Goal: Ask a question: Seek information or help from site administrators or community

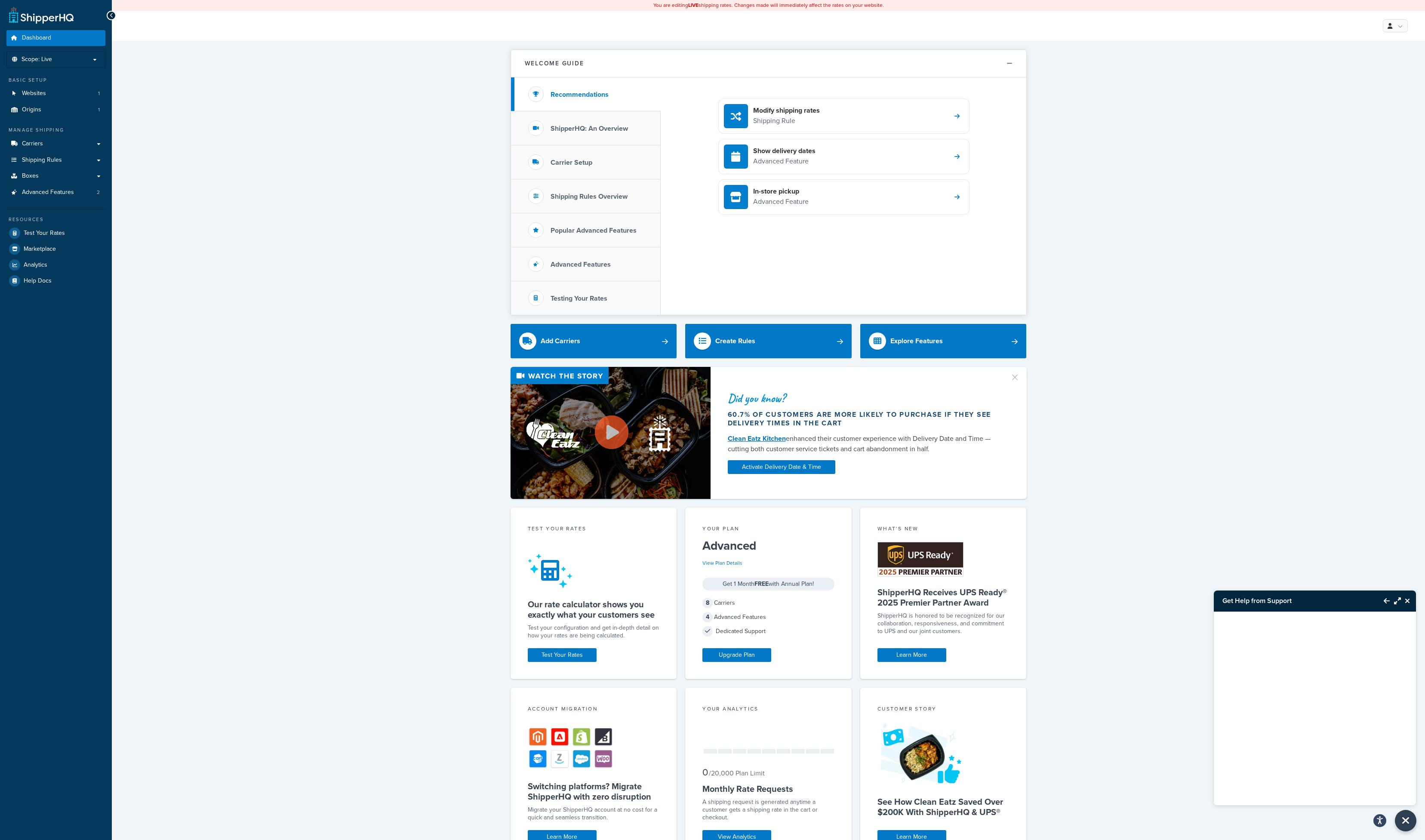
click at [1409, 599] on icon "Close Resource Center" at bounding box center [1407, 601] width 5 height 7
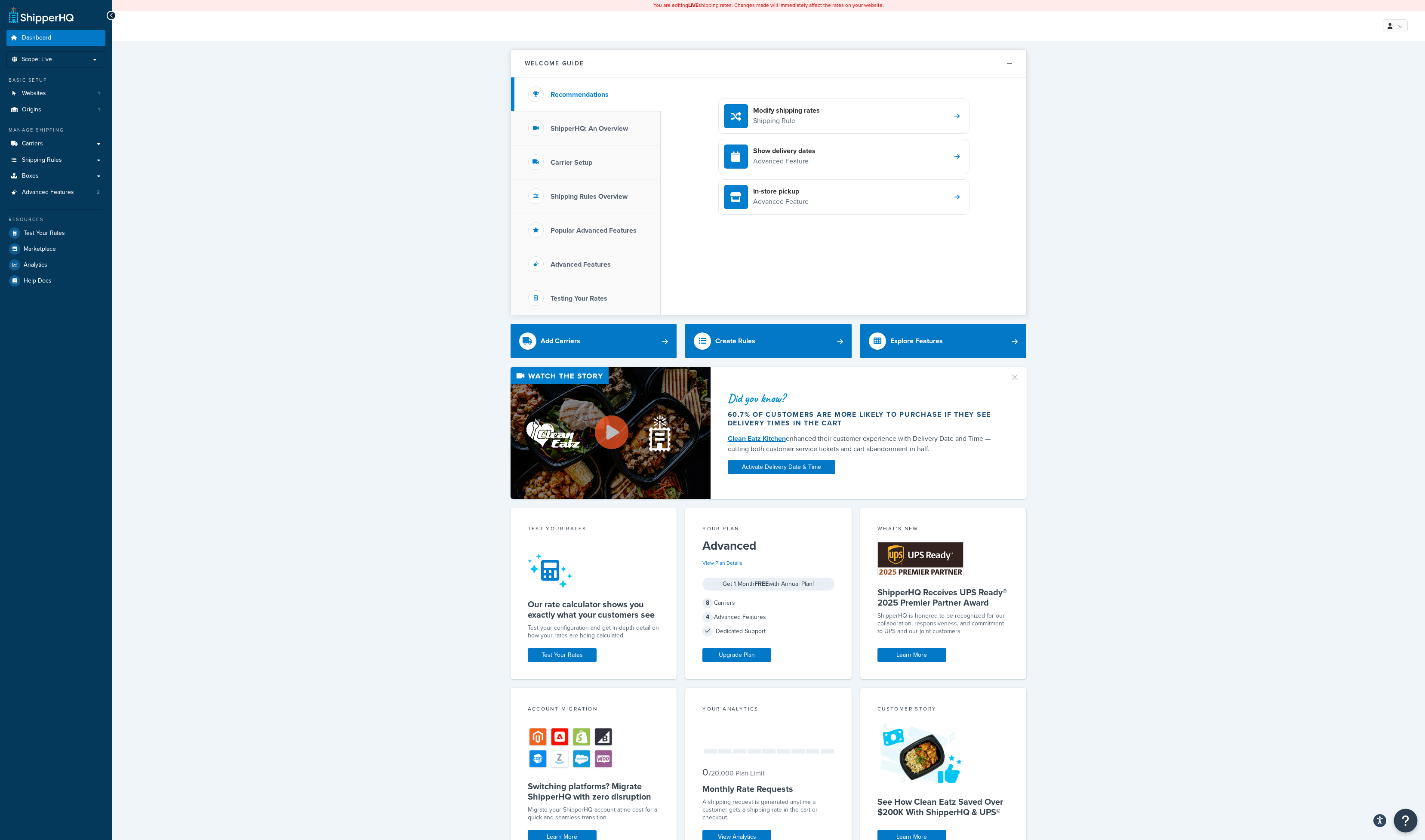
click at [1404, 822] on icon "Open Resource Center" at bounding box center [1406, 821] width 8 height 12
click at [1345, 748] on link "Get Help from Support" at bounding box center [1363, 748] width 90 height 13
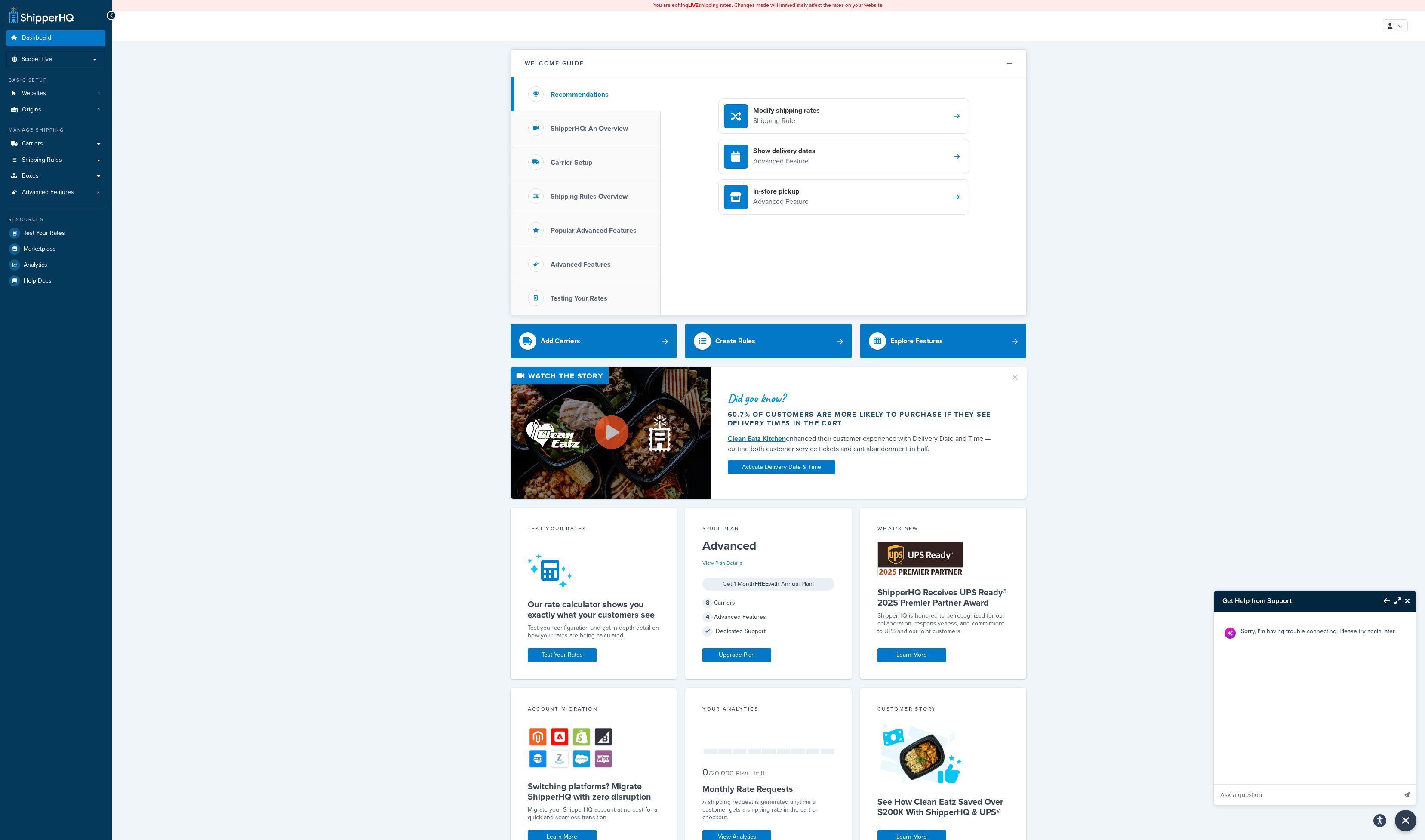
click at [1409, 601] on icon "Close Resource Center" at bounding box center [1407, 601] width 5 height 7
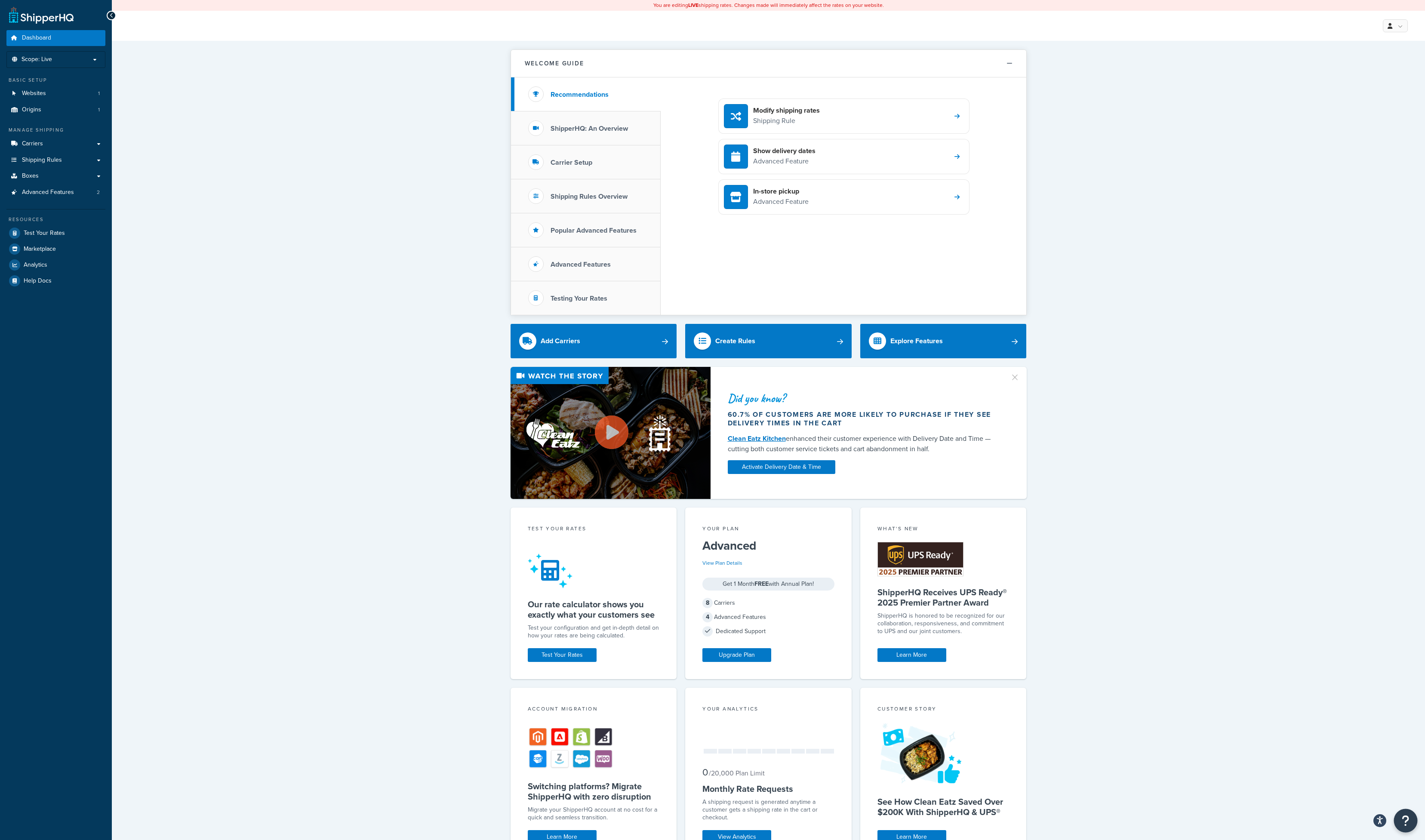
click at [1400, 819] on button "Open Resource Center" at bounding box center [1406, 821] width 24 height 24
click at [1361, 747] on link "Get Help from Support" at bounding box center [1363, 748] width 90 height 13
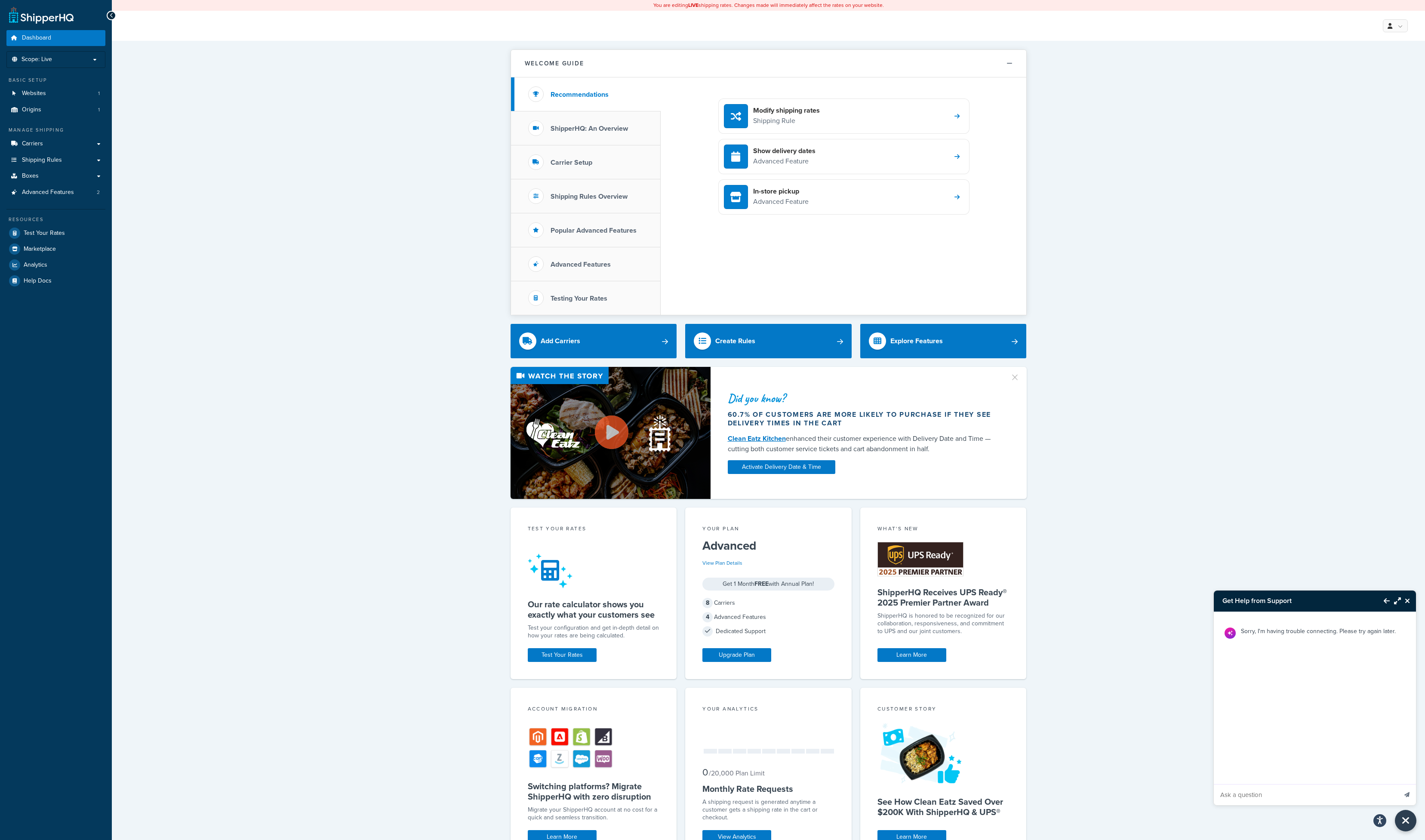
click at [1233, 794] on input "Ask a question" at bounding box center [1305, 795] width 183 height 21
click at [1411, 598] on button "Close Resource Center" at bounding box center [1408, 601] width 15 height 10
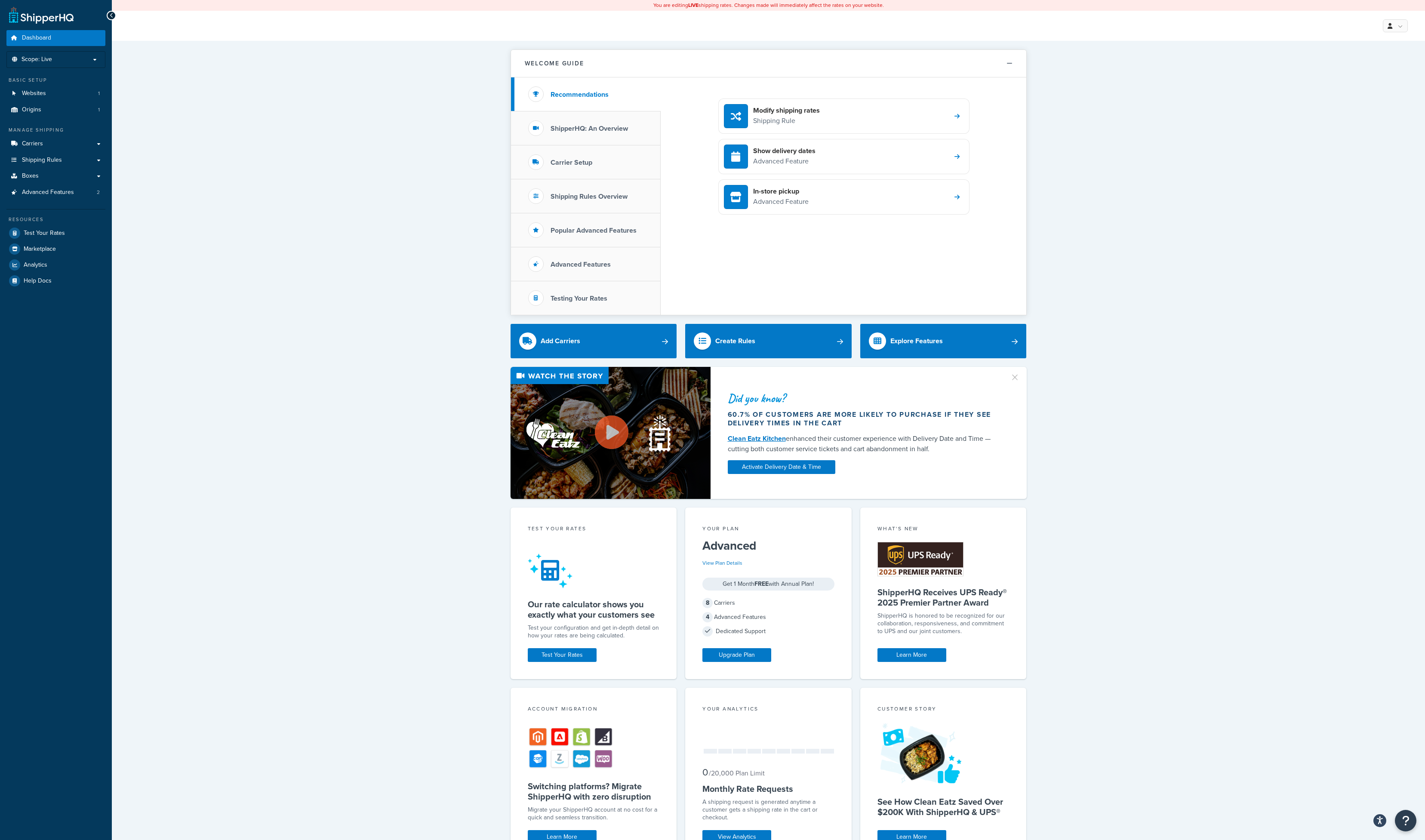
click at [399, 233] on div "Welcome Guide Recommendations ShipperHQ: An Overview Carrier Setup Shipping Rul…" at bounding box center [767, 556] width 1313 height 1029
click at [283, 221] on div "Welcome Guide Recommendations ShipperHQ: An Overview Carrier Setup Shipping Rul…" at bounding box center [767, 556] width 1313 height 1029
click at [1407, 827] on button "Open Resource Center" at bounding box center [1406, 821] width 24 height 24
click at [1356, 752] on link "Get Help from Support" at bounding box center [1363, 748] width 90 height 13
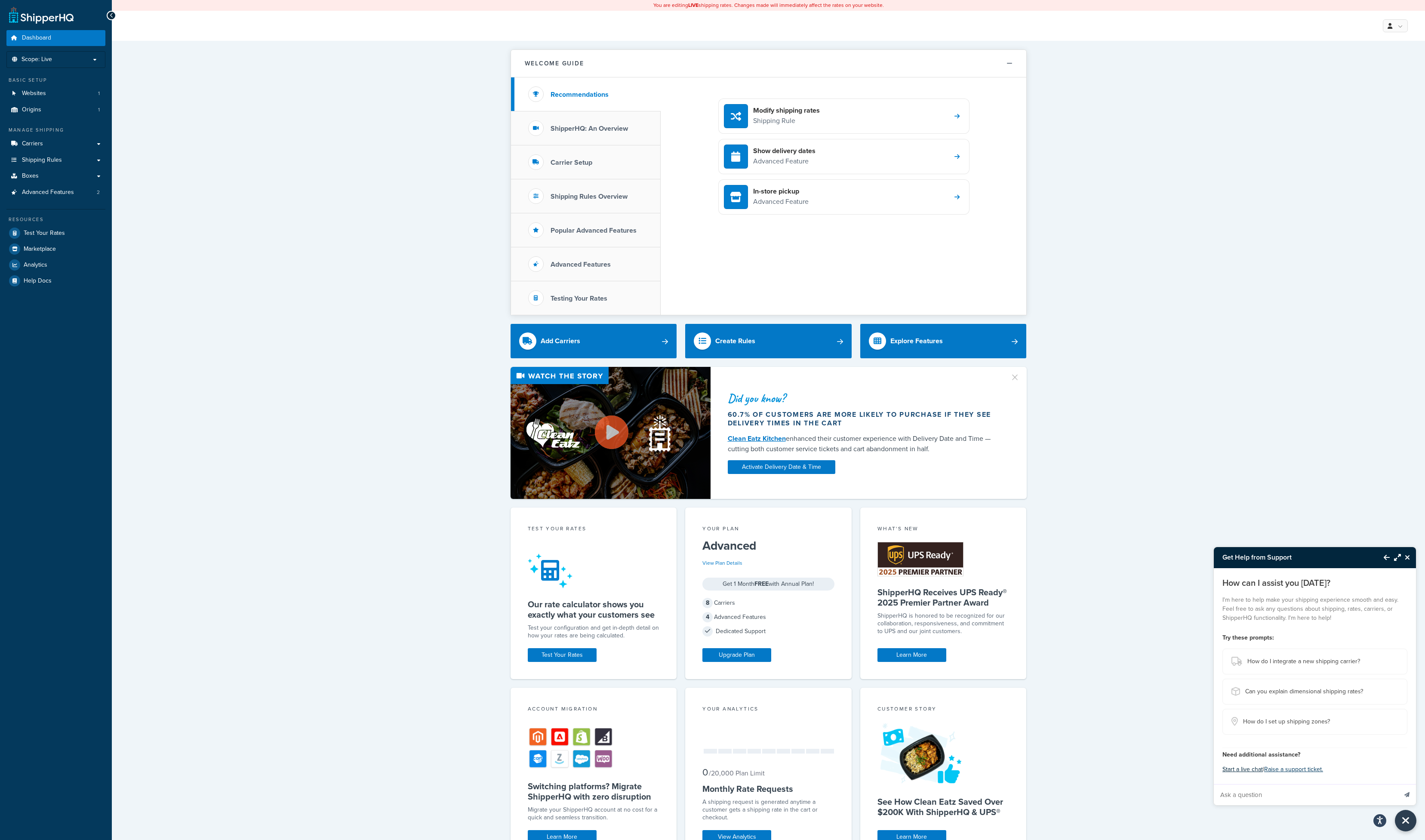
click at [1239, 770] on button "Start a live chat" at bounding box center [1242, 769] width 40 height 12
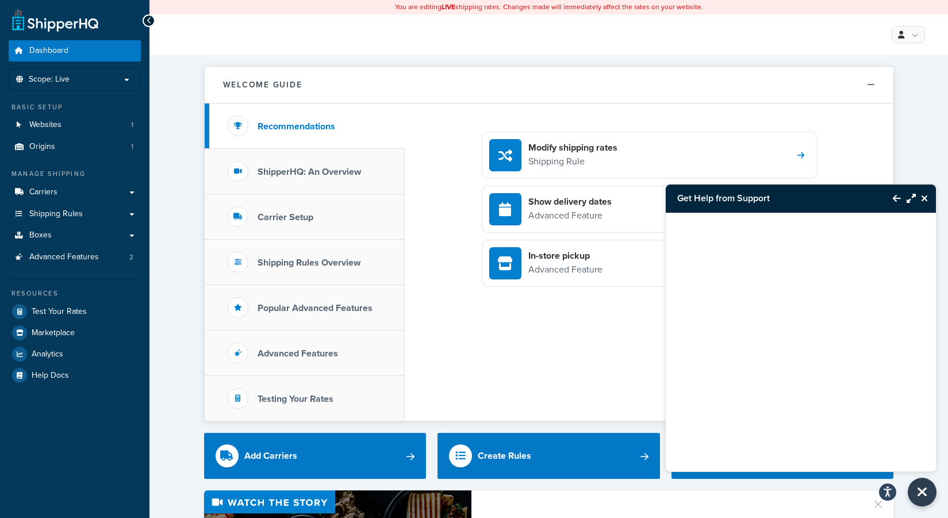
click at [55, 313] on span "Test Your Rates" at bounding box center [59, 312] width 55 height 10
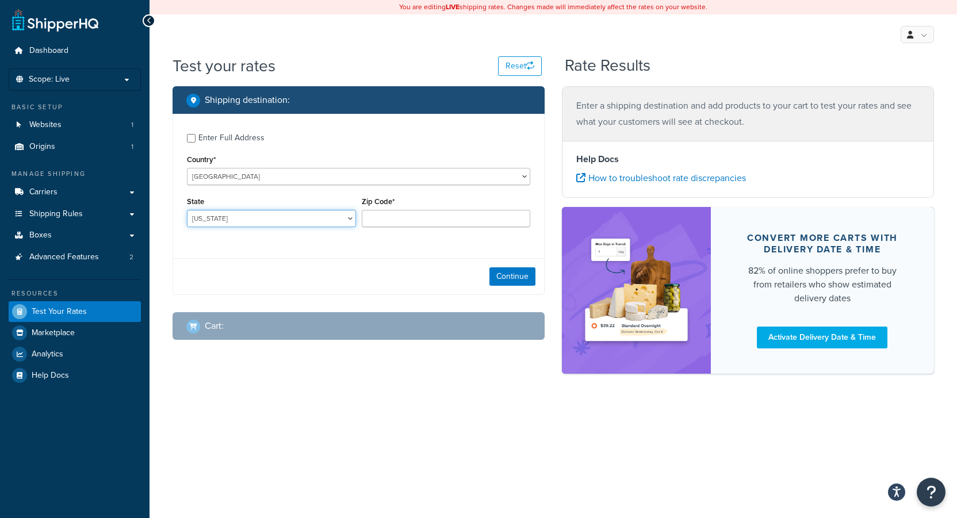
click at [331, 217] on select "Alabama Alaska American Samoa Arizona Arkansas Armed Forces Americas Armed Forc…" at bounding box center [271, 218] width 169 height 17
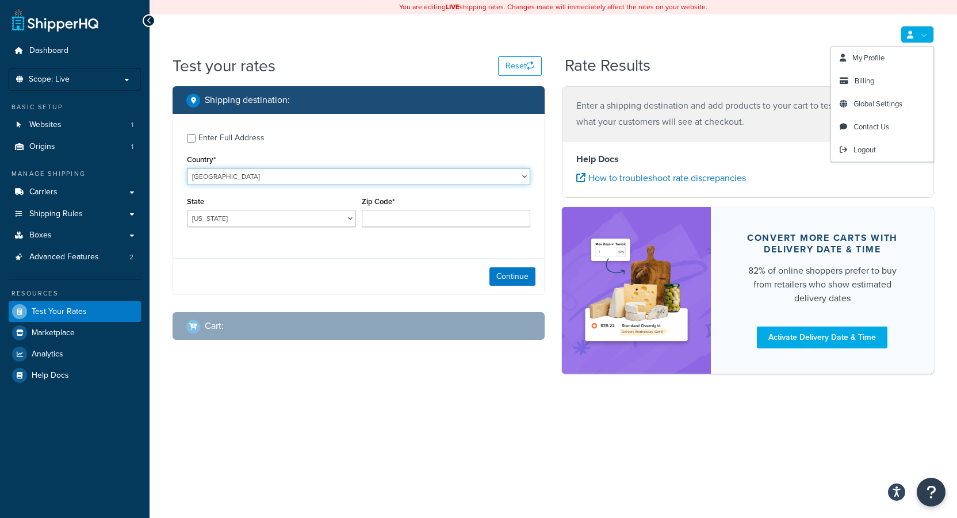
click at [304, 180] on select "United States United Kingdom Afghanistan Åland Islands Albania Algeria American…" at bounding box center [358, 176] width 343 height 17
click at [304, 178] on select "United States United Kingdom Afghanistan Åland Islands Albania Algeria American…" at bounding box center [358, 176] width 343 height 17
click at [298, 175] on select "United States United Kingdom Afghanistan Åland Islands Albania Algeria American…" at bounding box center [358, 176] width 343 height 17
select select "CN"
click at [187, 168] on select "United States United Kingdom Afghanistan Åland Islands Albania Algeria American…" at bounding box center [358, 176] width 343 height 17
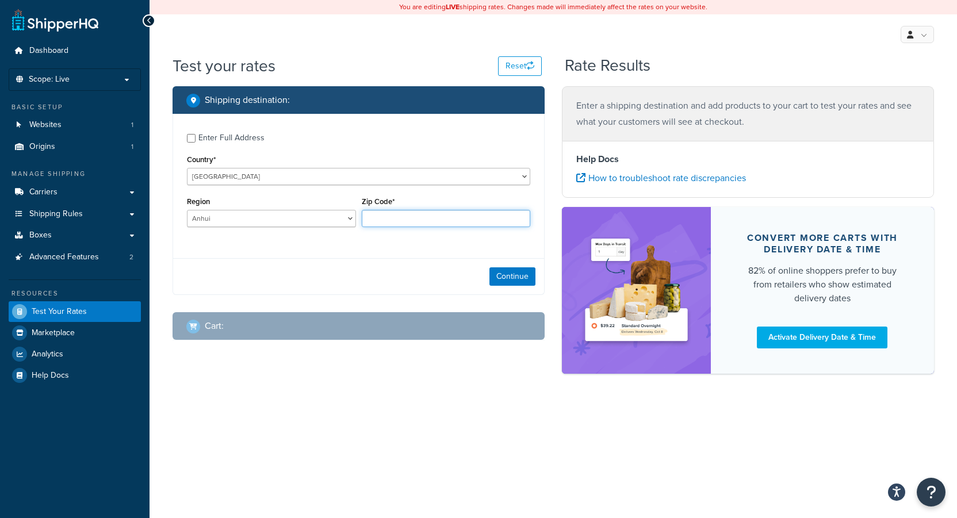
click at [377, 222] on input "Zip Code*" at bounding box center [446, 218] width 169 height 17
click at [299, 218] on select "Anhui Beijing Chongqing Fujian Gansu Guangdong Guangxi Guizhou Hainan Hebei Hei…" at bounding box center [271, 218] width 169 height 17
select select "31"
click at [187, 210] on select "Anhui Beijing Chongqing Fujian Gansu Guangdong Guangxi Guizhou Hainan Hebei Hei…" at bounding box center [271, 218] width 169 height 17
click at [382, 216] on input "Zip Code*" at bounding box center [446, 218] width 169 height 17
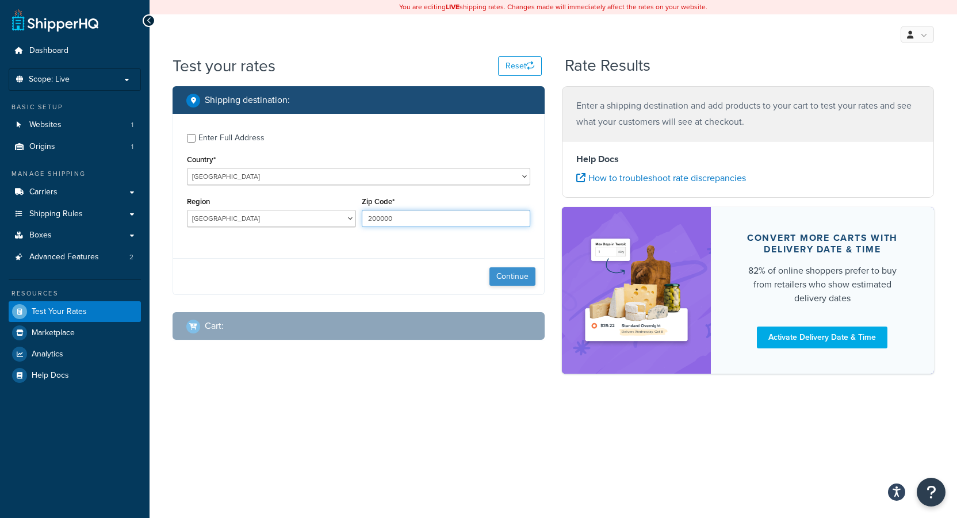
type input "200000"
click at [510, 277] on button "Continue" at bounding box center [512, 276] width 46 height 18
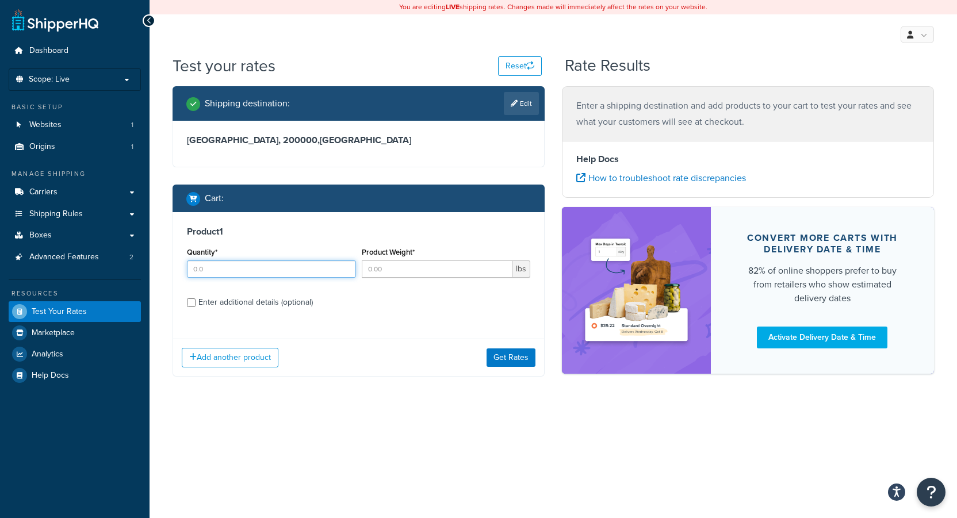
click at [296, 267] on input "Quantity*" at bounding box center [271, 268] width 169 height 17
type input "100"
type input "0.5"
click at [504, 356] on button "Get Rates" at bounding box center [510, 357] width 49 height 18
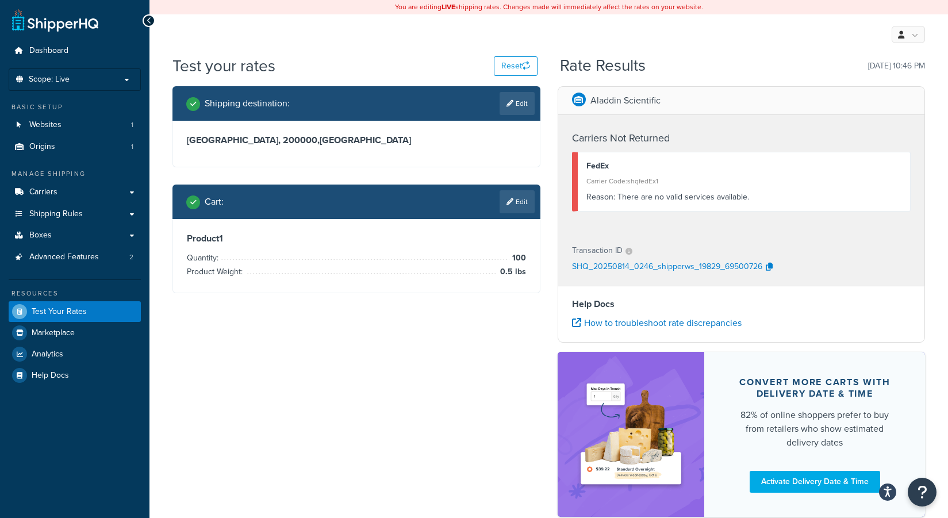
click at [509, 101] on icon at bounding box center [509, 103] width 7 height 7
select select "CN"
select select "31"
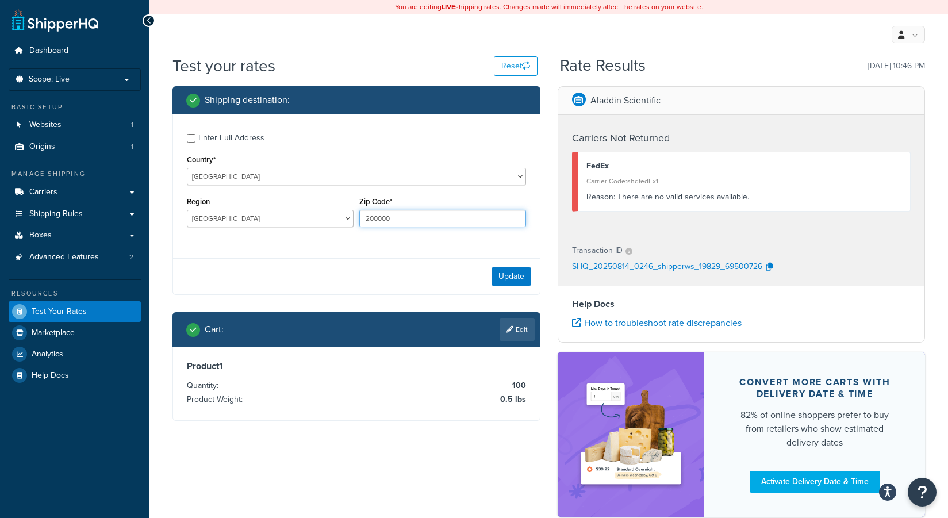
click at [403, 216] on input "200000" at bounding box center [442, 218] width 167 height 17
click at [519, 331] on link "Edit" at bounding box center [517, 329] width 35 height 23
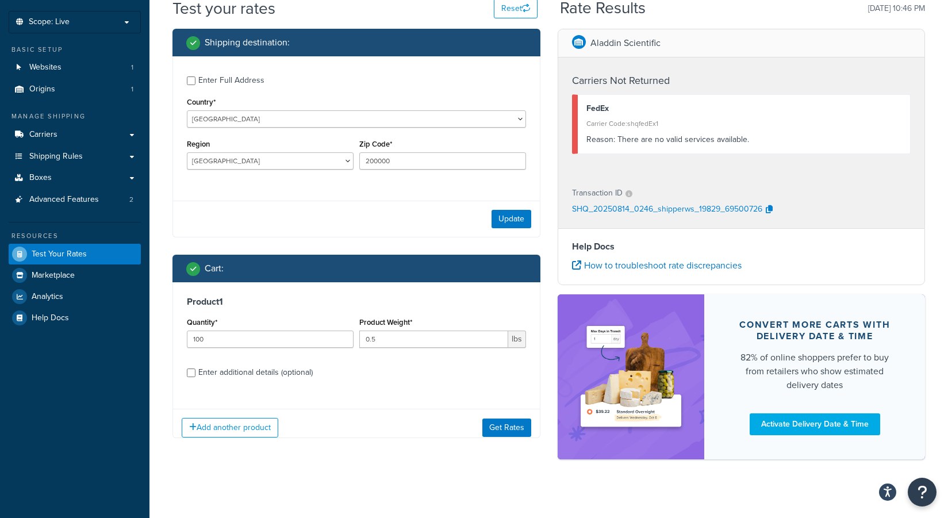
scroll to position [68, 0]
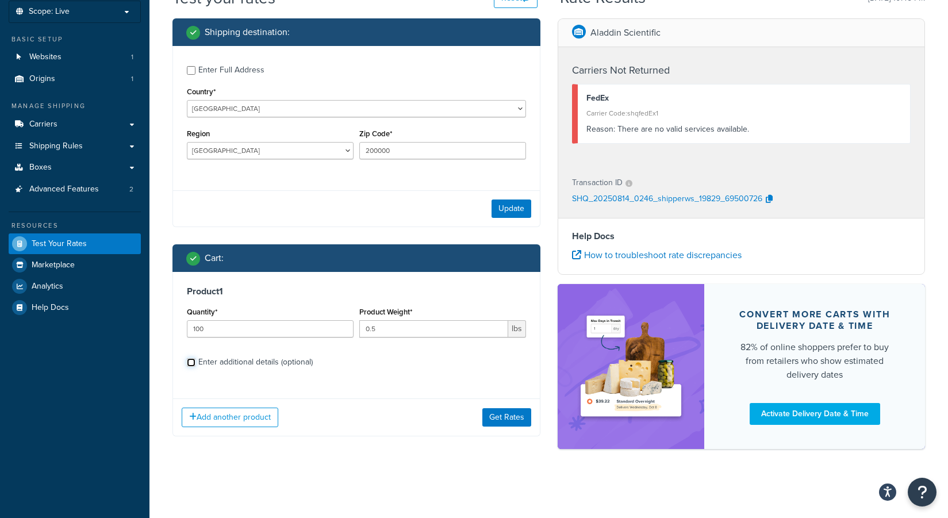
click at [190, 361] on input "Enter additional details (optional)" at bounding box center [191, 362] width 9 height 9
checkbox input "true"
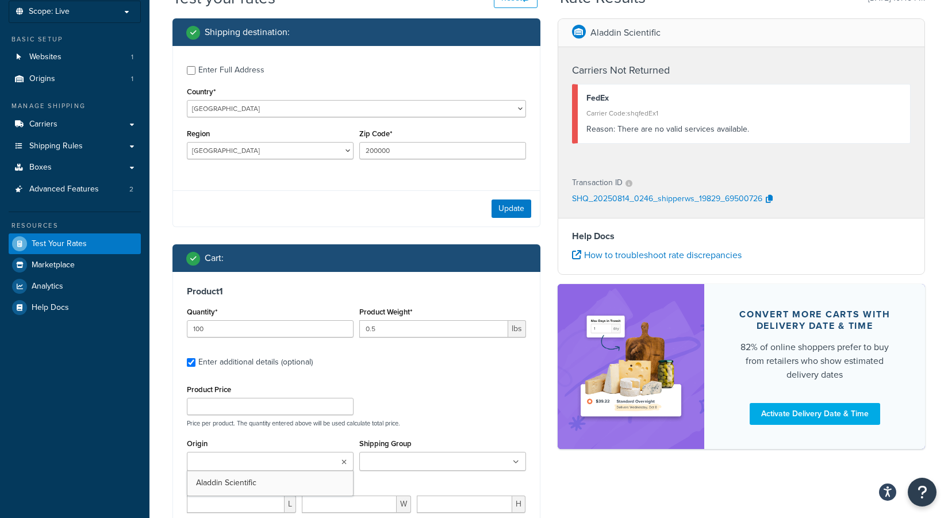
click at [229, 462] on input "Origin" at bounding box center [241, 462] width 102 height 13
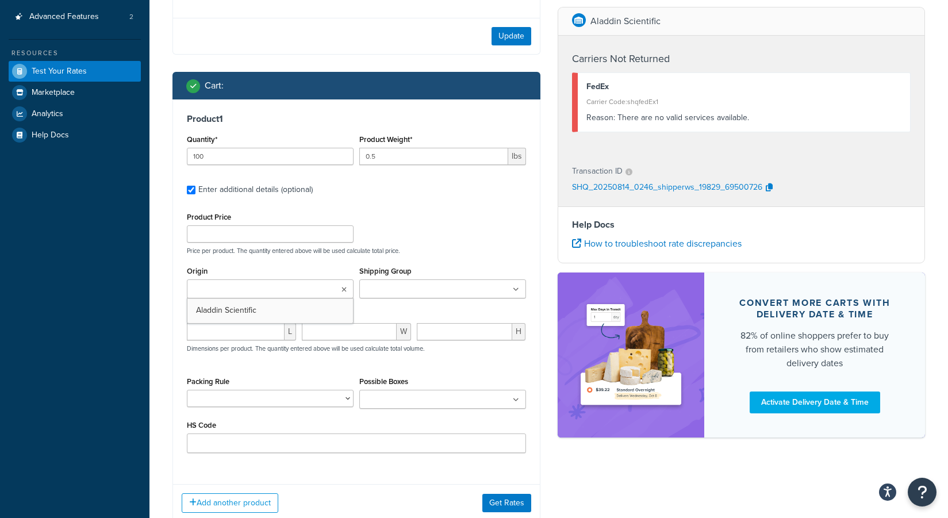
scroll to position [298, 0]
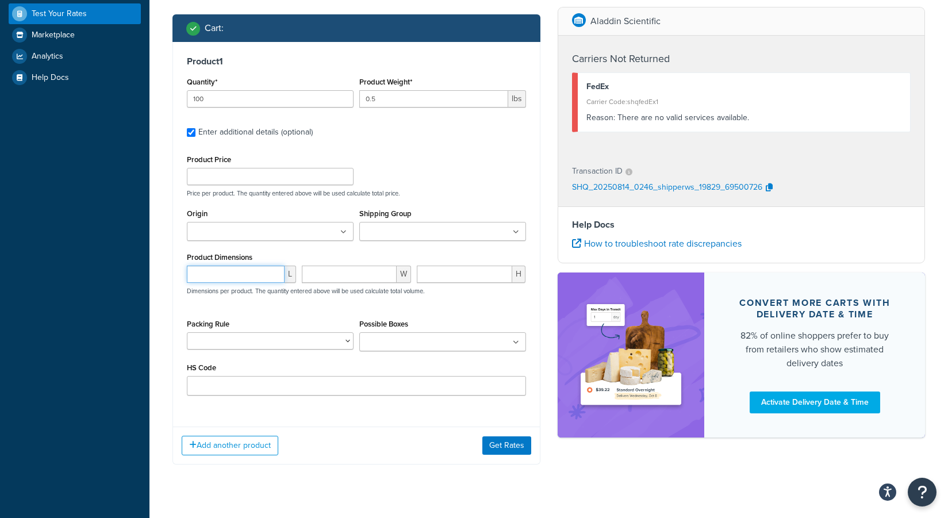
click at [268, 276] on input "number" at bounding box center [236, 274] width 98 height 17
type input "2"
click at [355, 268] on input "number" at bounding box center [349, 274] width 95 height 17
type input "2"
click at [449, 274] on input "number" at bounding box center [465, 274] width 96 height 17
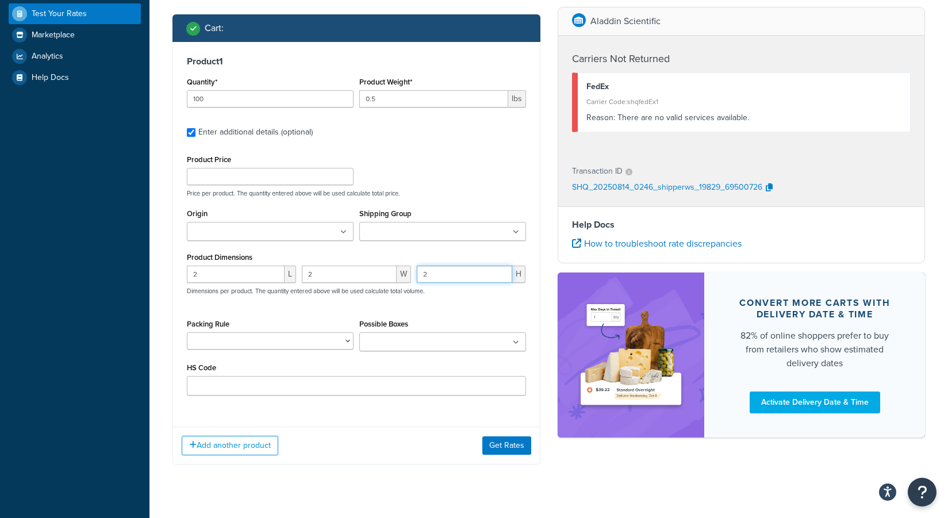
type input "2"
click at [344, 336] on select "For Normal Products For Special Products" at bounding box center [270, 340] width 167 height 17
select select "83710"
click at [187, 332] on select "For Normal Products For Special Products" at bounding box center [270, 340] width 167 height 17
click at [287, 381] on input "HS Code" at bounding box center [356, 386] width 339 height 20
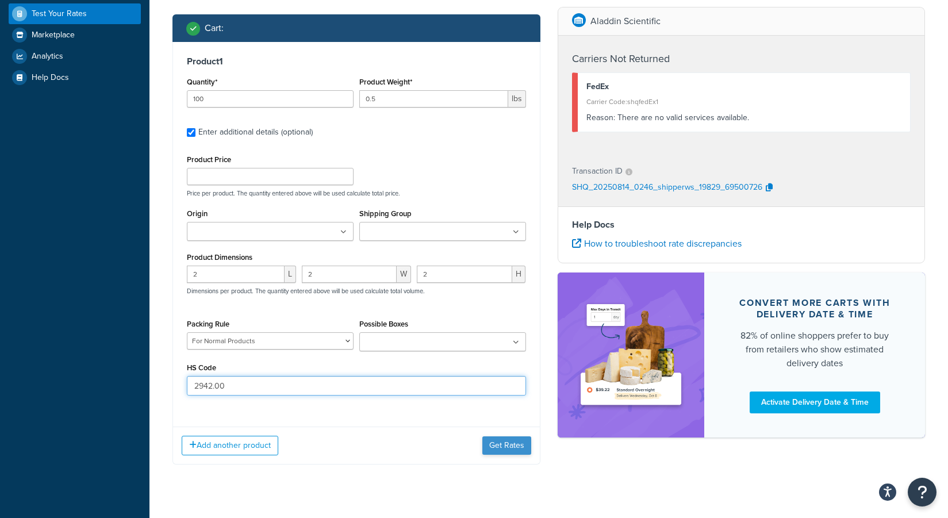
type input "2942.00"
click at [497, 441] on button "Get Rates" at bounding box center [506, 445] width 49 height 18
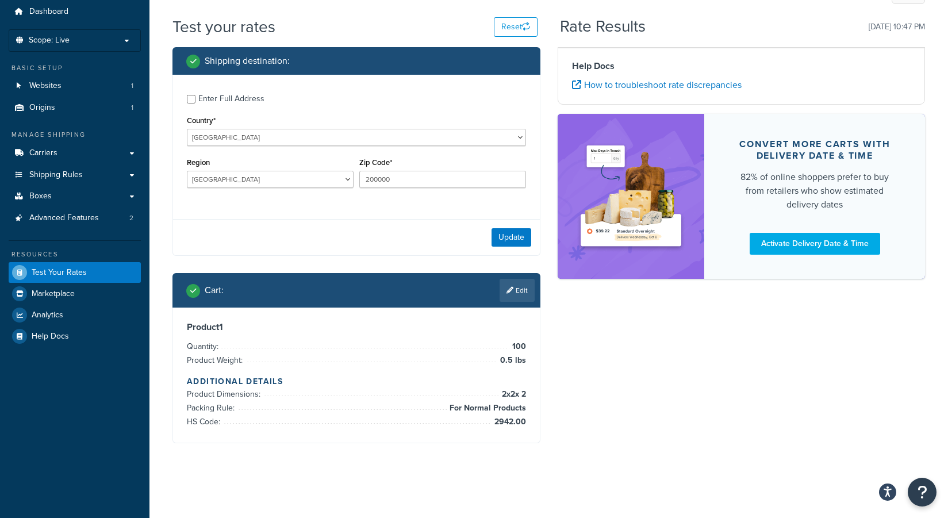
scroll to position [68, 0]
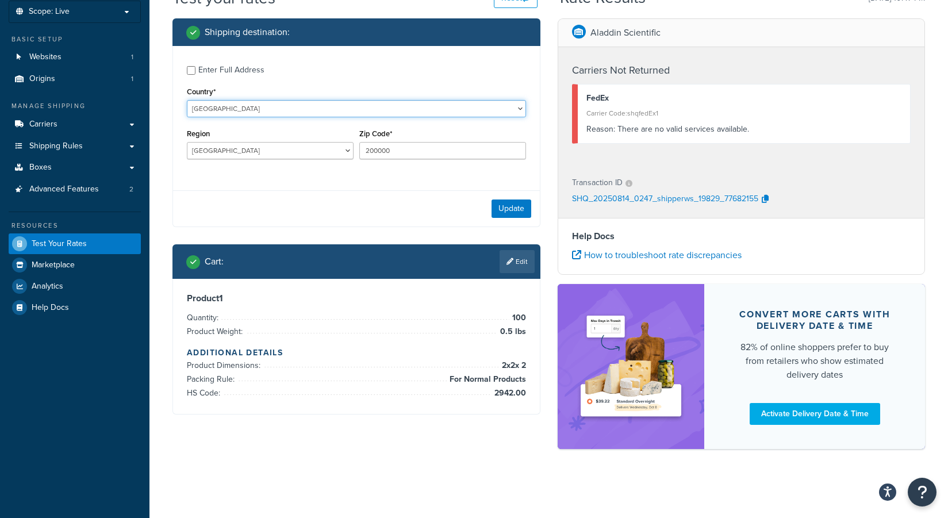
click at [325, 111] on select "United States United Kingdom Afghanistan Åland Islands Albania Algeria American…" at bounding box center [356, 108] width 339 height 17
select select "BN"
click at [187, 100] on select "United States United Kingdom Afghanistan Åland Islands Albania Algeria American…" at bounding box center [356, 108] width 339 height 17
type input "31"
click at [227, 105] on select "United States United Kingdom Afghanistan Åland Islands Albania Algeria American…" at bounding box center [356, 108] width 339 height 17
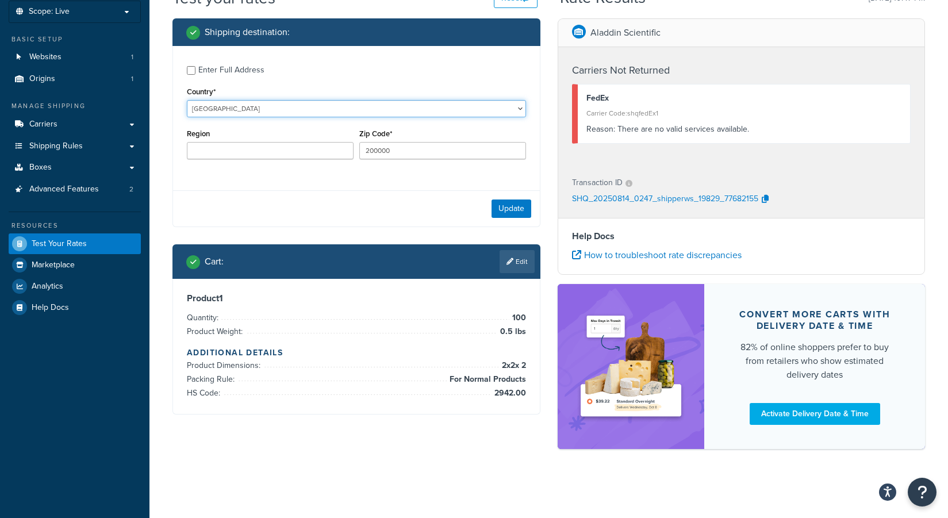
select select "CO"
click at [187, 100] on select "United States United Kingdom Afghanistan Åland Islands Albania Algeria American…" at bounding box center [356, 108] width 339 height 17
click at [227, 149] on select "Amazonea Antioquia Arauca Atlántico Bolívar Boyacá Caldea Caquetá Casanare Cauc…" at bounding box center [270, 150] width 167 height 17
select select "CUN"
click at [187, 142] on select "Amazonea Antioquia Arauca Atlántico Bolívar Boyacá Caldea Caquetá Casanare Cauc…" at bounding box center [270, 150] width 167 height 17
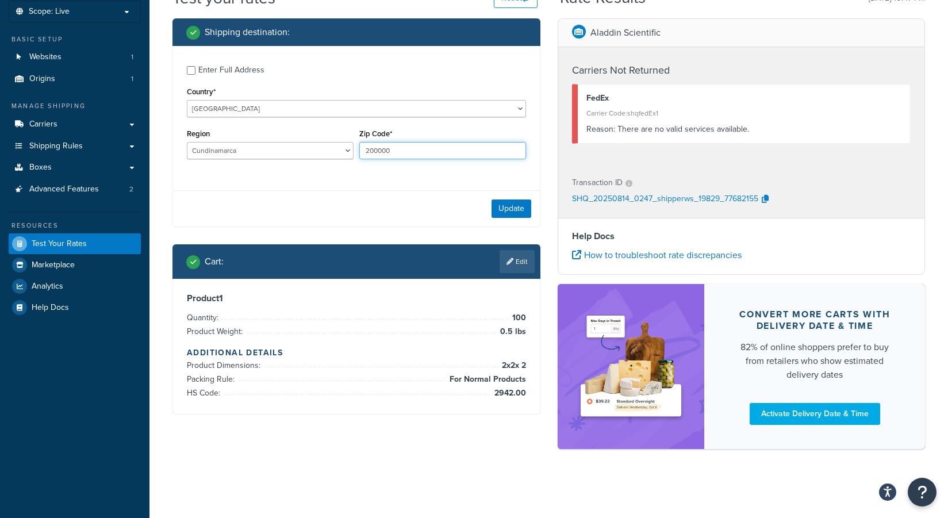
click at [375, 152] on input "200000" at bounding box center [442, 150] width 167 height 17
type input "11611"
click at [506, 209] on button "Update" at bounding box center [512, 208] width 40 height 18
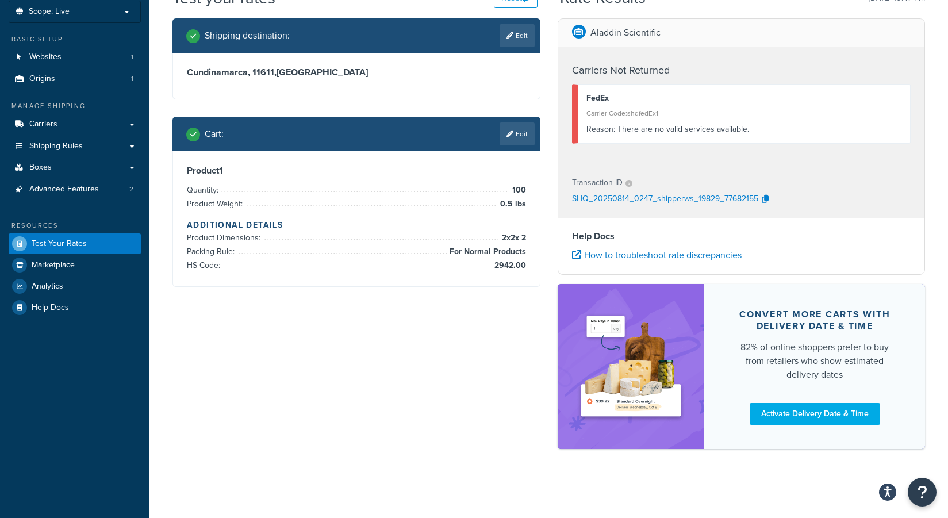
scroll to position [0, 0]
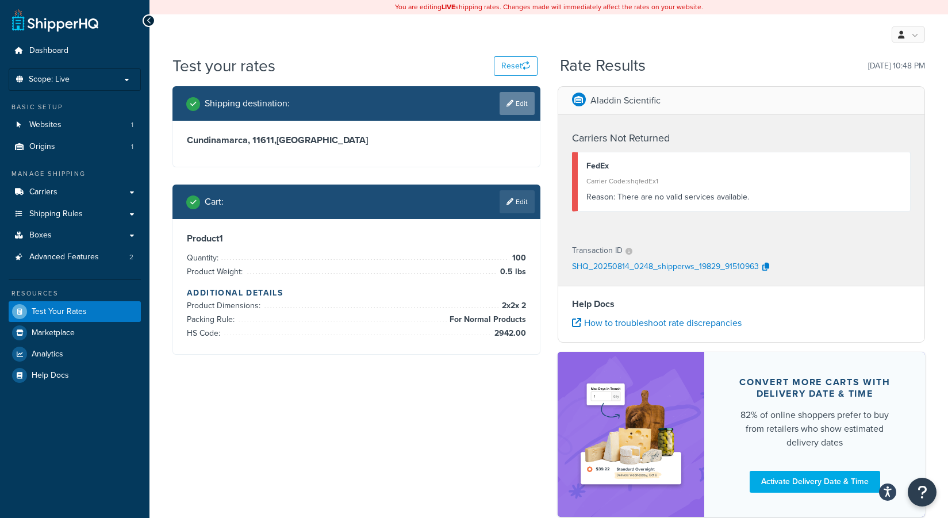
click at [509, 105] on icon at bounding box center [509, 103] width 7 height 7
select select "CO"
select select "CUN"
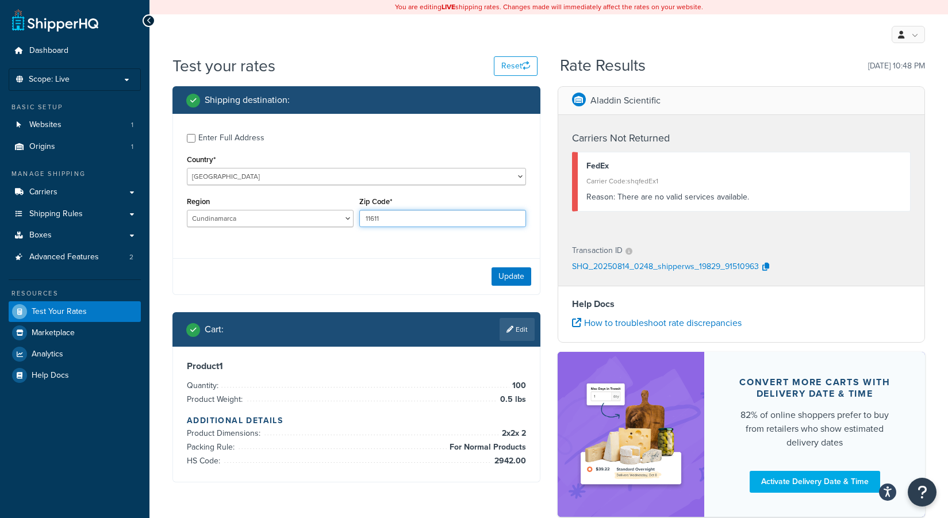
click at [371, 216] on input "11611" at bounding box center [442, 218] width 167 height 17
type input "111611"
click at [506, 271] on button "Update" at bounding box center [512, 276] width 40 height 18
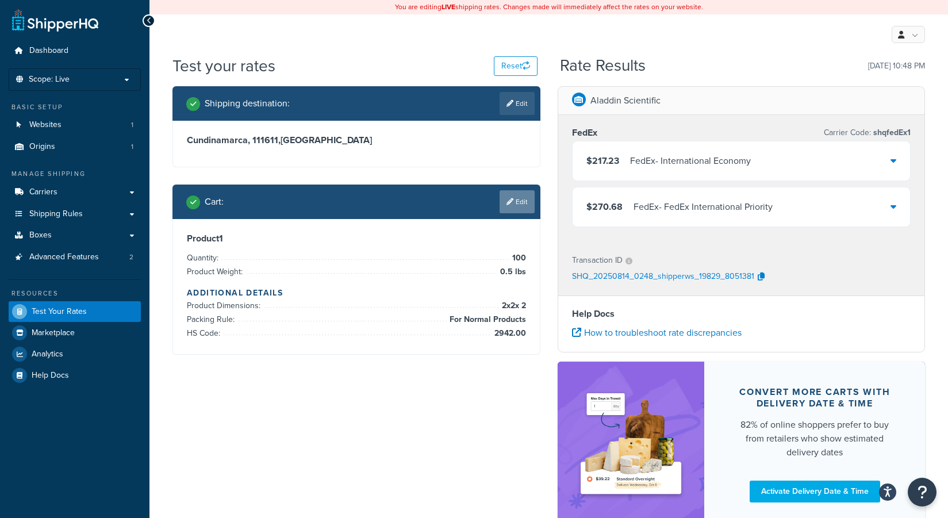
click at [517, 199] on link "Edit" at bounding box center [517, 201] width 35 height 23
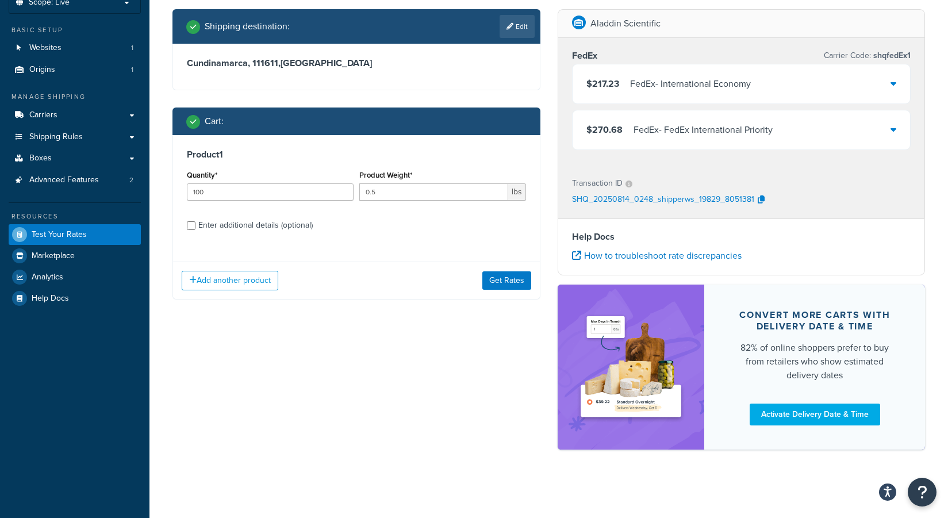
scroll to position [76, 0]
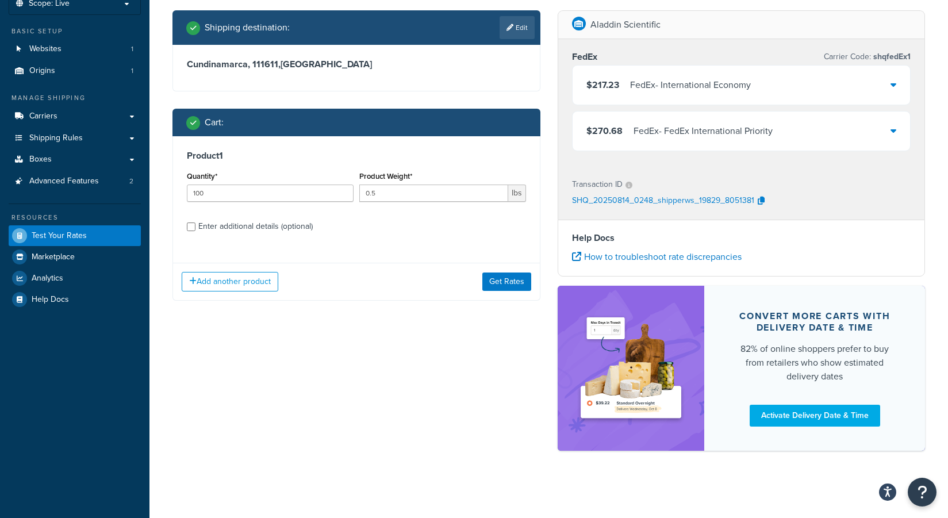
click at [888, 86] on div "$217.23 FedEx - International Economy" at bounding box center [742, 85] width 338 height 39
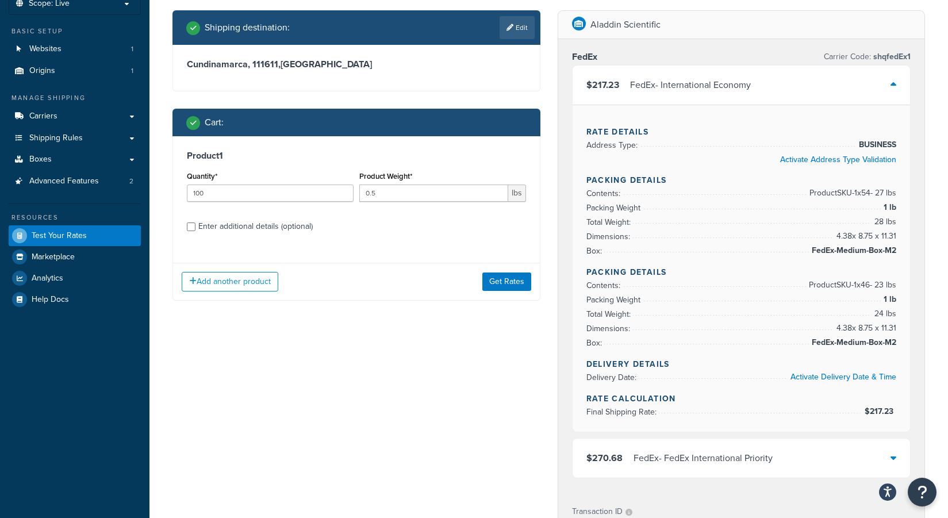
click at [888, 86] on div "$217.23 FedEx - International Economy" at bounding box center [742, 85] width 338 height 39
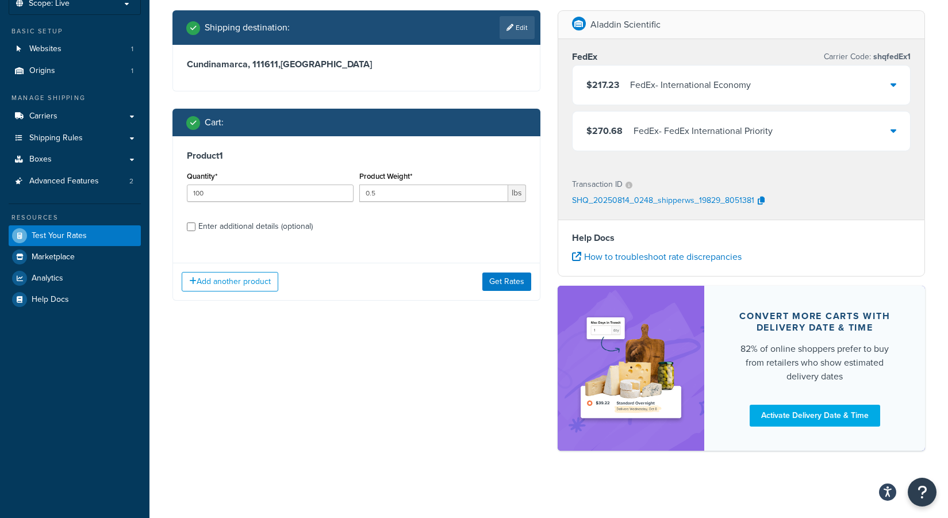
click at [520, 427] on div "Shipping destination : Edit Cundinamarca, 111611 , Colombia Cart : Product 1 Qu…" at bounding box center [549, 236] width 770 height 452
click at [922, 489] on icon "Open Resource Center" at bounding box center [922, 492] width 11 height 16
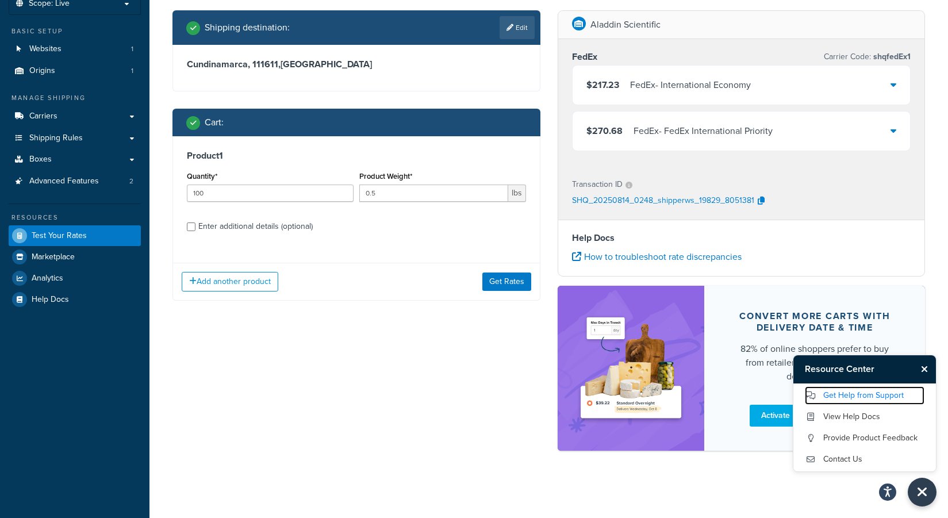
click at [832, 390] on link "Get Help from Support" at bounding box center [865, 395] width 120 height 18
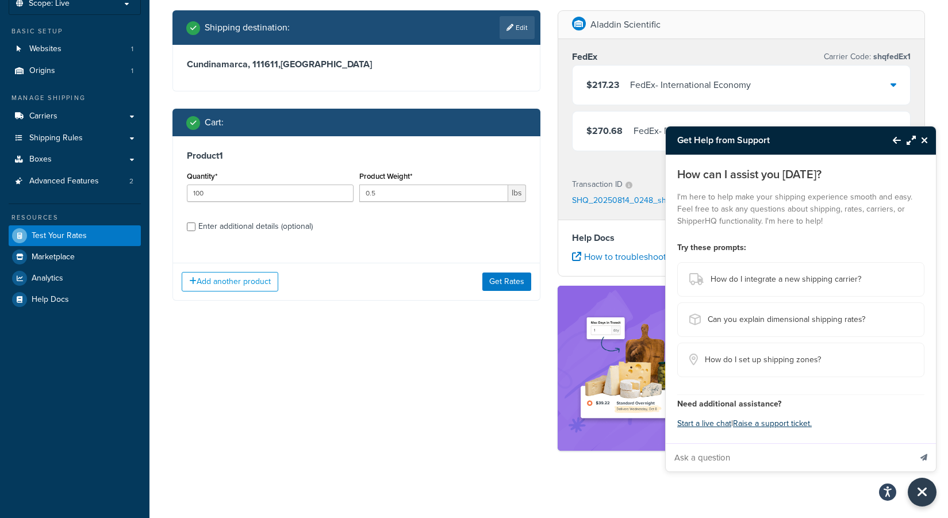
click at [927, 136] on icon "Close Resource Center" at bounding box center [924, 140] width 7 height 9
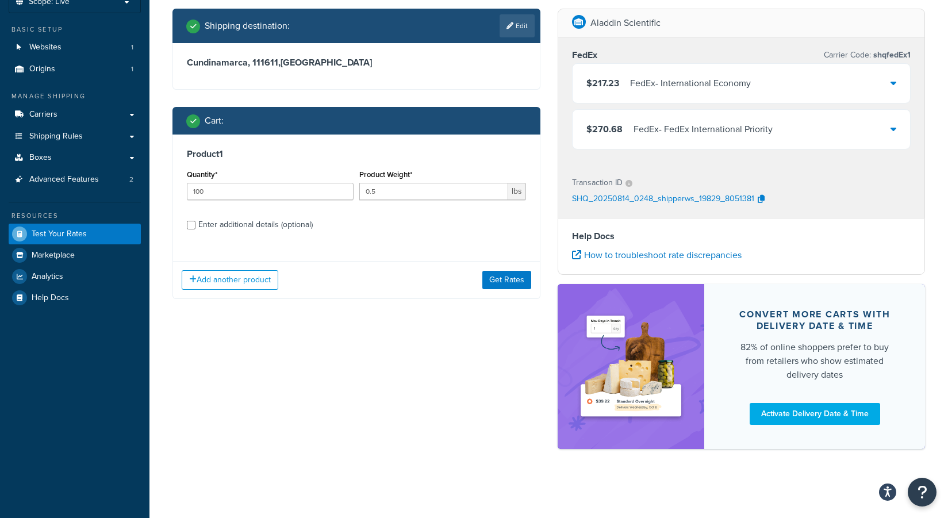
scroll to position [0, 0]
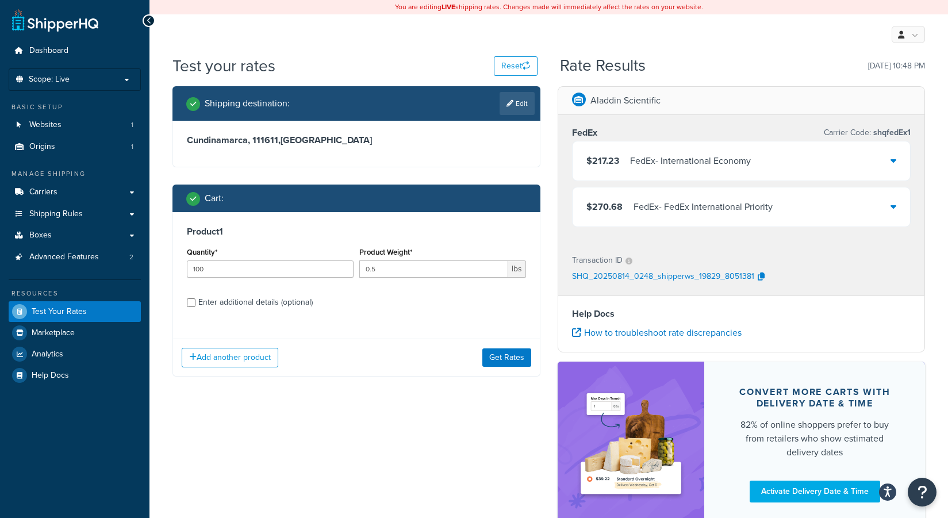
click at [50, 21] on link at bounding box center [55, 20] width 86 height 23
click at [50, 43] on link "Dashboard" at bounding box center [75, 50] width 132 height 21
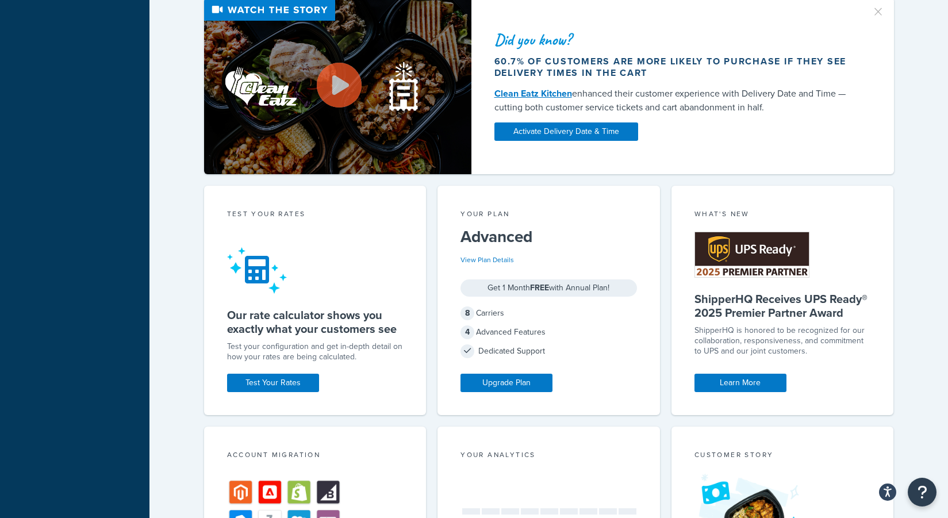
scroll to position [913, 0]
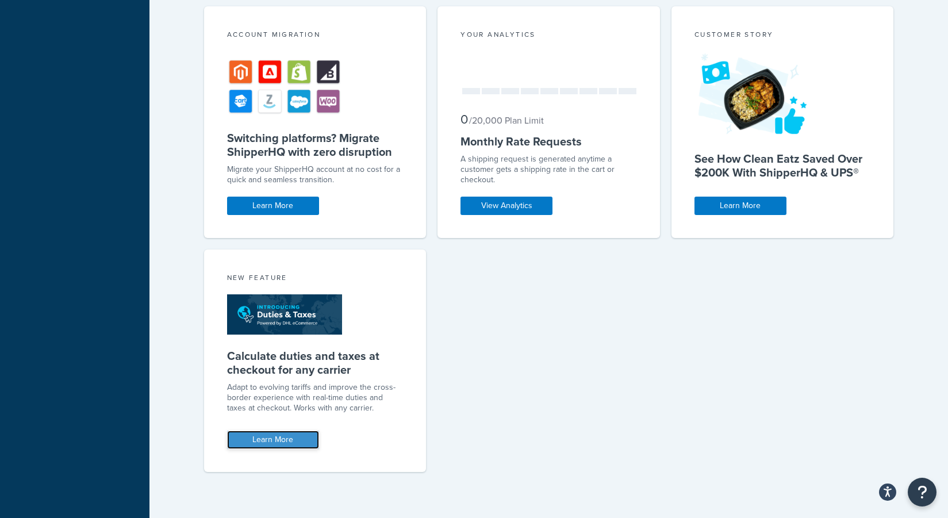
click at [294, 439] on link "Learn More" at bounding box center [273, 440] width 92 height 18
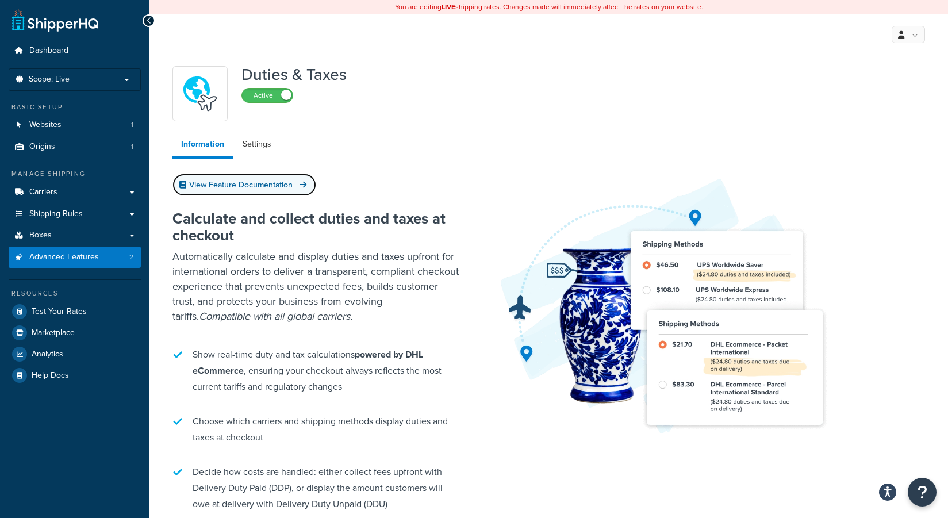
click at [248, 188] on link "View Feature Documentation" at bounding box center [244, 185] width 144 height 22
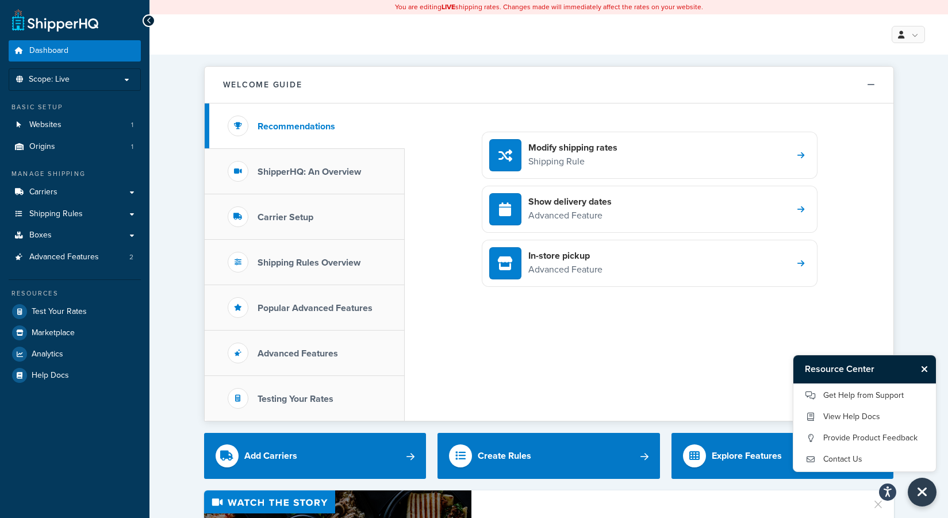
click at [78, 309] on span "Test Your Rates" at bounding box center [59, 312] width 55 height 10
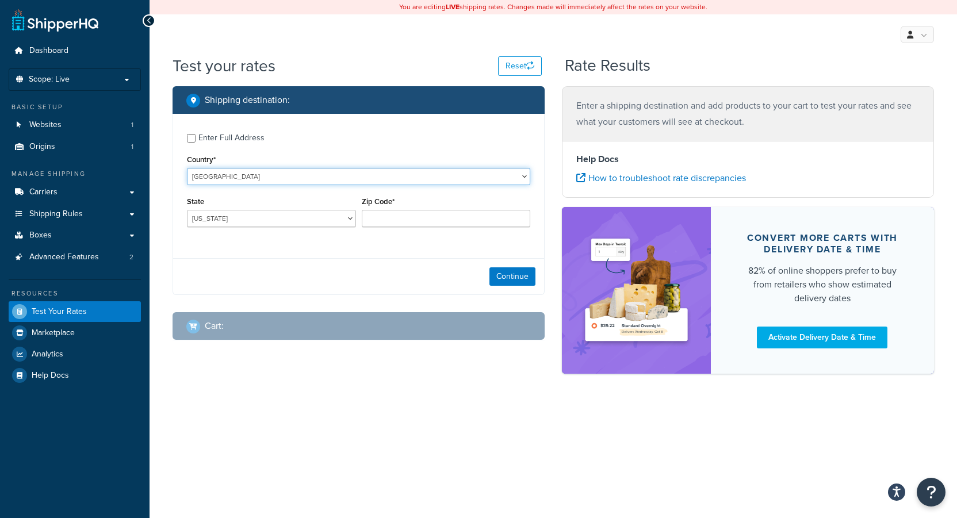
click at [277, 179] on select "United States United Kingdom Afghanistan Åland Islands Albania Algeria American…" at bounding box center [358, 176] width 343 height 17
click at [264, 176] on select "United States United Kingdom Afghanistan Åland Islands Albania Algeria American…" at bounding box center [358, 176] width 343 height 17
select select "FR"
click at [187, 168] on select "United States United Kingdom Afghanistan Åland Islands Albania Algeria American…" at bounding box center [358, 176] width 343 height 17
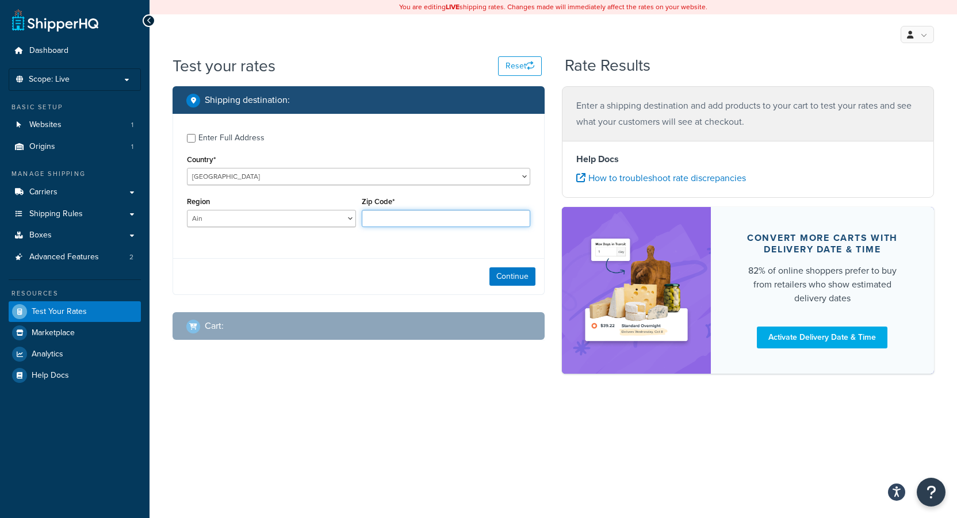
click at [381, 220] on input "Zip Code*" at bounding box center [446, 218] width 169 height 17
click at [410, 222] on input "Zip Code*" at bounding box center [446, 218] width 169 height 17
type input "75004"
click at [516, 275] on button "Continue" at bounding box center [512, 276] width 46 height 18
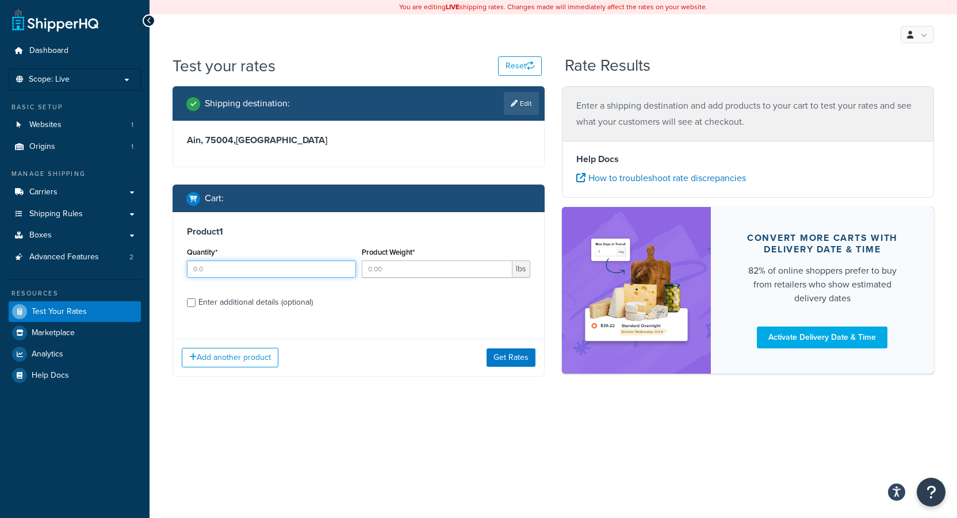
click at [246, 270] on input "Quantity*" at bounding box center [271, 268] width 169 height 17
type input "100"
type input "0.5"
click at [500, 354] on button "Get Rates" at bounding box center [510, 357] width 49 height 18
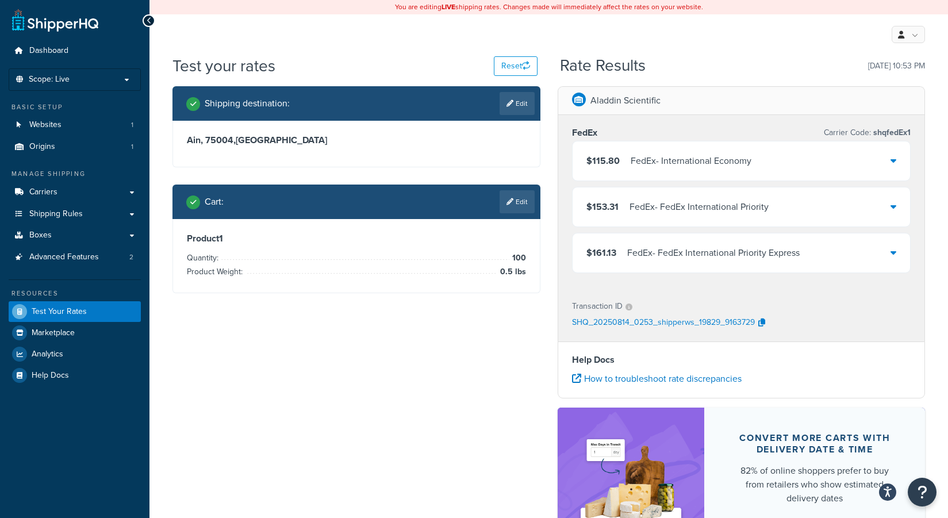
click at [339, 287] on div "Product 1 Quantity: 100 Product Weight: 0.5 lbs" at bounding box center [356, 256] width 367 height 74
click at [500, 199] on link "Edit" at bounding box center [517, 201] width 35 height 23
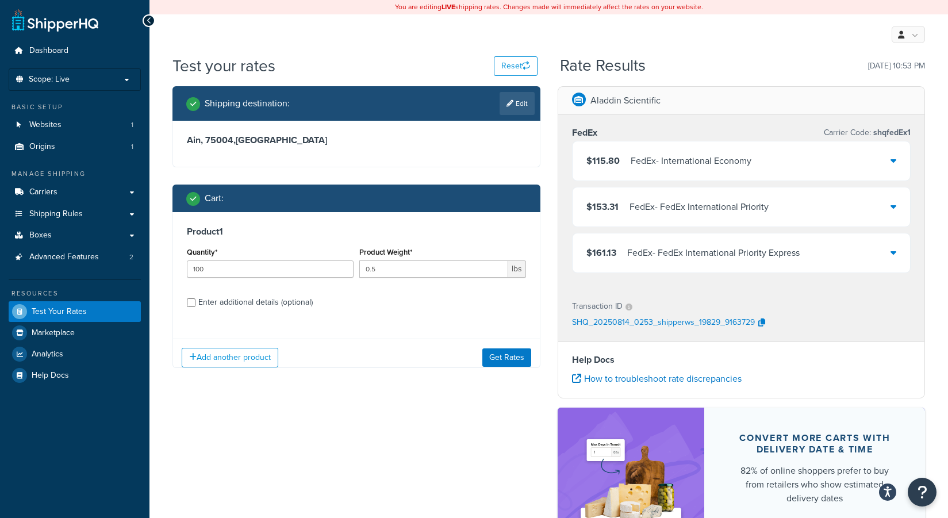
click at [516, 199] on div "Cart :" at bounding box center [360, 198] width 348 height 16
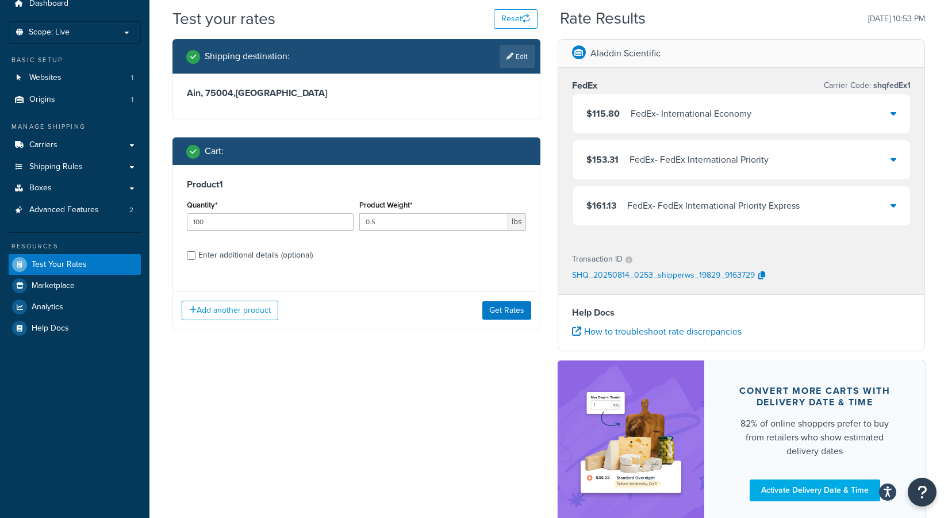
scroll to position [48, 0]
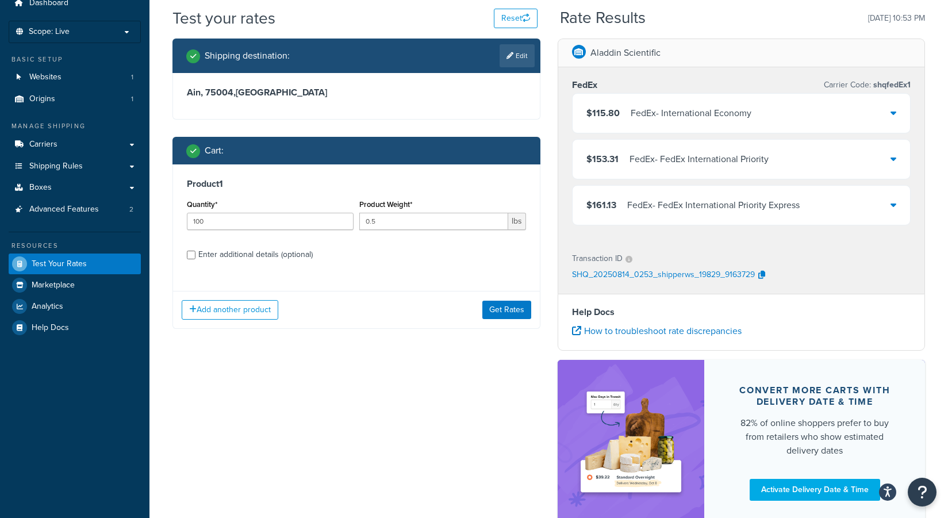
click at [260, 258] on div "Enter additional details (optional)" at bounding box center [255, 255] width 114 height 16
click at [195, 258] on input "Enter additional details (optional)" at bounding box center [191, 255] width 9 height 9
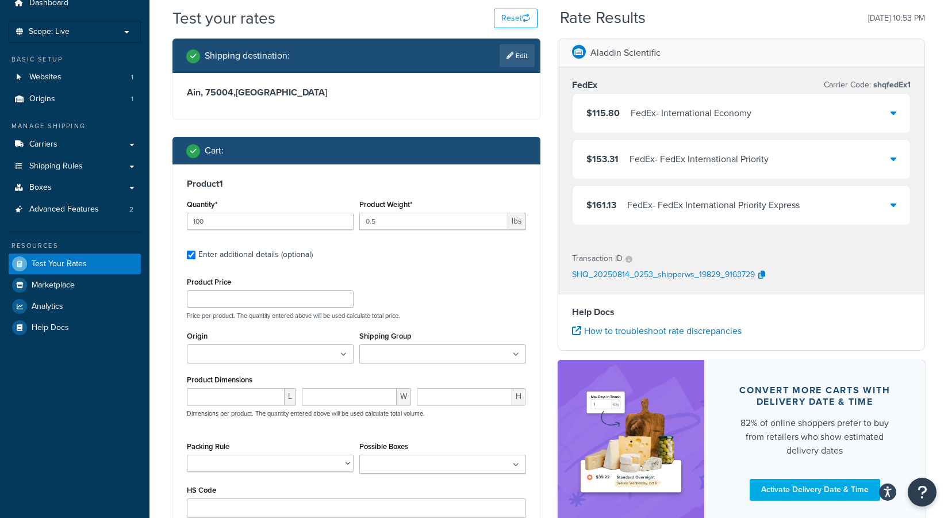
click at [251, 248] on div "Enter additional details (optional)" at bounding box center [255, 255] width 114 height 16
click at [195, 251] on input "Enter additional details (optional)" at bounding box center [191, 255] width 9 height 9
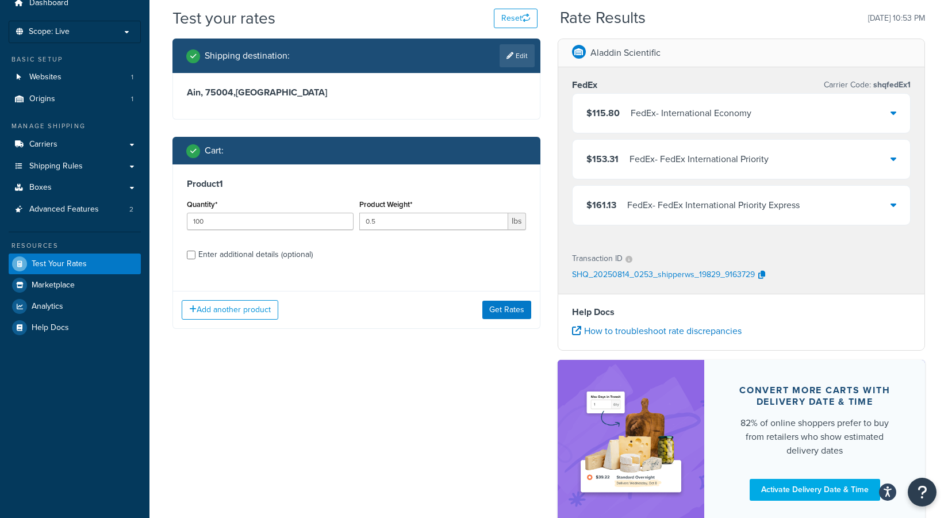
click at [246, 248] on div "Enter additional details (optional)" at bounding box center [255, 255] width 114 height 16
click at [195, 251] on input "Enter additional details (optional)" at bounding box center [191, 255] width 9 height 9
checkbox input "true"
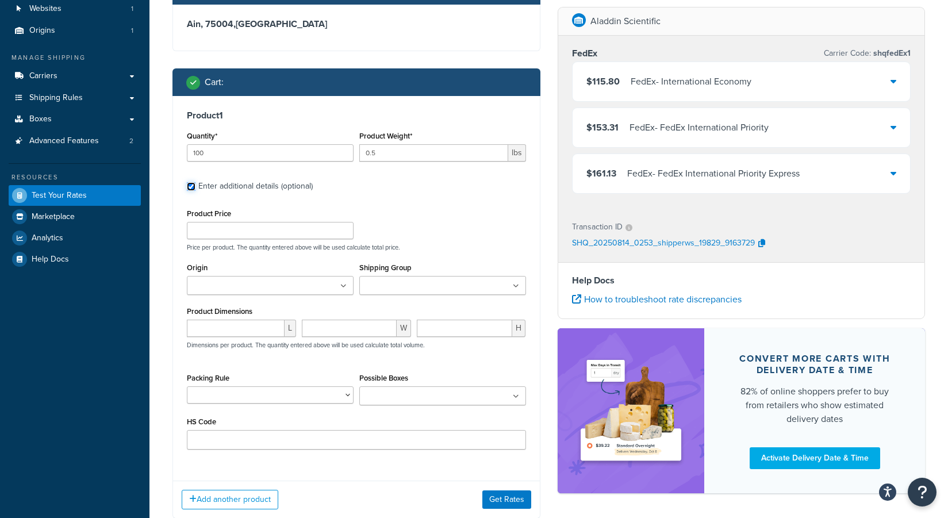
scroll to position [139, 0]
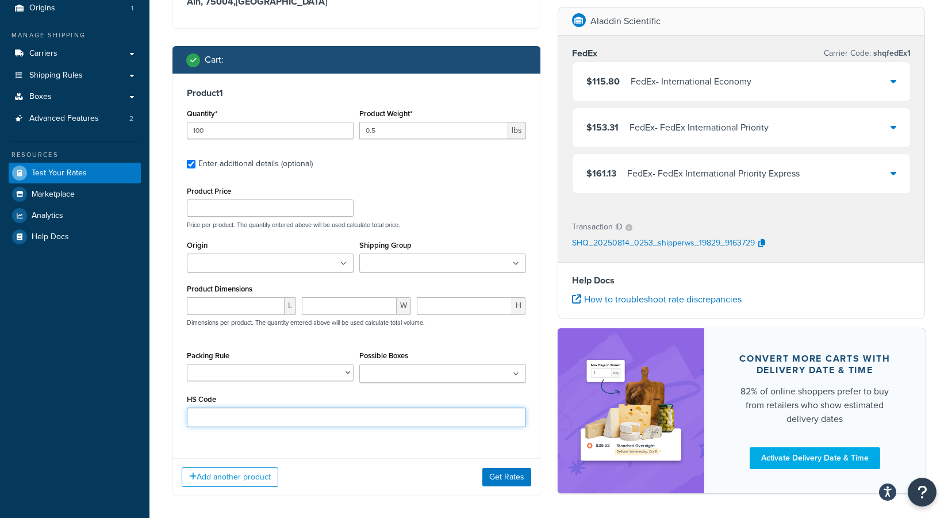
click at [254, 416] on input "HS Code" at bounding box center [356, 418] width 339 height 20
paste input "220410"
click at [266, 421] on input "220410" at bounding box center [356, 418] width 339 height 20
type input "220410"
click at [502, 477] on button "Get Rates" at bounding box center [506, 477] width 49 height 18
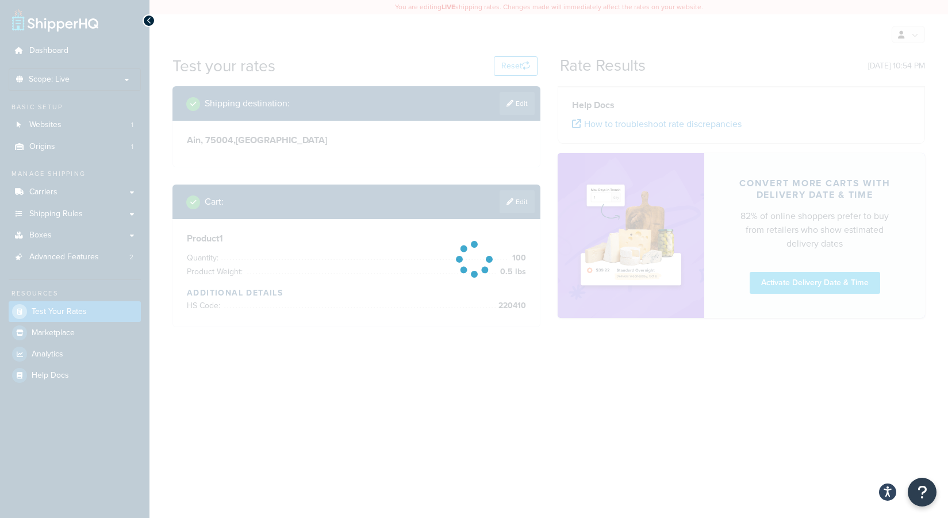
scroll to position [0, 0]
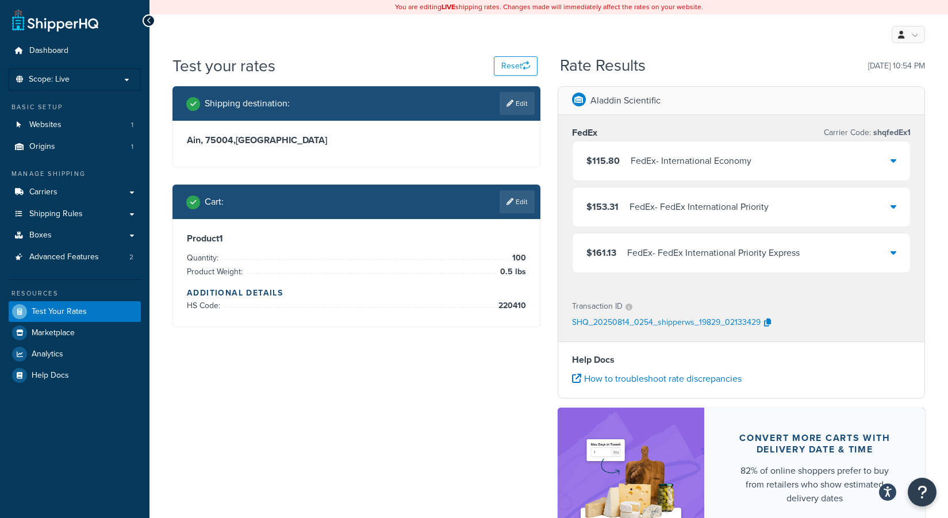
click at [888, 148] on div "$115.80 FedEx - International Economy" at bounding box center [742, 160] width 338 height 39
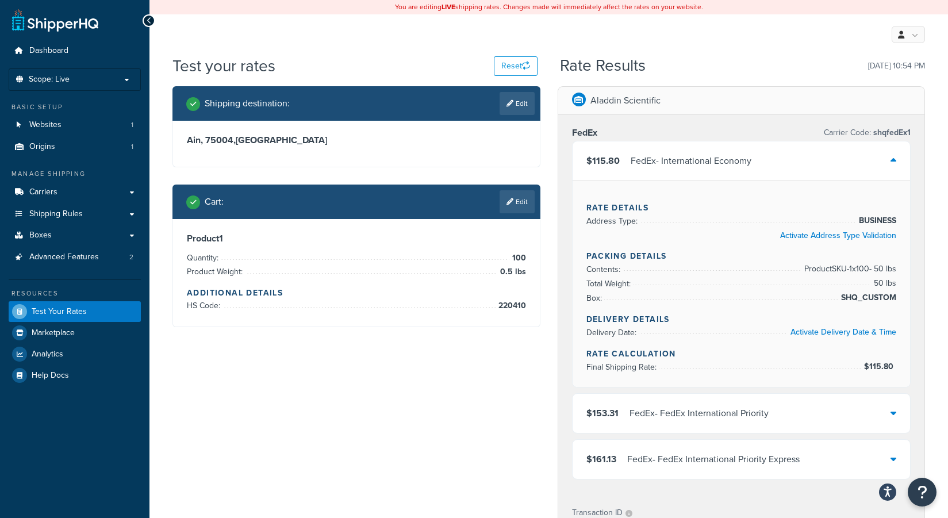
click at [889, 148] on div "$115.80 FedEx - International Economy" at bounding box center [742, 160] width 338 height 39
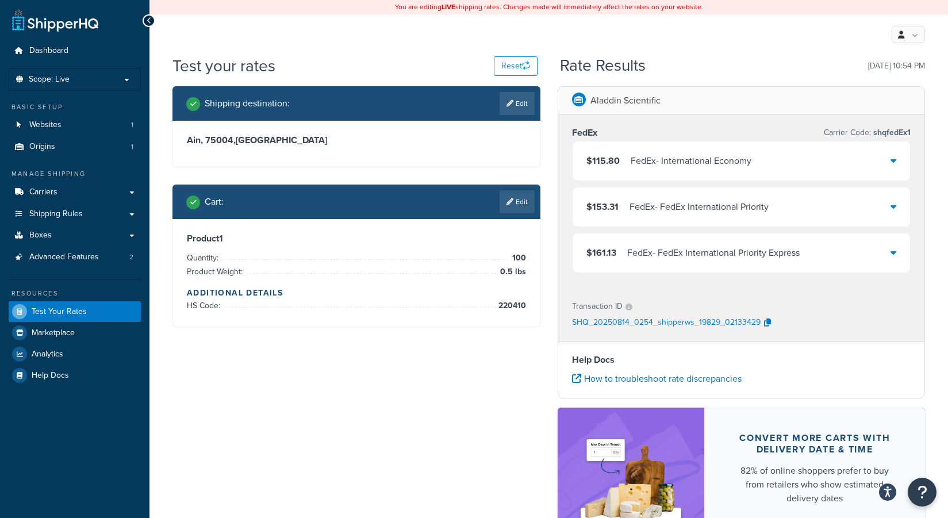
click at [512, 204] on icon at bounding box center [509, 201] width 7 height 7
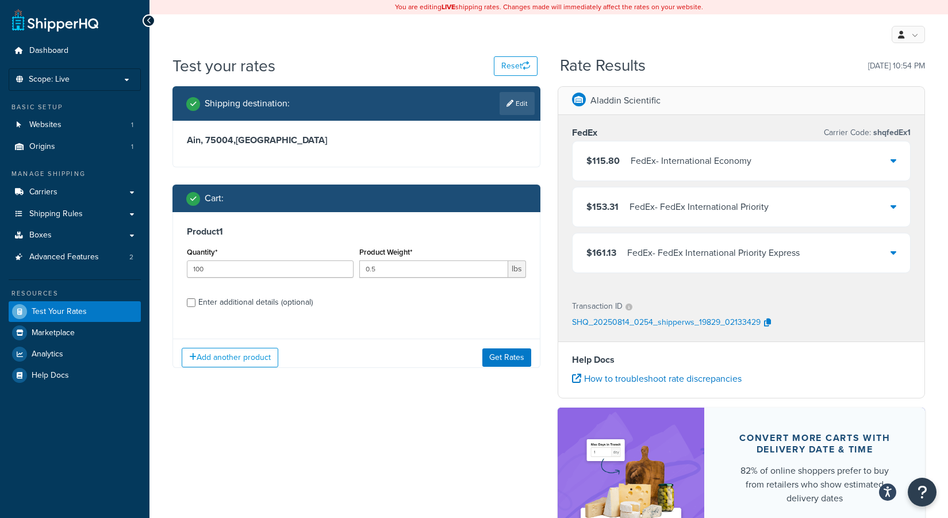
click at [512, 199] on div "Cart :" at bounding box center [360, 198] width 348 height 16
click at [276, 304] on div "Enter additional details (optional)" at bounding box center [255, 302] width 114 height 16
click at [195, 304] on input "Enter additional details (optional)" at bounding box center [191, 302] width 9 height 9
checkbox input "true"
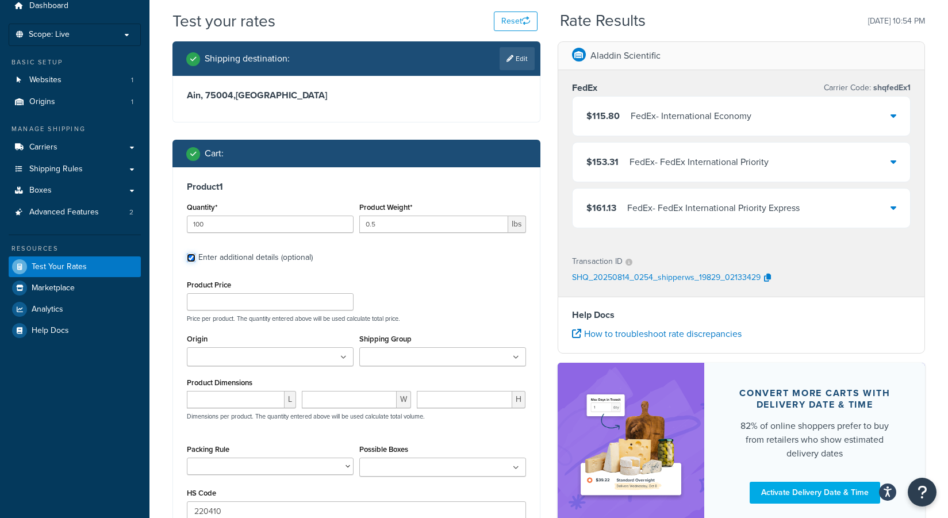
scroll to position [54, 0]
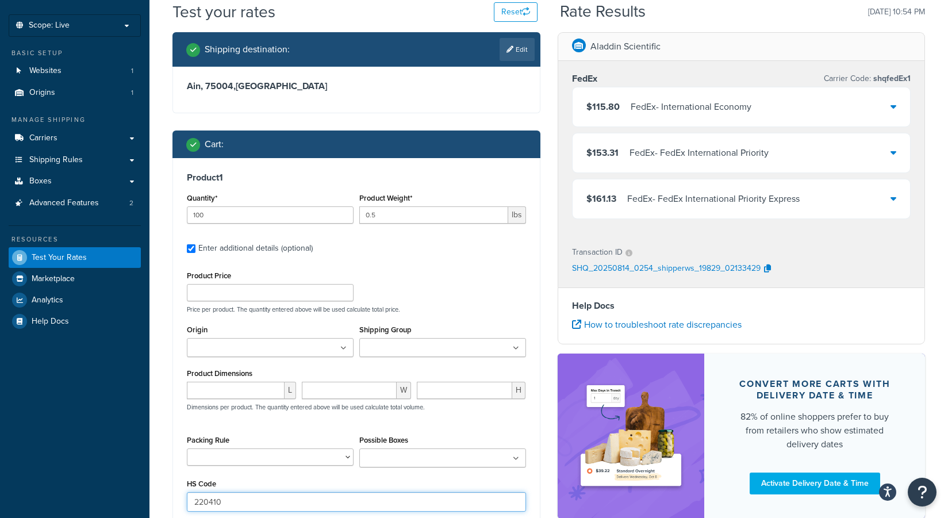
click at [242, 495] on input "220410" at bounding box center [356, 502] width 339 height 20
paste input "​0201.20"
type input "220410a​0201.20"
paste input "​0201.20"
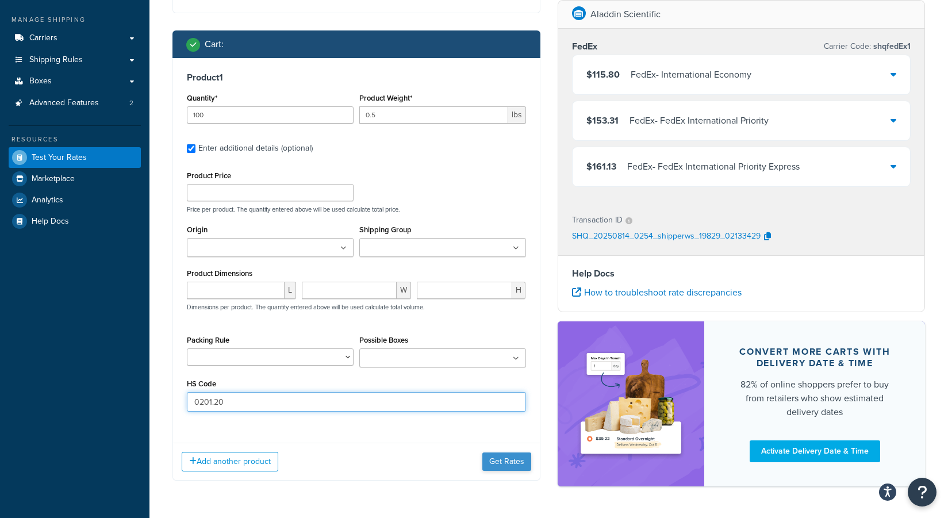
type input "​0201.20"
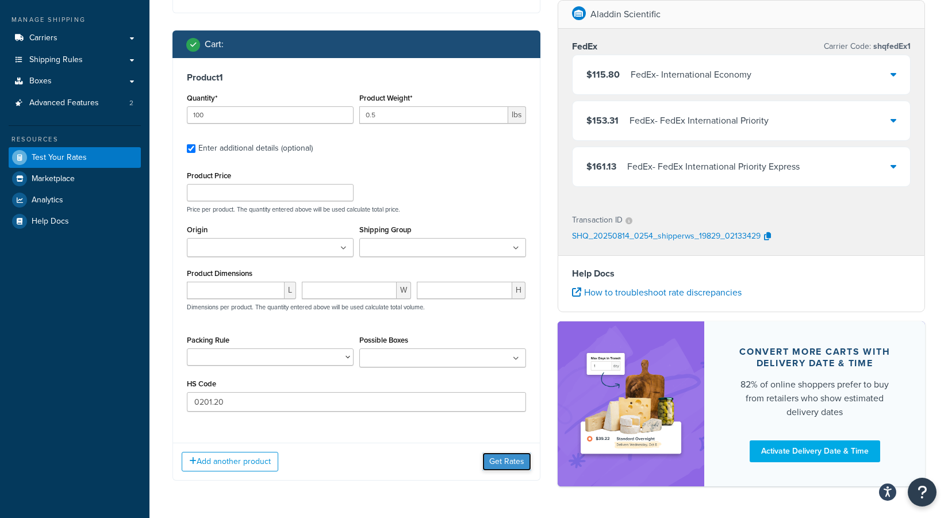
click at [498, 458] on button "Get Rates" at bounding box center [506, 461] width 49 height 18
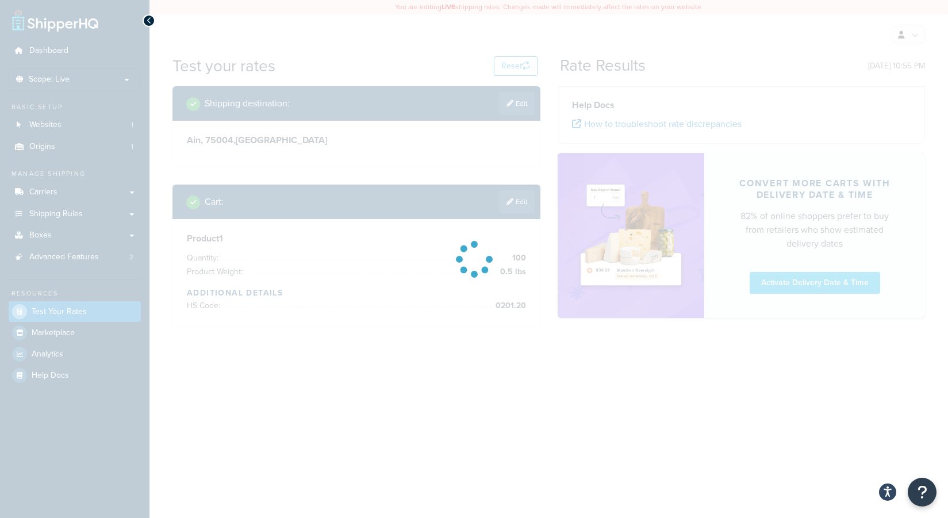
scroll to position [0, 0]
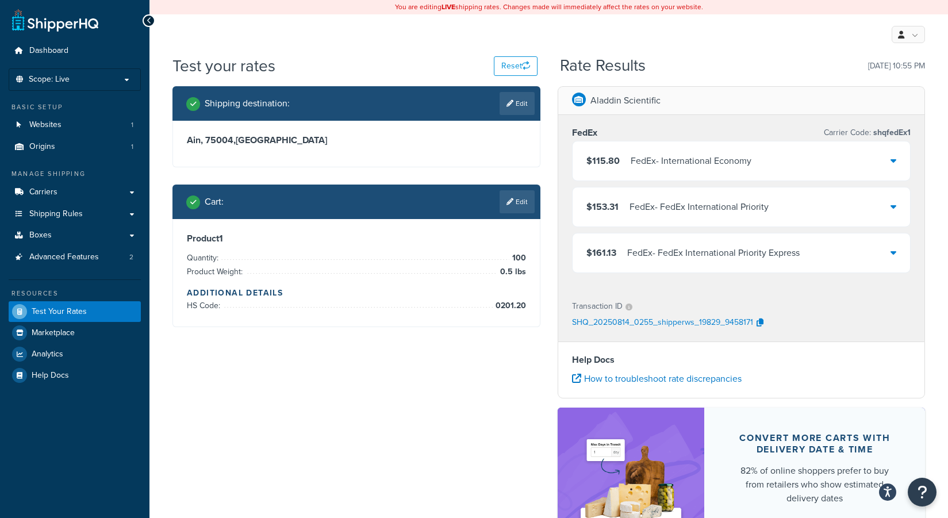
click at [454, 225] on div "Product 1 Quantity: 100 Product Weight: 0.5 lbs Additional Details HS Code: ​02…" at bounding box center [356, 273] width 367 height 108
click at [512, 194] on link "Edit" at bounding box center [517, 201] width 35 height 23
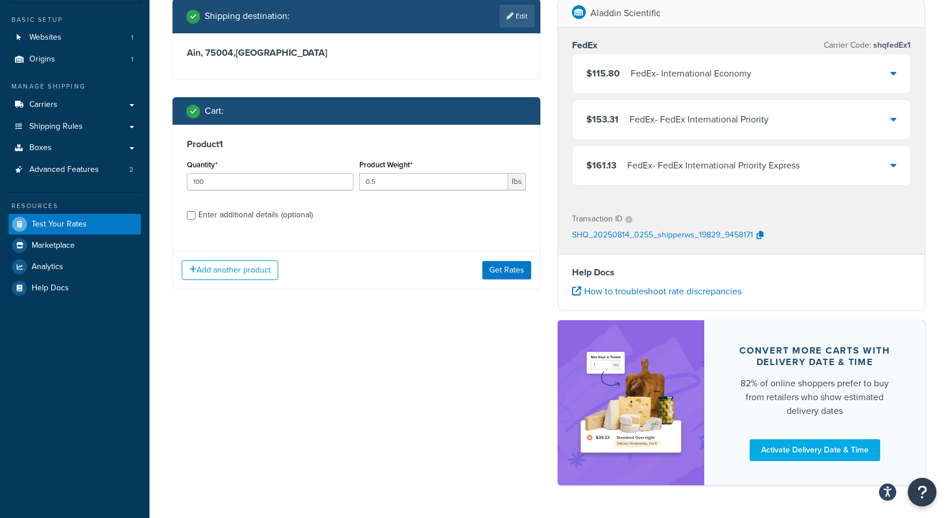
scroll to position [88, 0]
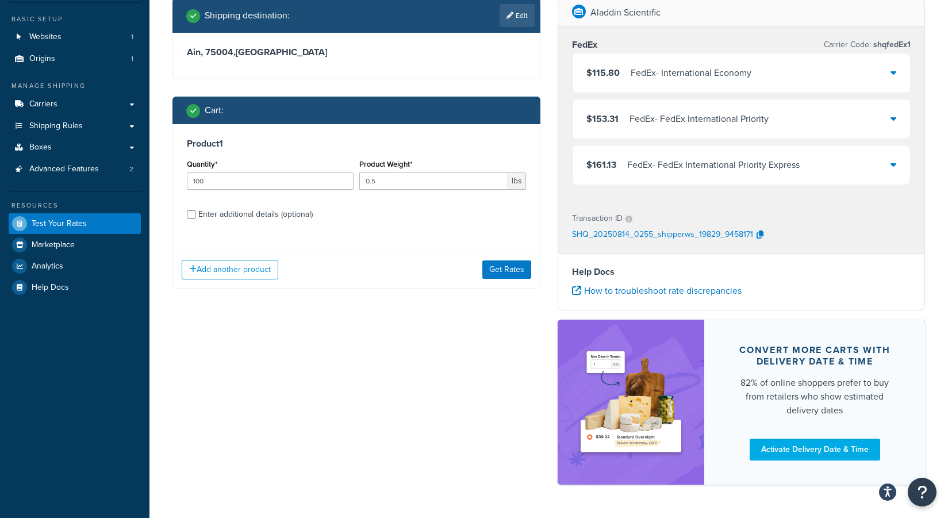
click at [244, 205] on label "Enter additional details (optional)" at bounding box center [362, 213] width 328 height 18
click at [195, 210] on input "Enter additional details (optional)" at bounding box center [191, 214] width 9 height 9
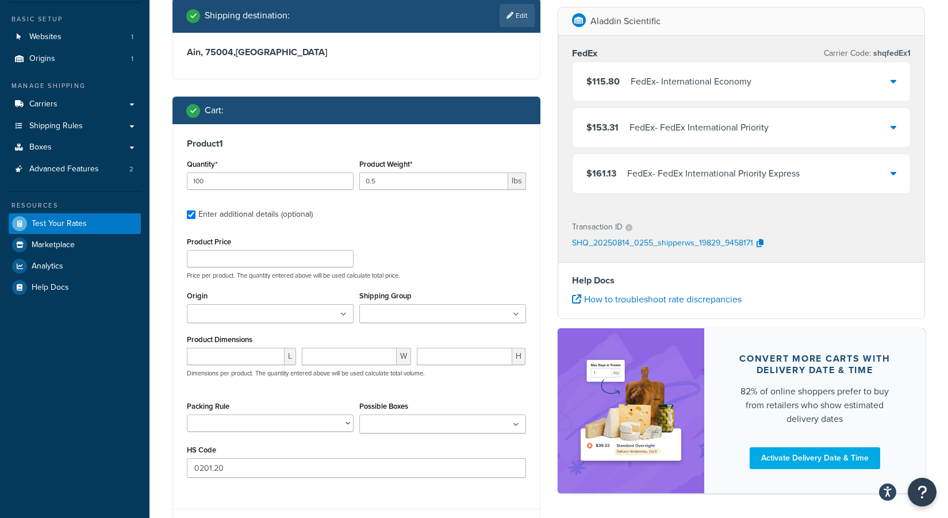
click at [241, 209] on div "Enter additional details (optional)" at bounding box center [255, 214] width 114 height 16
click at [195, 210] on input "Enter additional details (optional)" at bounding box center [191, 214] width 9 height 9
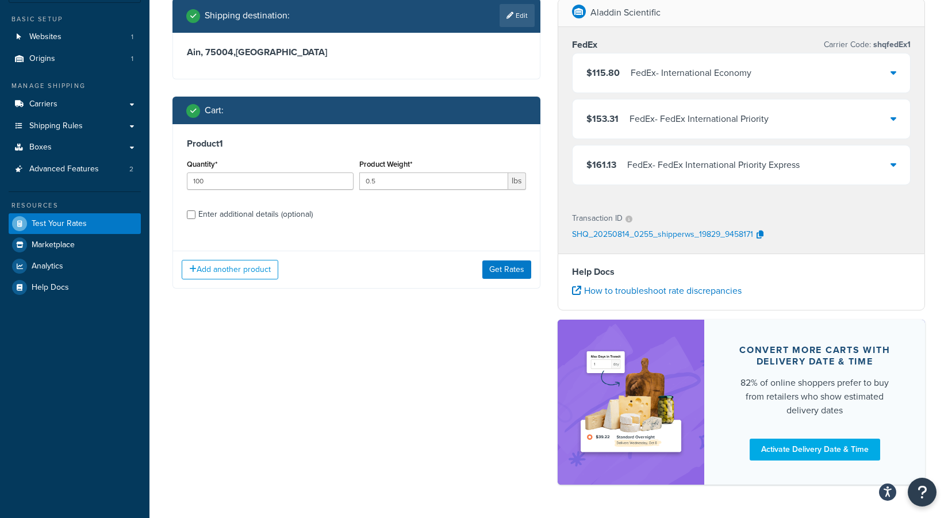
click at [241, 209] on div "Enter additional details (optional)" at bounding box center [255, 214] width 114 height 16
click at [195, 210] on input "Enter additional details (optional)" at bounding box center [191, 214] width 9 height 9
checkbox input "true"
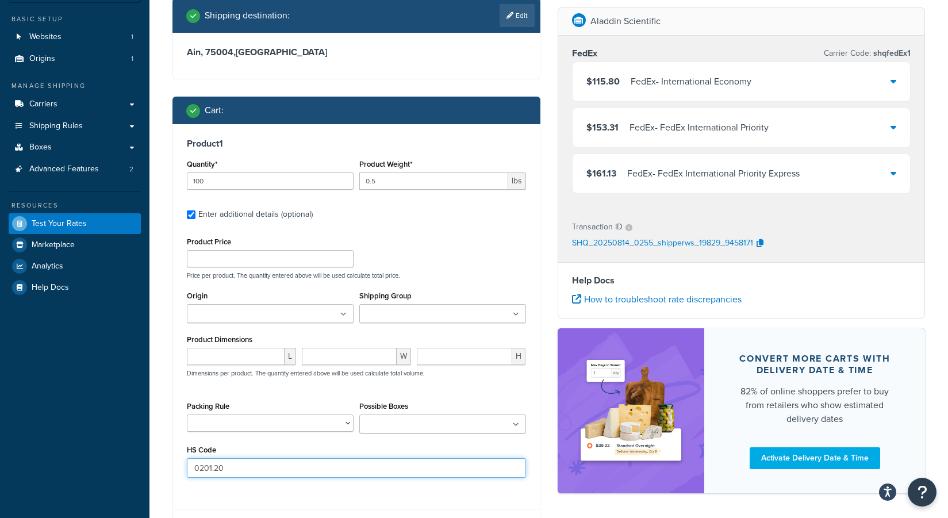
click at [244, 462] on input "​0201.20" at bounding box center [356, 468] width 339 height 20
paste input "030392"
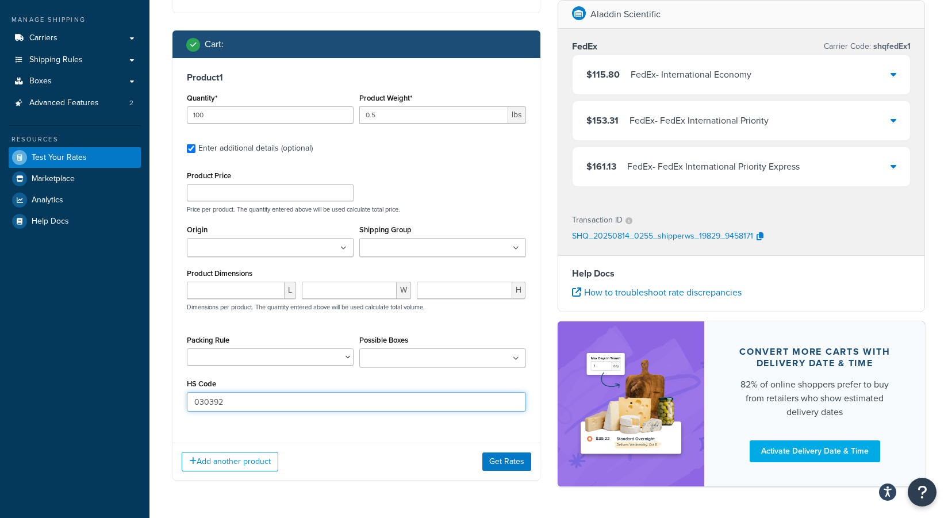
scroll to position [174, 0]
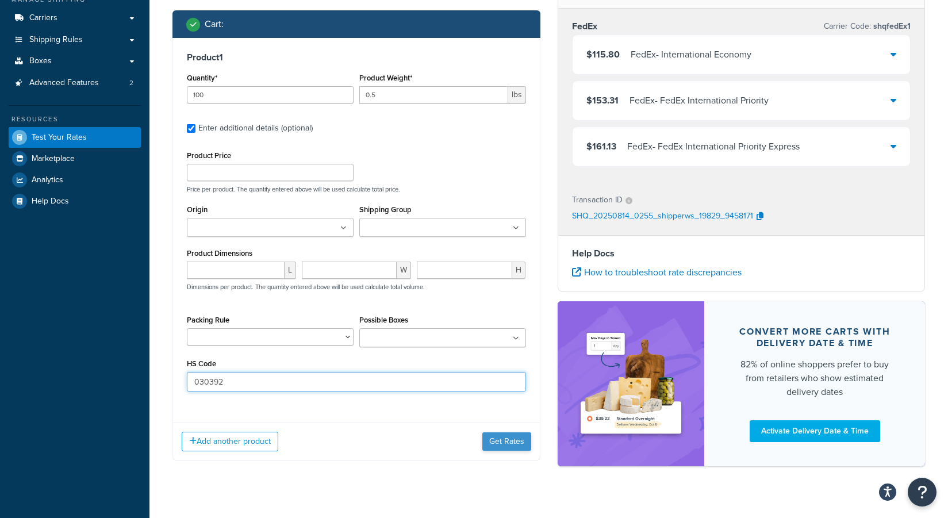
type input "030392"
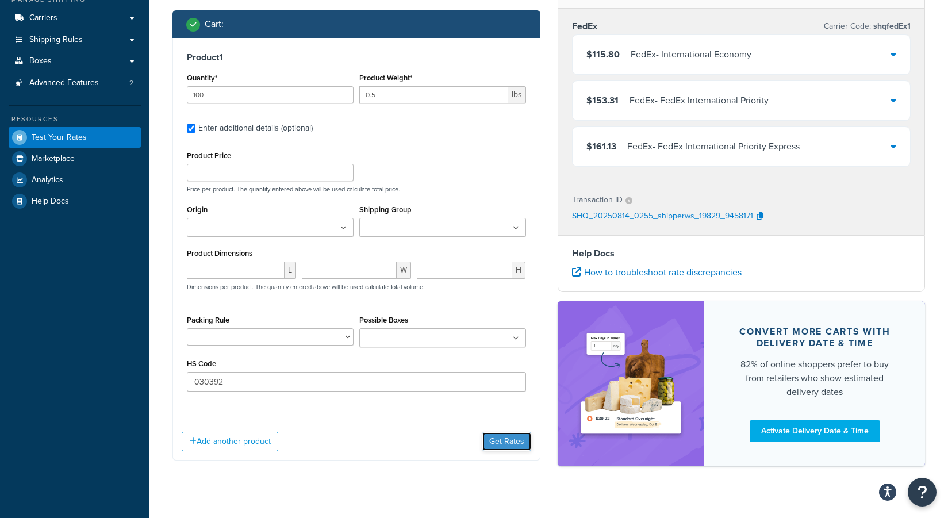
click at [500, 438] on button "Get Rates" at bounding box center [506, 441] width 49 height 18
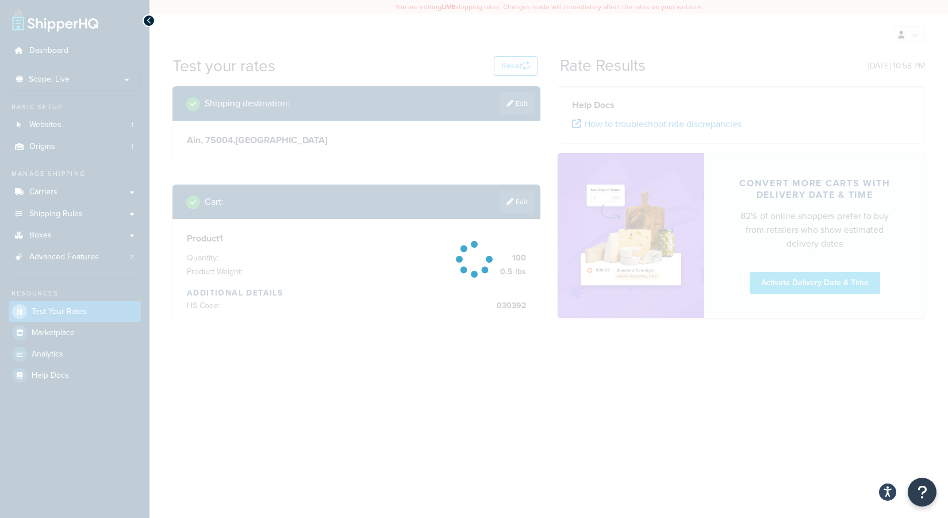
scroll to position [0, 0]
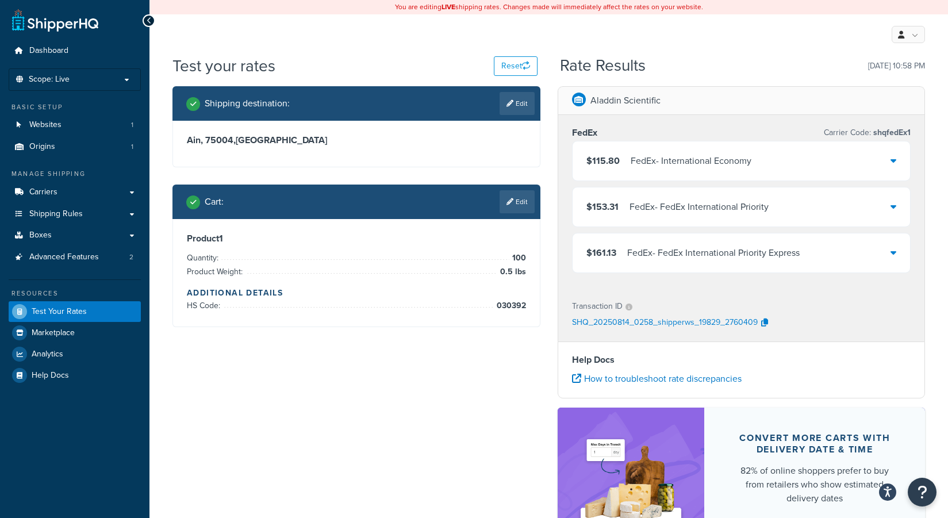
click at [831, 150] on div "$115.80 FedEx - International Economy" at bounding box center [742, 160] width 338 height 39
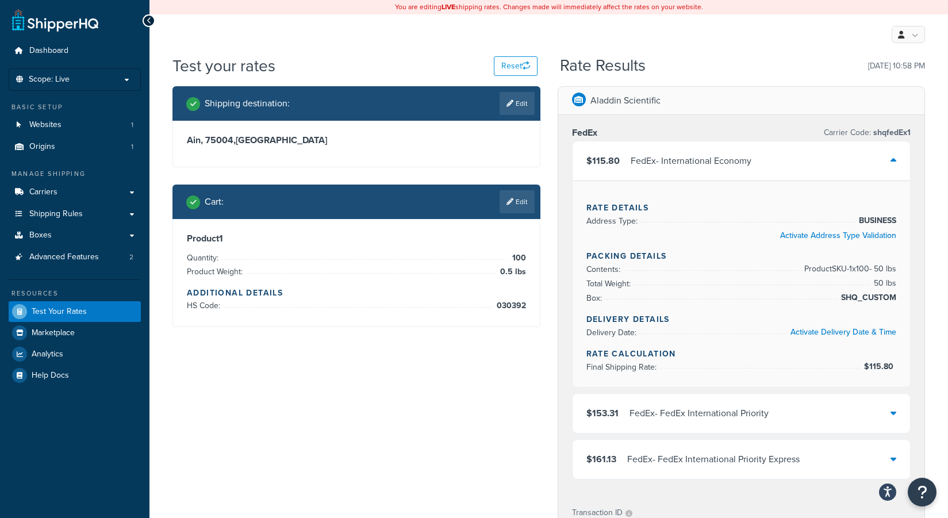
click at [831, 150] on div "$115.80 FedEx - International Economy" at bounding box center [742, 160] width 338 height 39
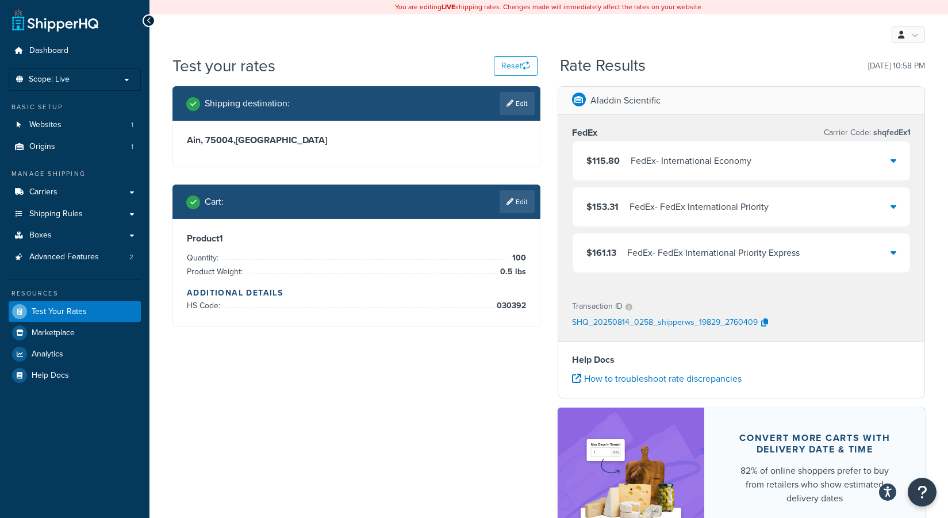
click at [436, 301] on li "HS Code: 030392" at bounding box center [356, 306] width 339 height 14
click at [525, 199] on link "Edit" at bounding box center [517, 201] width 35 height 23
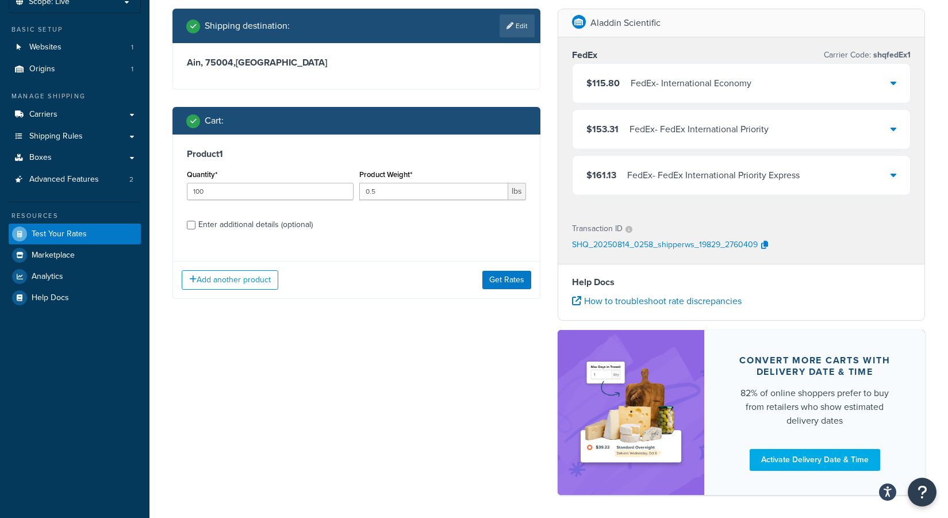
scroll to position [90, 0]
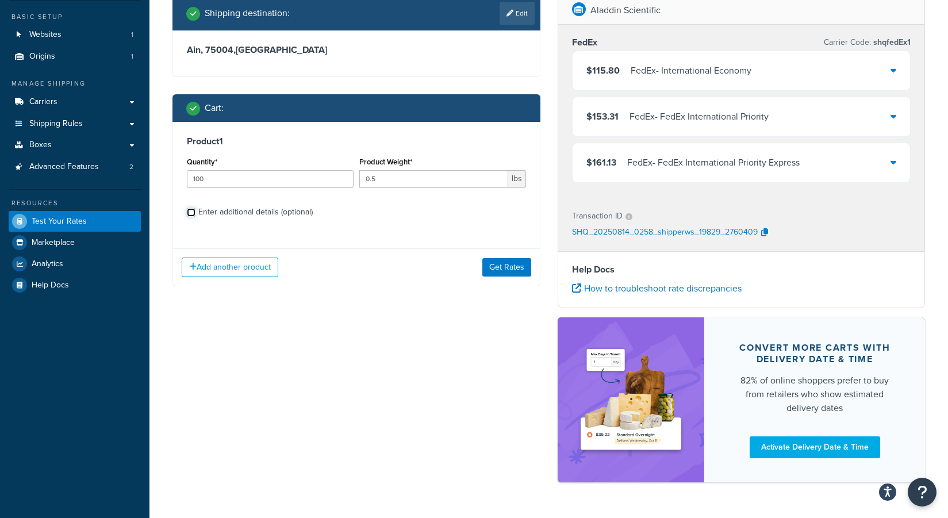
click at [191, 210] on input "Enter additional details (optional)" at bounding box center [191, 212] width 9 height 9
checkbox input "true"
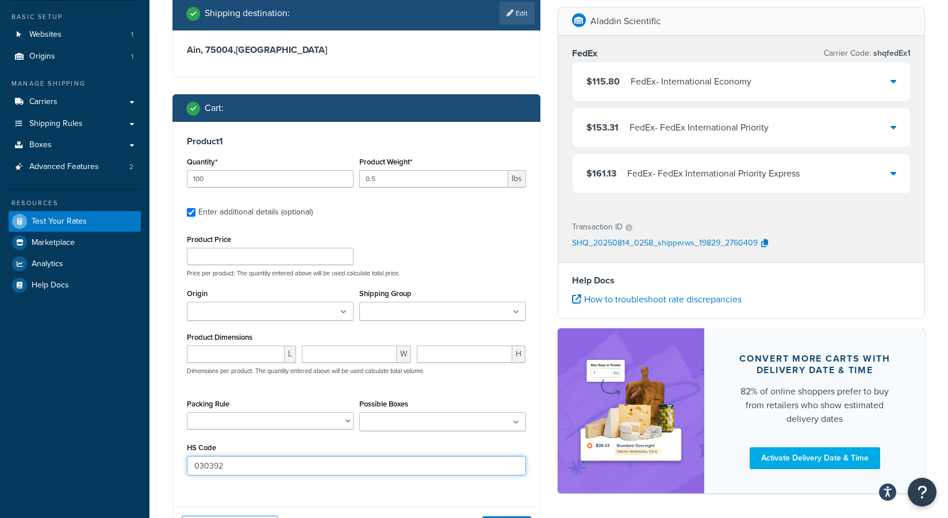
click at [241, 461] on input "030392" at bounding box center [356, 466] width 339 height 20
paste input "20714"
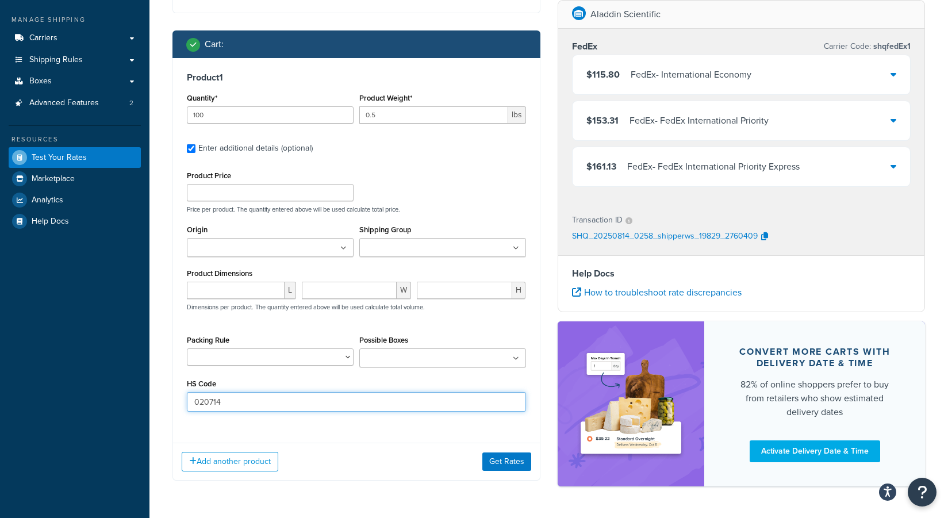
scroll to position [191, 0]
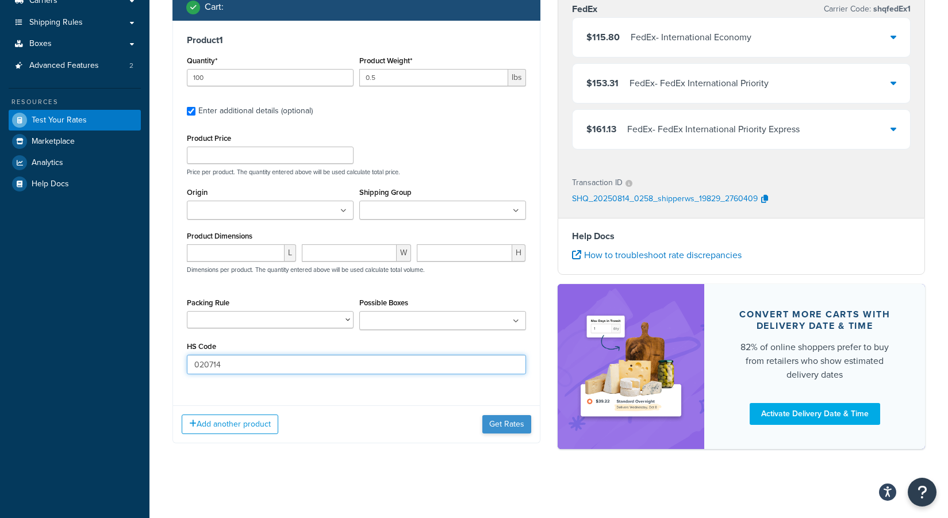
type input "020714"
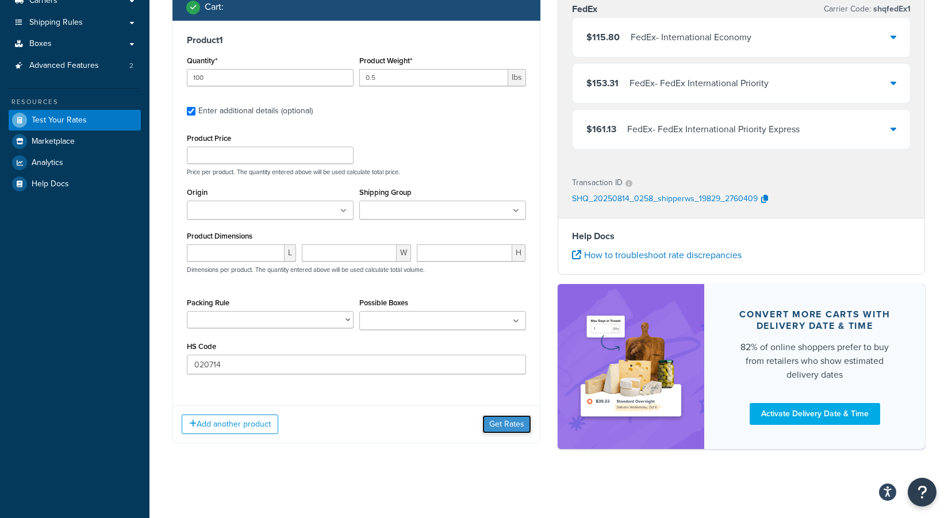
click at [497, 420] on button "Get Rates" at bounding box center [506, 424] width 49 height 18
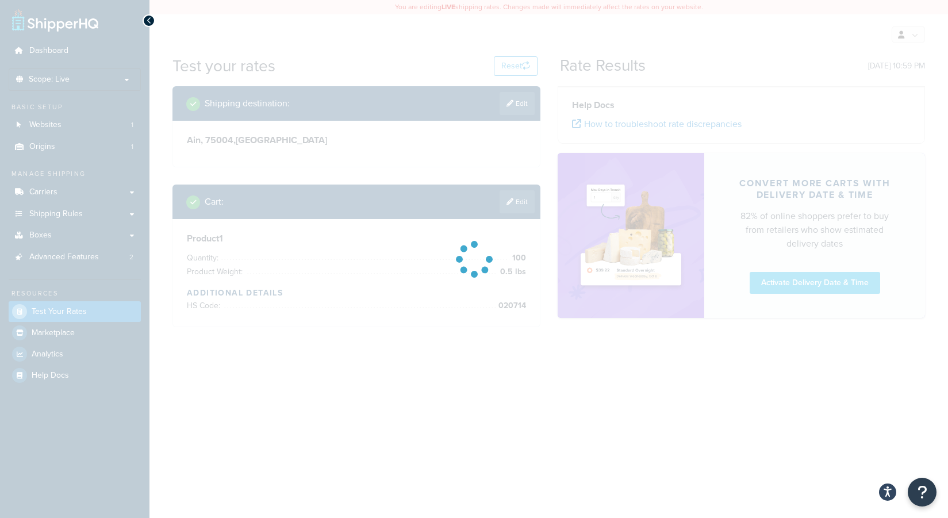
scroll to position [0, 0]
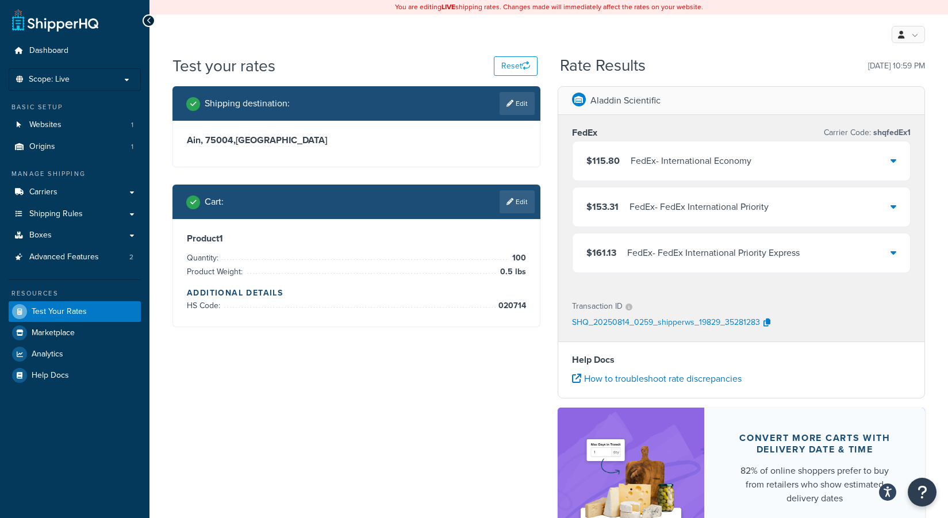
click at [887, 161] on div "$115.80 FedEx - International Economy" at bounding box center [742, 160] width 338 height 39
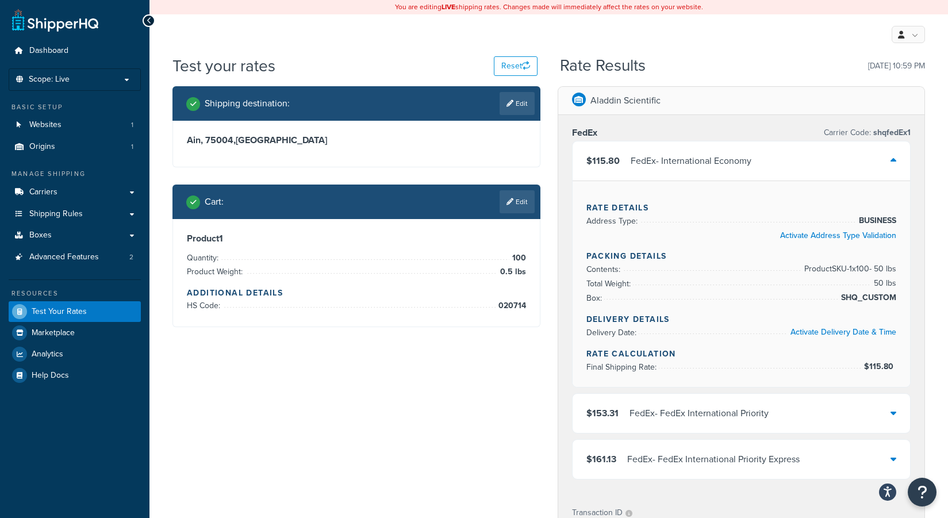
click at [887, 160] on div "$115.80 FedEx - International Economy" at bounding box center [742, 160] width 338 height 39
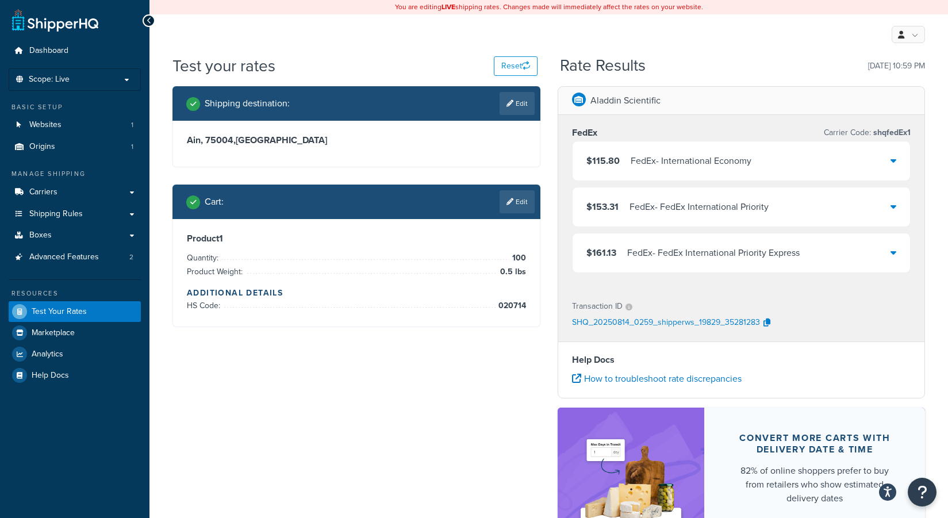
click at [457, 219] on div "Product 1 Quantity: 100 Product Weight: 0.5 lbs Additional Details HS Code: 020…" at bounding box center [356, 273] width 367 height 108
click at [515, 193] on link "Edit" at bounding box center [517, 201] width 35 height 23
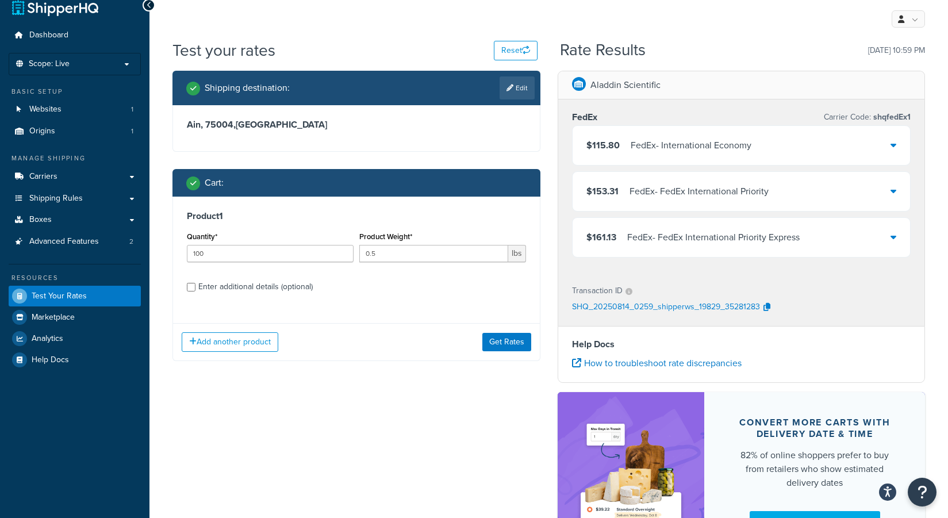
scroll to position [18, 0]
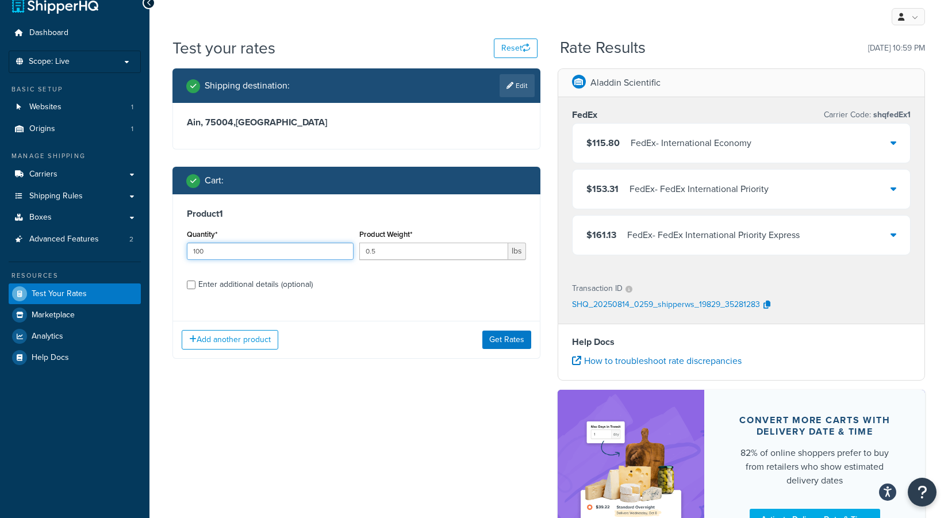
drag, startPoint x: 246, startPoint y: 243, endPoint x: 177, endPoint y: 243, distance: 69.0
click at [177, 243] on div "Product 1 Quantity* 100 Product Weight* 0.5 lbs Enter additional details (optio…" at bounding box center [356, 253] width 367 height 118
type input "1"
type input "15"
click at [205, 283] on div "Enter additional details (optional)" at bounding box center [255, 285] width 114 height 16
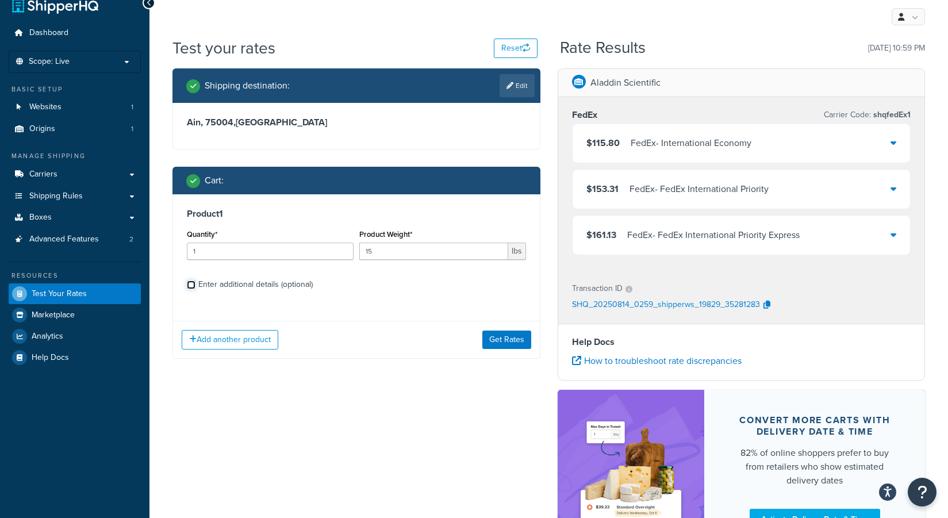
click at [195, 283] on input "Enter additional details (optional)" at bounding box center [191, 285] width 9 height 9
checkbox input "true"
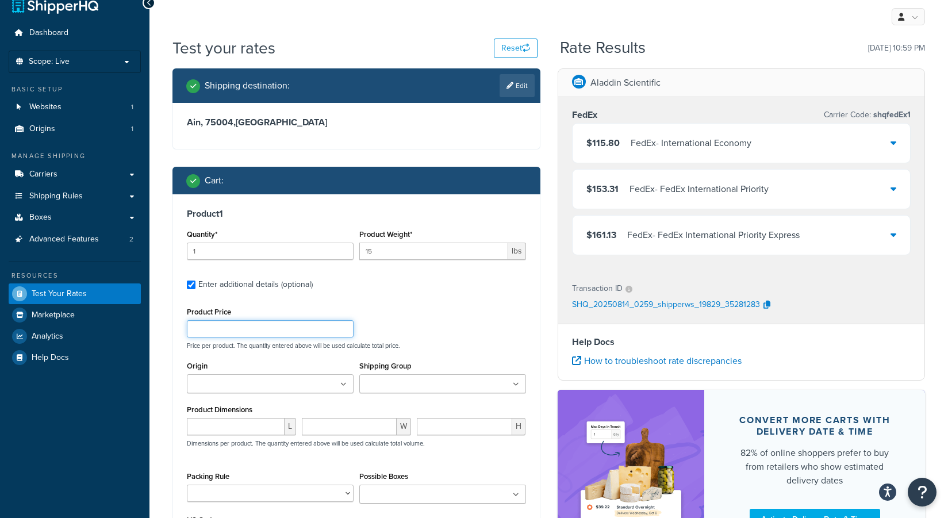
click at [228, 329] on input "Product Price" at bounding box center [270, 328] width 167 height 17
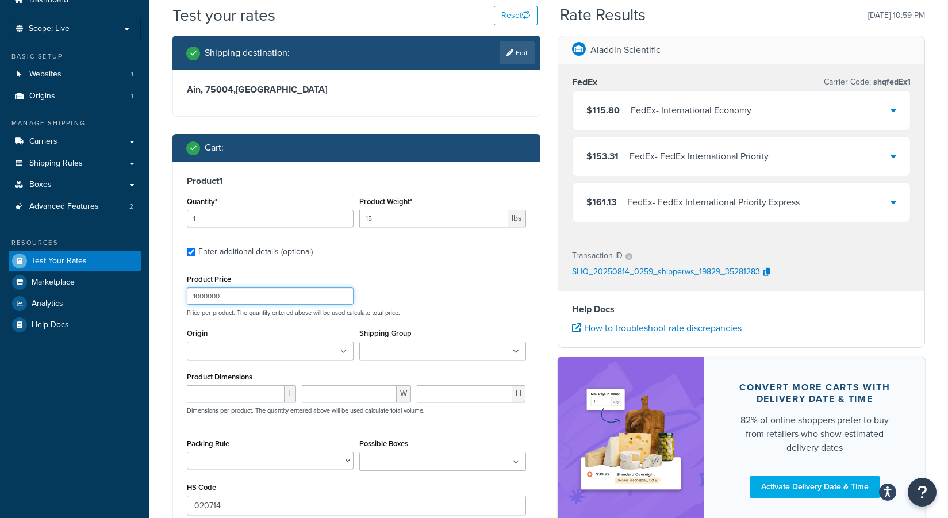
scroll to position [78, 0]
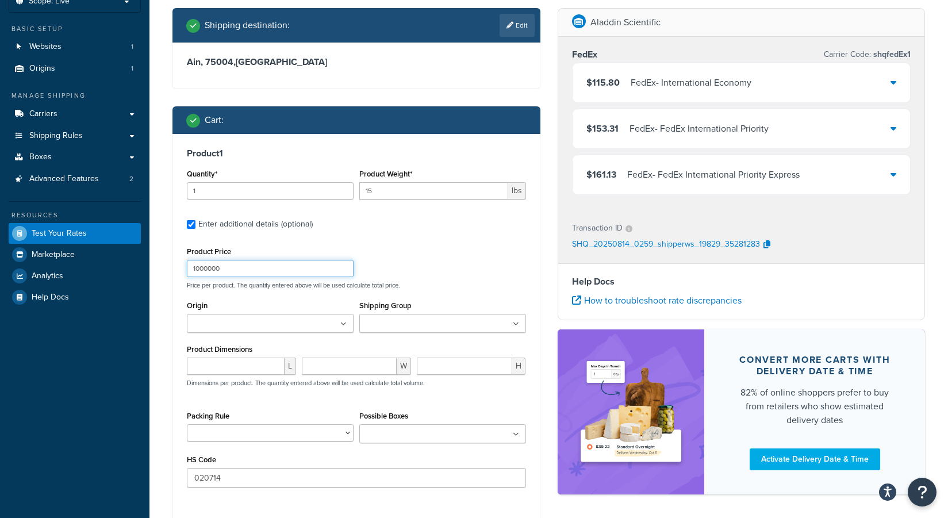
type input "1000000"
click at [237, 427] on select "For Normal Products For Special Products" at bounding box center [270, 432] width 167 height 17
click at [429, 481] on input "020714" at bounding box center [356, 478] width 339 height 20
click at [387, 476] on input "020714" at bounding box center [356, 478] width 339 height 20
paste input "870323"
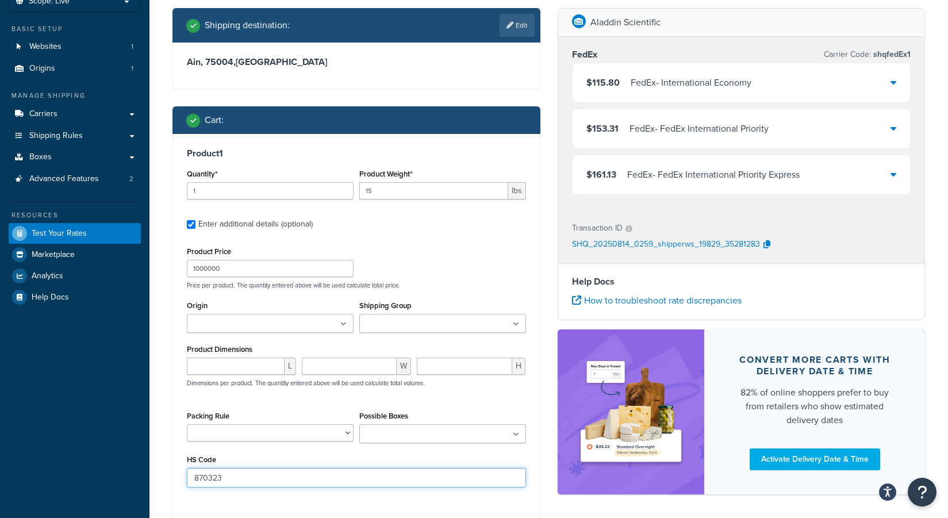
type input "870323"
click at [332, 324] on ul at bounding box center [270, 323] width 167 height 19
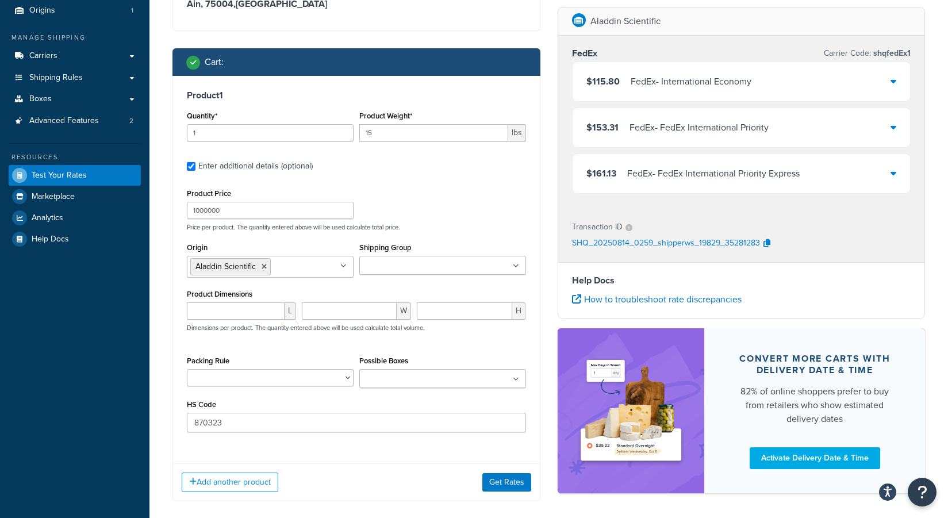
scroll to position [137, 0]
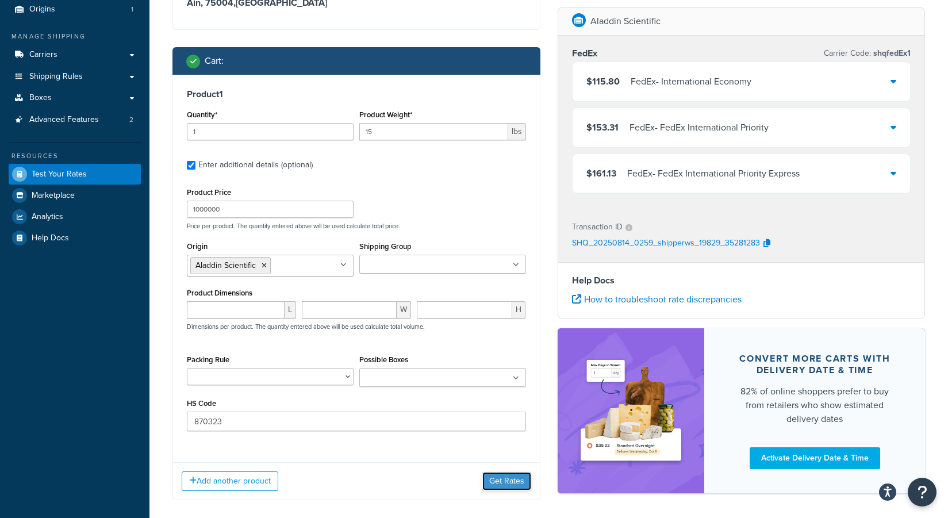
click at [502, 484] on button "Get Rates" at bounding box center [506, 481] width 49 height 18
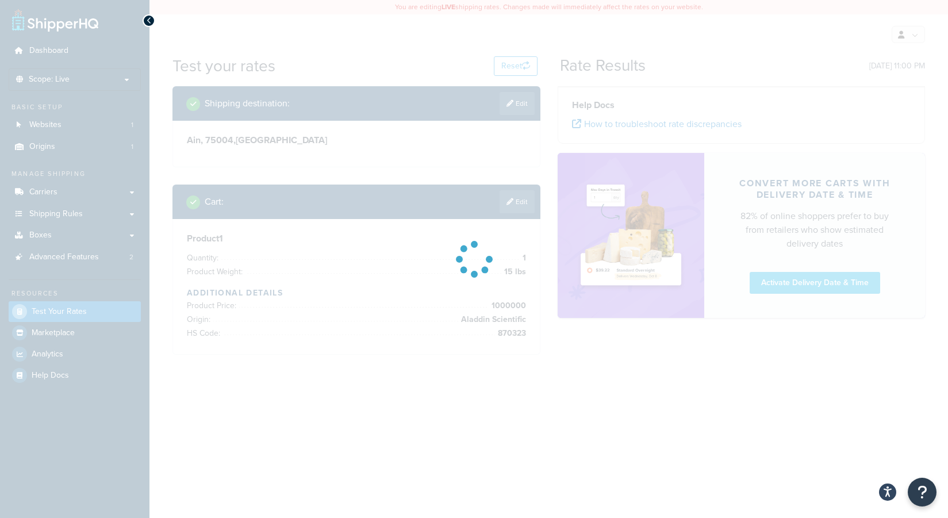
scroll to position [0, 0]
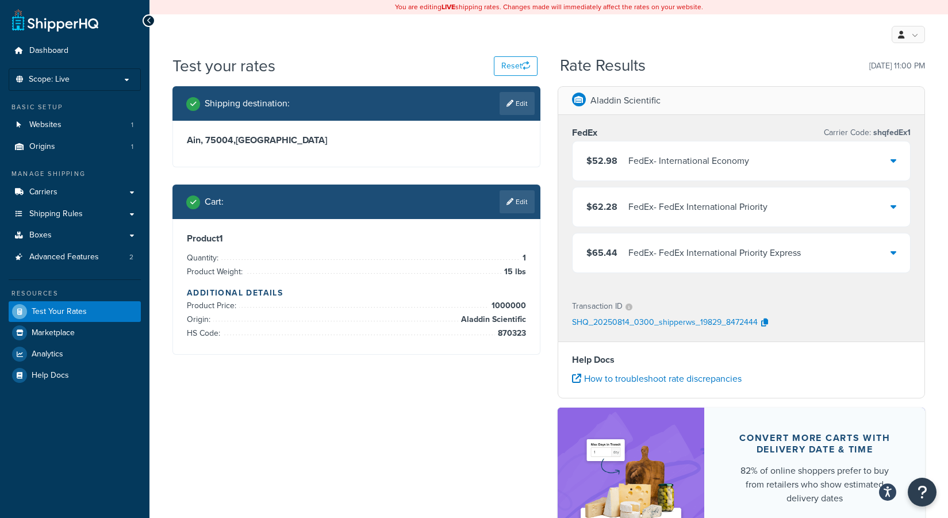
click at [889, 160] on div "$52.98 FedEx - International Economy" at bounding box center [742, 160] width 338 height 39
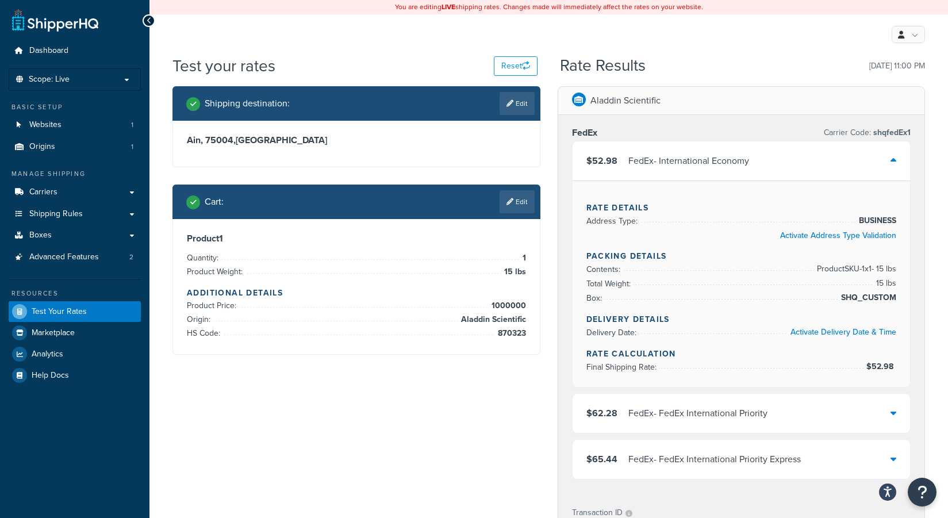
click at [889, 160] on div "$52.98 FedEx - International Economy" at bounding box center [742, 160] width 338 height 39
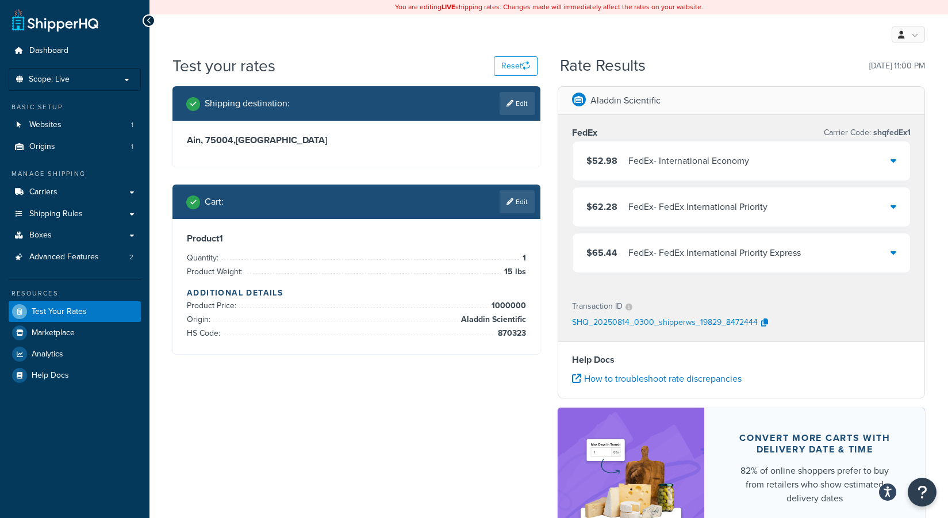
click at [175, 410] on div "Shipping destination : Edit Ain, 75004 , France Cart : Edit Product 1 Quantity:…" at bounding box center [549, 335] width 770 height 498
click at [908, 33] on link at bounding box center [908, 34] width 33 height 17
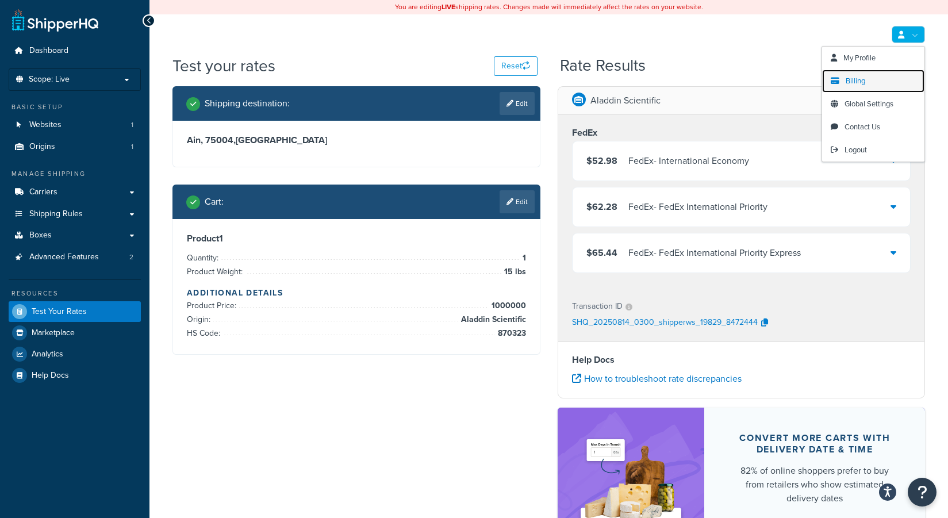
click at [850, 76] on span "Billing" at bounding box center [856, 80] width 20 height 11
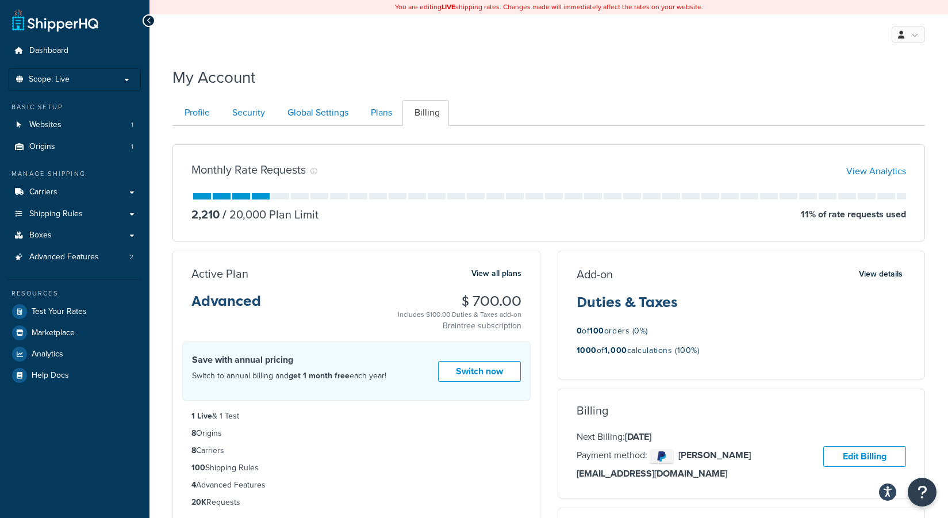
click at [224, 301] on h3 "Advanced" at bounding box center [226, 306] width 70 height 24
copy h3 "Advanced"
click at [669, 326] on div "0 of 100 orders (0%)" at bounding box center [742, 331] width 330 height 15
drag, startPoint x: 684, startPoint y: 305, endPoint x: 574, endPoint y: 302, distance: 109.3
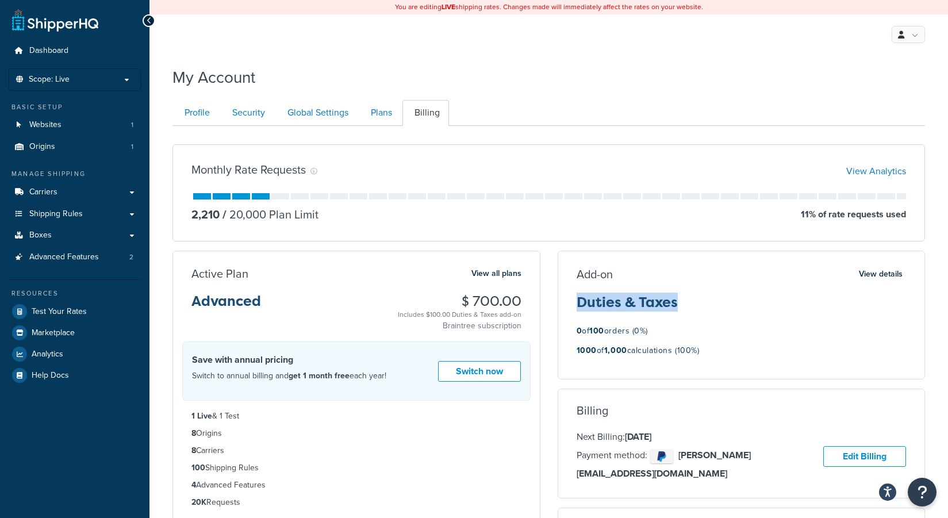
click at [574, 302] on div "Add-on View details Duties & Taxes 0 of 100 orders (0%) 1000 of 1,000 calculati…" at bounding box center [741, 315] width 367 height 98
copy h3 "Duties & Taxes"
click at [627, 351] on strong "1,000" at bounding box center [615, 350] width 23 height 12
click at [878, 274] on button "View details" at bounding box center [880, 274] width 51 height 16
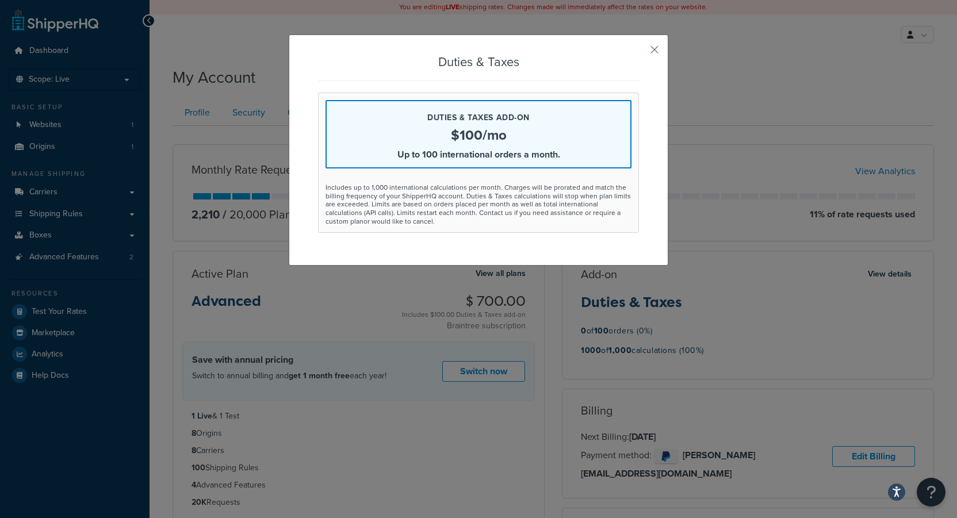
click at [657, 355] on div "Duties & Taxes Duties & Taxes add-on $100/mo Up to 100 international orders a m…" at bounding box center [478, 259] width 957 height 518
click at [639, 52] on button "button" at bounding box center [637, 53] width 3 height 3
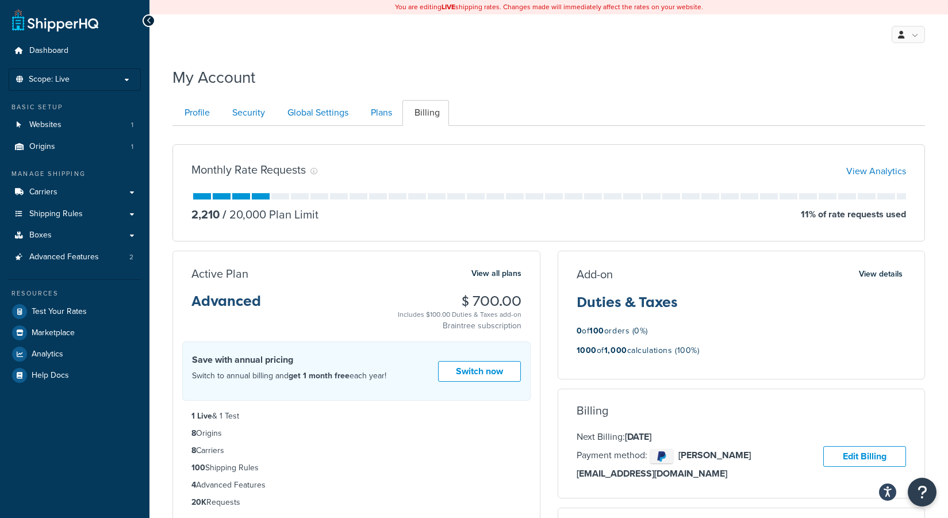
click at [653, 321] on div "Add-on View details Duties & Taxes 0 of 100 orders (0%) 1000 of 1,000 calculati…" at bounding box center [741, 315] width 367 height 98
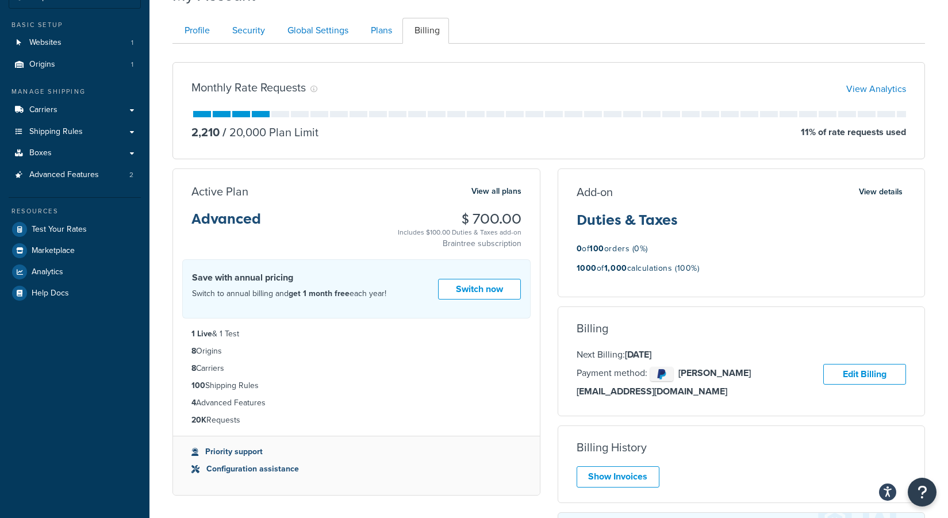
scroll to position [83, 0]
click at [585, 264] on strong "1000" at bounding box center [587, 268] width 20 height 12
click at [657, 264] on p "1000 of 1,000 calculations (100%)" at bounding box center [638, 267] width 123 height 15
click at [645, 248] on p "0 of 100 orders (0%)" at bounding box center [613, 248] width 72 height 15
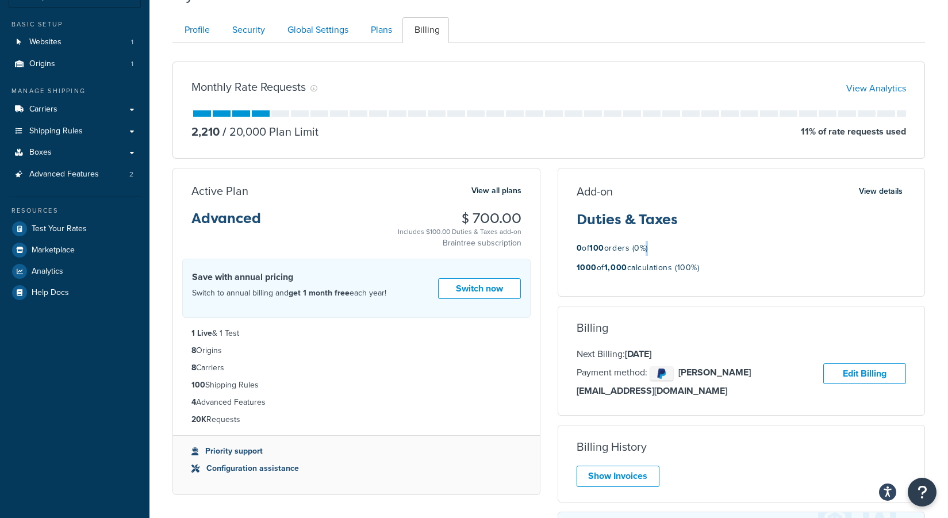
click at [645, 248] on p "0 of 100 orders (0%)" at bounding box center [613, 248] width 72 height 15
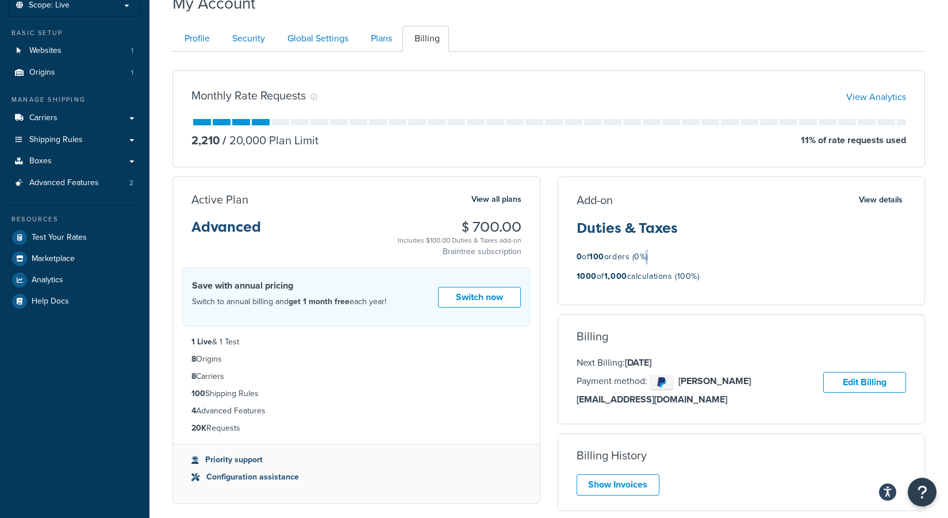
scroll to position [72, 0]
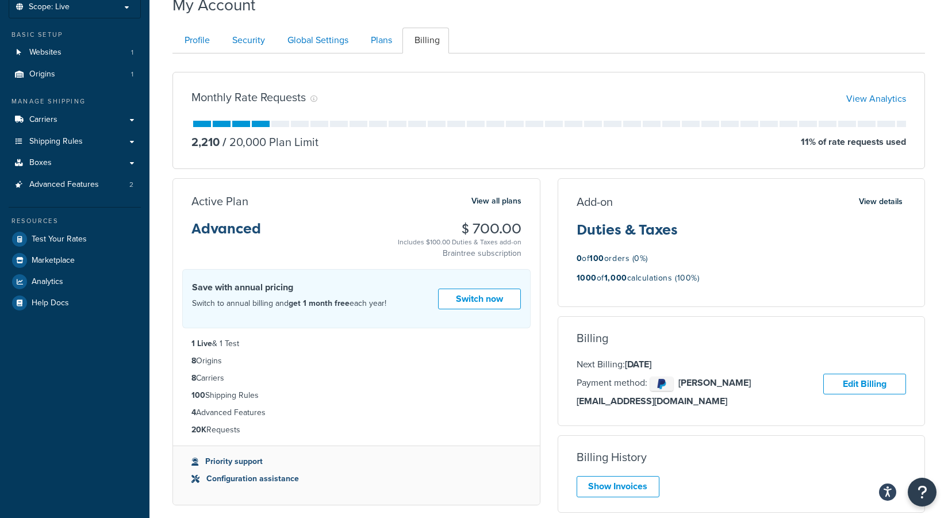
click at [650, 283] on p "1000 of 1,000 calculations (100%)" at bounding box center [638, 278] width 123 height 15
click at [753, 286] on div "1000 of 1,000 calculations (100%)" at bounding box center [742, 281] width 330 height 21
click at [865, 194] on button "View details" at bounding box center [880, 202] width 51 height 16
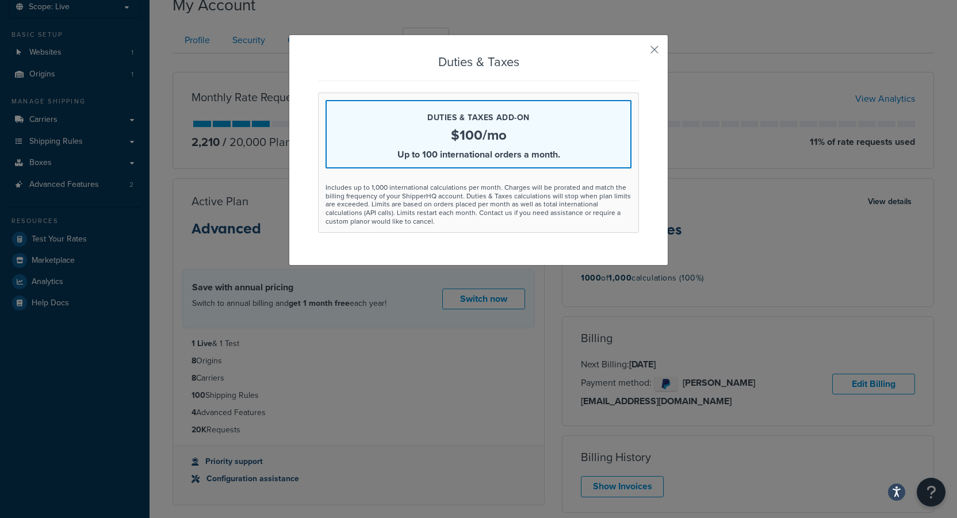
click at [560, 224] on div "Includes up to 1,000 international calculations per month. Charges will be pror…" at bounding box center [478, 204] width 306 height 42
click at [742, 219] on div "Duties & Taxes Duties & Taxes add-on $100/mo Up to 100 international orders a m…" at bounding box center [478, 259] width 957 height 518
click at [639, 52] on button "button" at bounding box center [637, 53] width 3 height 3
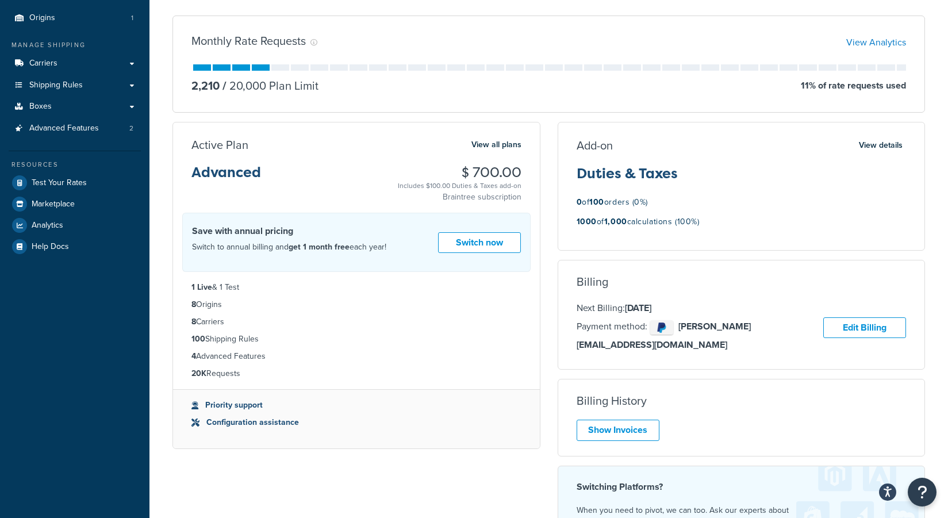
scroll to position [131, 0]
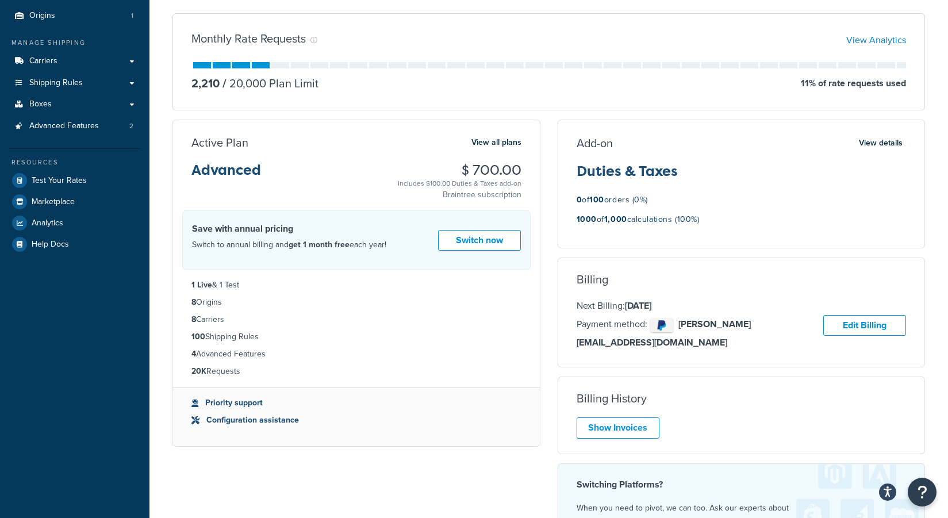
click at [751, 230] on div "1000 of 1,000 calculations (100%)" at bounding box center [742, 222] width 330 height 21
click at [756, 264] on div "Billing Next Billing: Aug 16, 2025 Payment method: julian.xu@aladdinsci.com Edi…" at bounding box center [742, 313] width 368 height 110
click at [839, 315] on link "Edit Billing" at bounding box center [864, 325] width 83 height 21
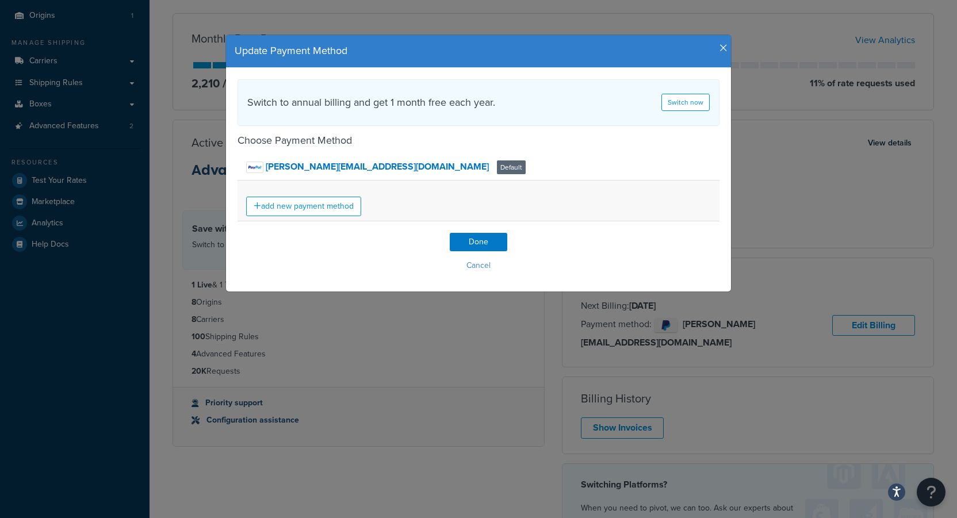
click at [402, 187] on div "add new payment method" at bounding box center [478, 201] width 482 height 41
click at [721, 42] on div "Update Payment Method" at bounding box center [478, 51] width 505 height 33
click at [719, 43] on icon "button" at bounding box center [723, 48] width 8 height 10
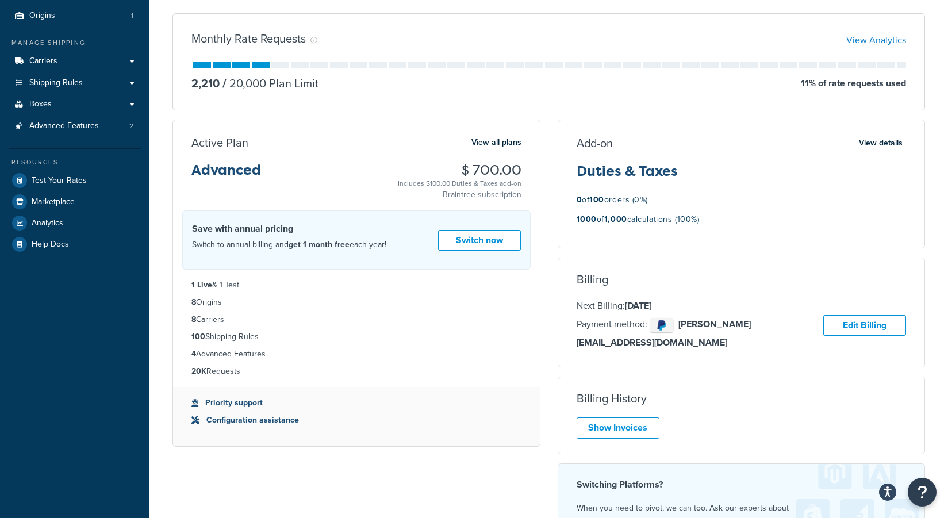
click at [588, 219] on strong "1000" at bounding box center [587, 219] width 20 height 12
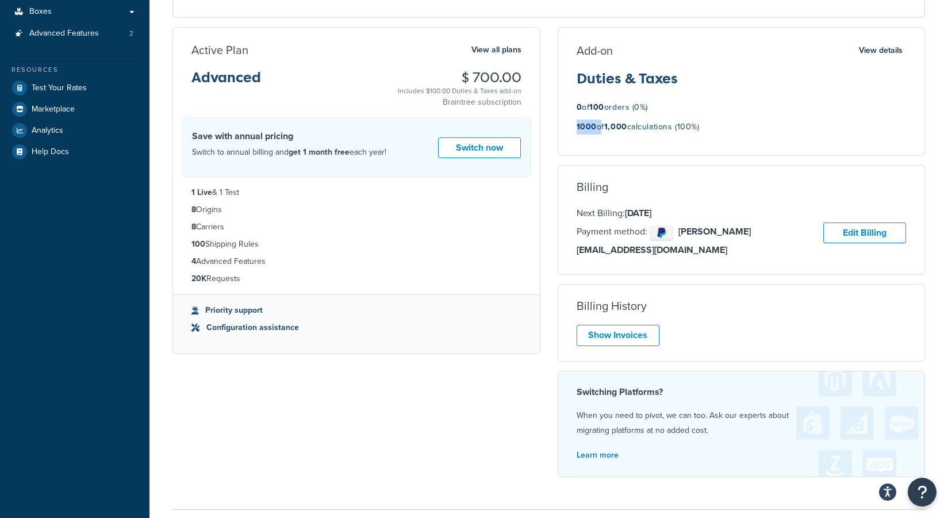
scroll to position [222, 0]
click at [220, 310] on li "Priority support" at bounding box center [356, 311] width 330 height 13
click at [212, 329] on li "Configuration assistance" at bounding box center [356, 329] width 330 height 13
click at [187, 328] on ul "Priority support Configuration assistance" at bounding box center [356, 325] width 367 height 59
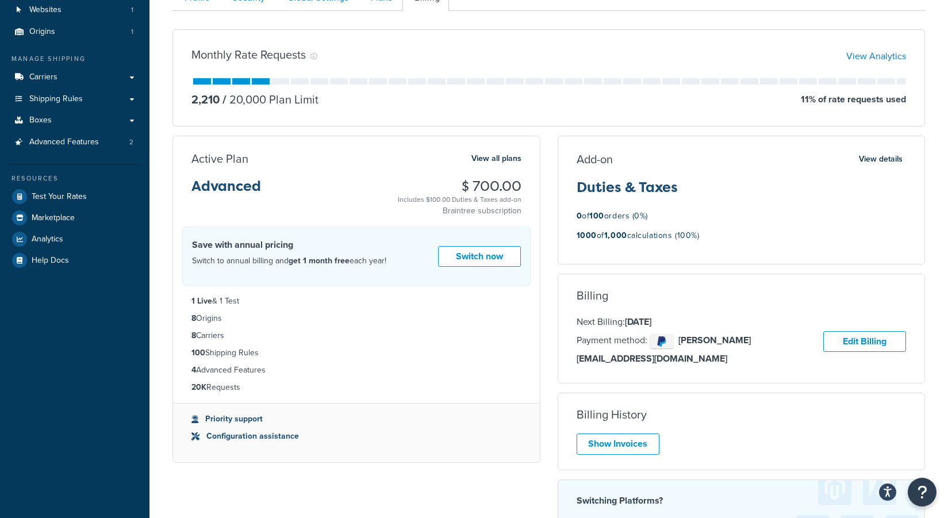
scroll to position [109, 0]
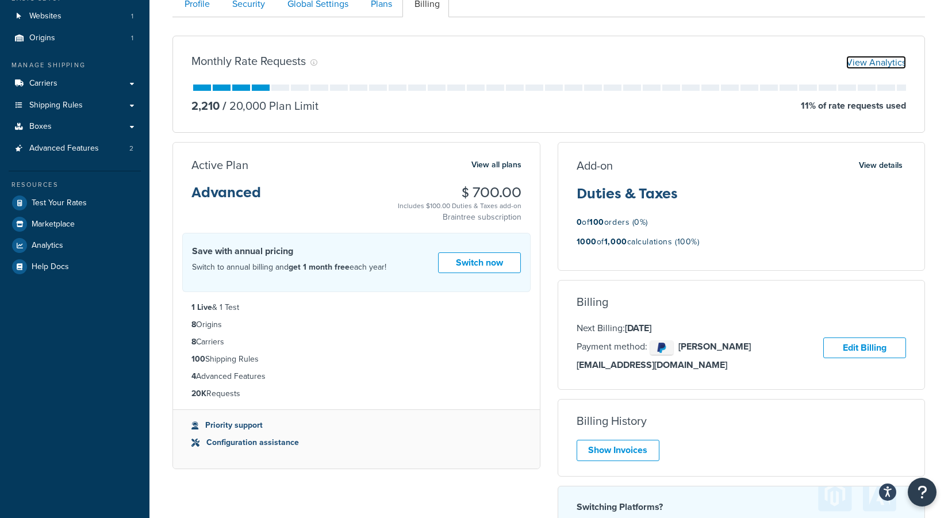
click at [856, 63] on link "View Analytics" at bounding box center [876, 62] width 60 height 13
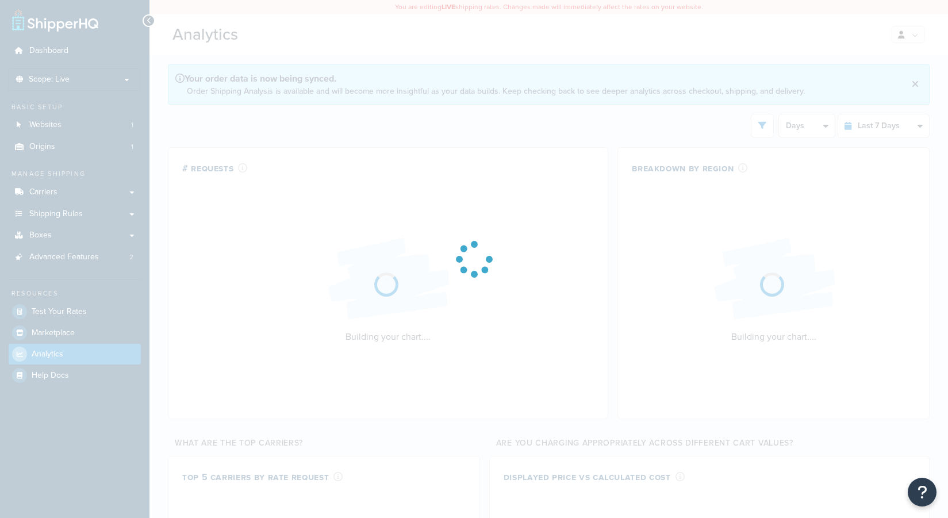
select select "last_7_days"
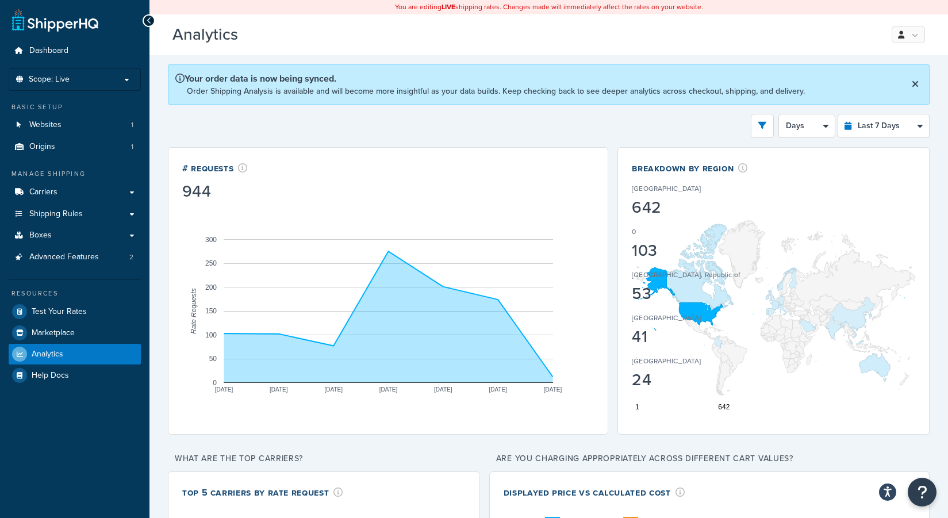
click at [635, 232] on p "0" at bounding box center [634, 232] width 4 height 10
click at [812, 119] on select "Days 12 Hours 6 Hours" at bounding box center [807, 125] width 56 height 23
click at [761, 129] on icon "open filter drawer" at bounding box center [762, 125] width 8 height 8
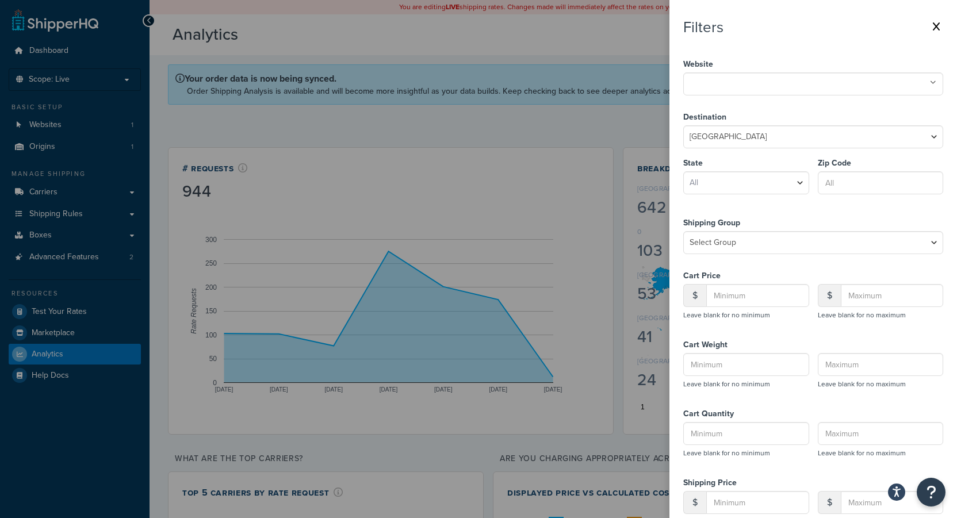
click at [631, 128] on label at bounding box center [478, 259] width 957 height 518
click at [0, 0] on input "checkbox" at bounding box center [0, 0] width 0 height 0
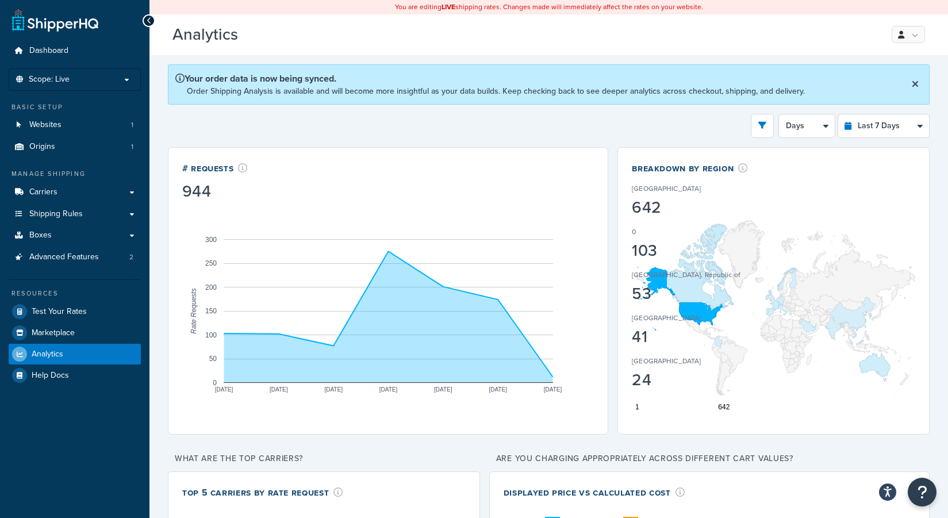
click at [915, 80] on icon at bounding box center [915, 83] width 7 height 9
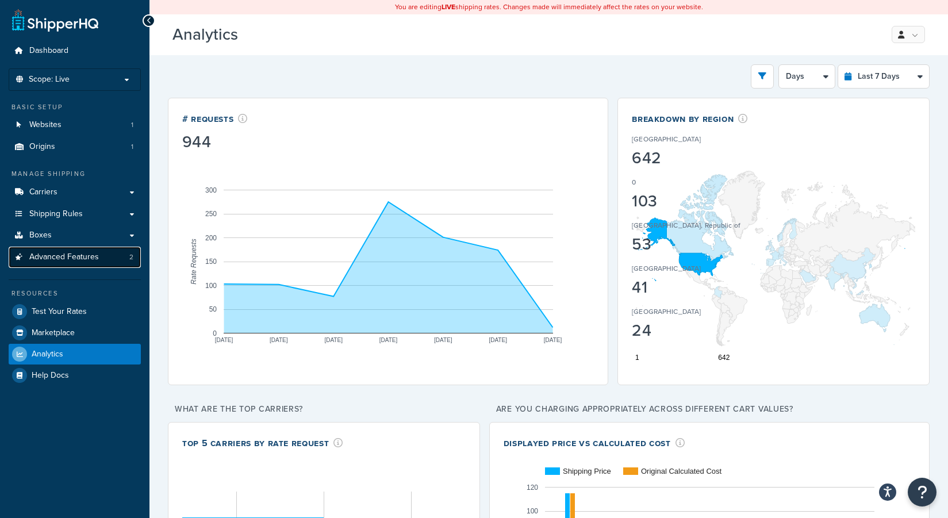
click at [53, 255] on span "Advanced Features" at bounding box center [64, 257] width 70 height 10
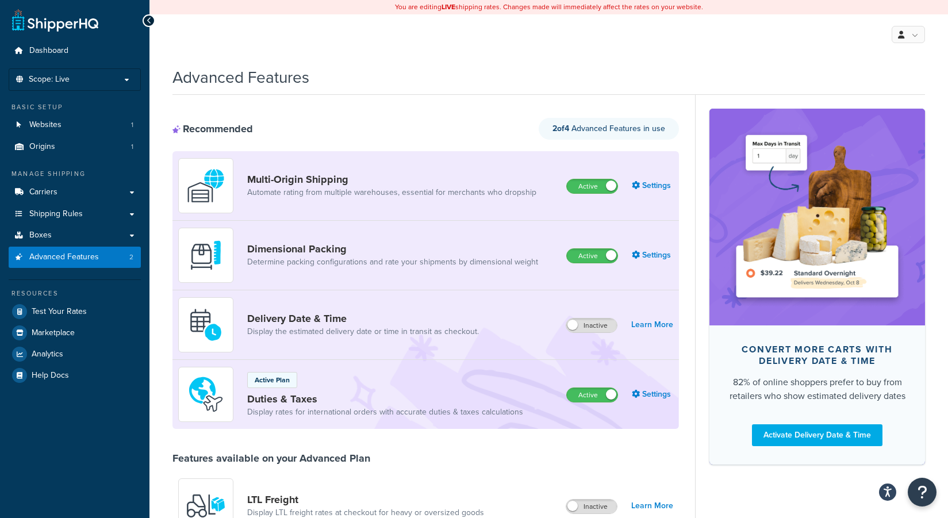
click at [265, 377] on p "Active Plan" at bounding box center [272, 380] width 35 height 10
click at [205, 391] on img at bounding box center [206, 394] width 40 height 40
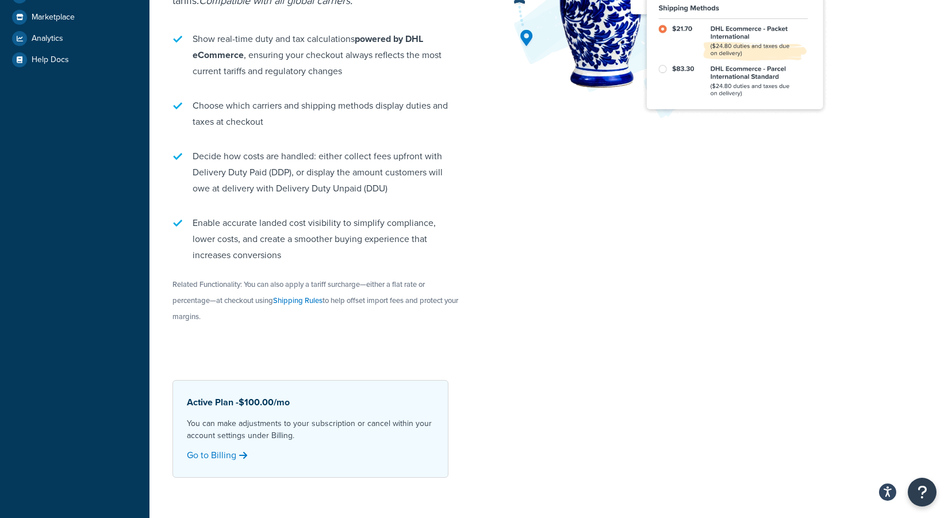
scroll to position [333, 0]
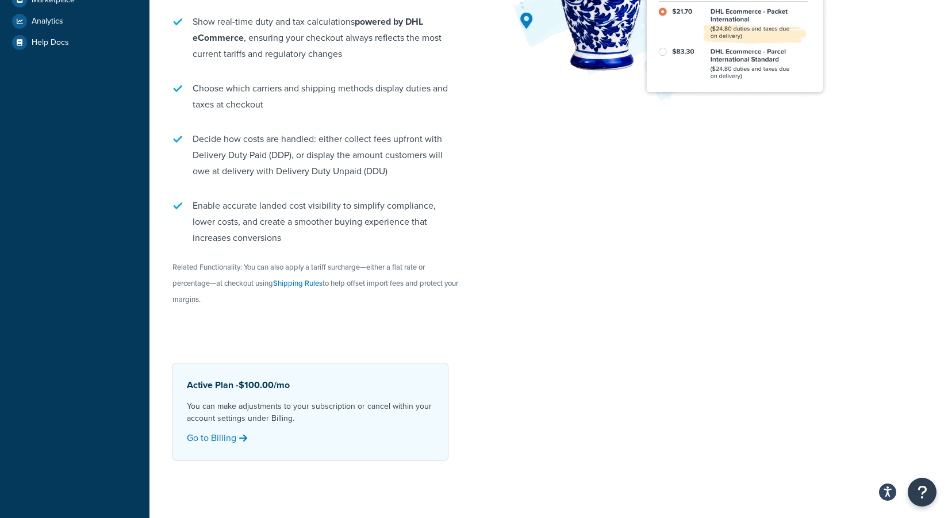
click at [225, 402] on p "You can make adjustments to your subscription or cancel within your account set…" at bounding box center [310, 412] width 247 height 24
click at [241, 381] on span "$100.00" at bounding box center [256, 384] width 35 height 13
click at [241, 404] on p "You can make adjustments to your subscription or cancel within your account set…" at bounding box center [310, 412] width 247 height 24
click at [233, 415] on p "You can make adjustments to your subscription or cancel within your account set…" at bounding box center [310, 412] width 247 height 24
click at [218, 440] on link "Go to Billing" at bounding box center [218, 438] width 63 height 16
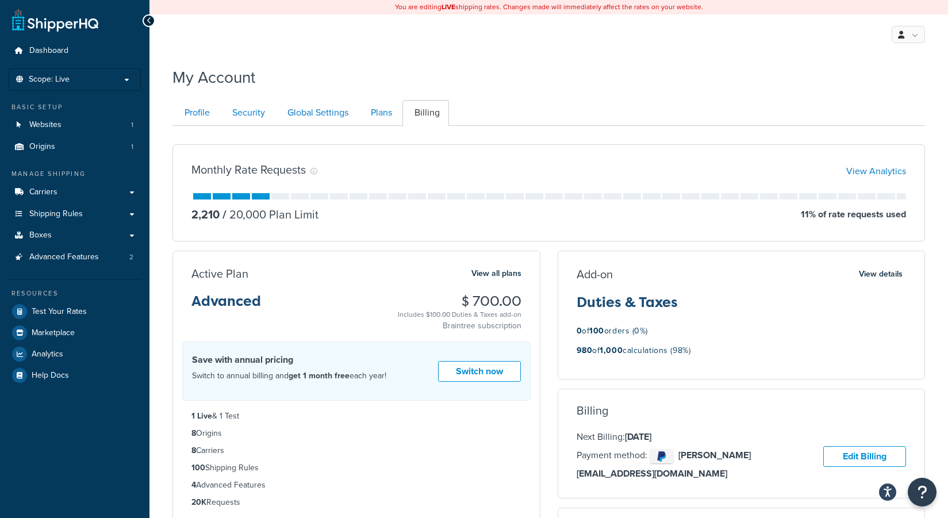
click at [243, 194] on div at bounding box center [230, 196] width 79 height 6
click at [285, 180] on div "Monthly Rate Requests View Analytics 2,210 / 20,000 Plan Limit 11 % of rate req…" at bounding box center [548, 192] width 753 height 97
click at [313, 168] on icon at bounding box center [313, 171] width 7 height 7
click at [829, 286] on div "Add-on View details Duties & Taxes 0 of 100 orders (0%) 980 of 1,000 calculatio…" at bounding box center [741, 315] width 367 height 98
click at [674, 316] on h3 "Duties & Taxes" at bounding box center [742, 307] width 330 height 24
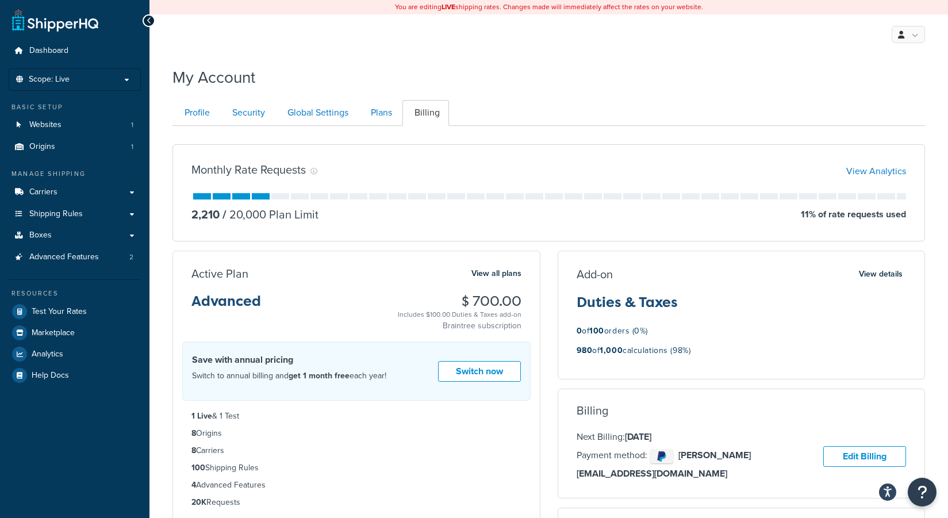
click at [623, 297] on h3 "Duties & Taxes" at bounding box center [742, 307] width 330 height 24
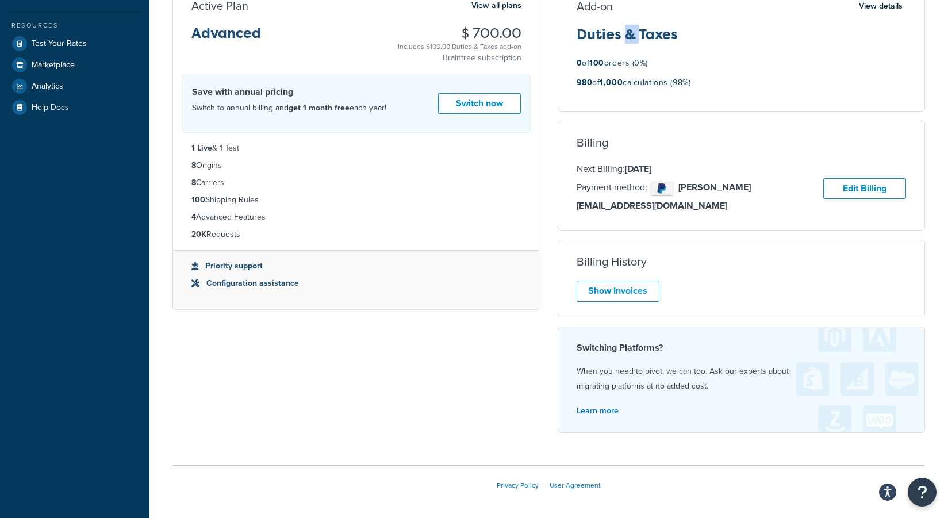
scroll to position [270, 0]
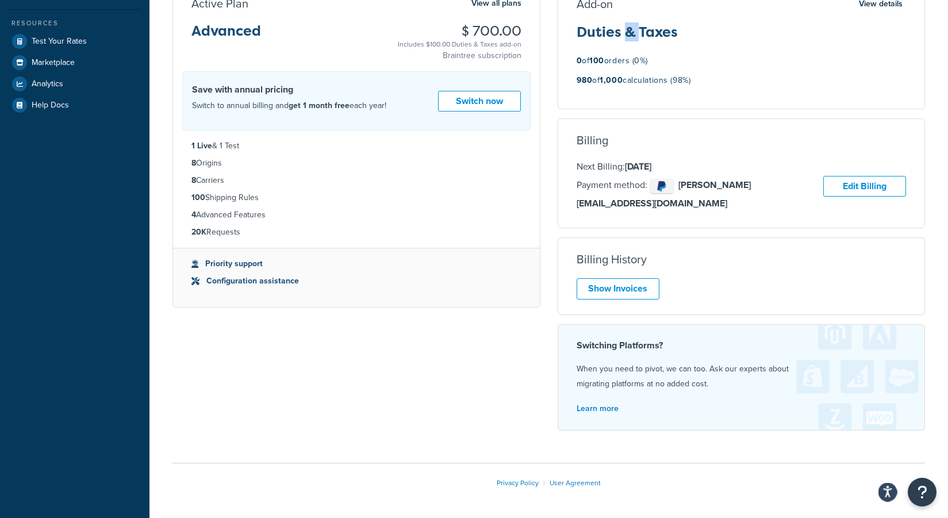
click at [886, 486] on icon "Open accessiBe: accessibility options, statement and help" at bounding box center [887, 492] width 9 height 12
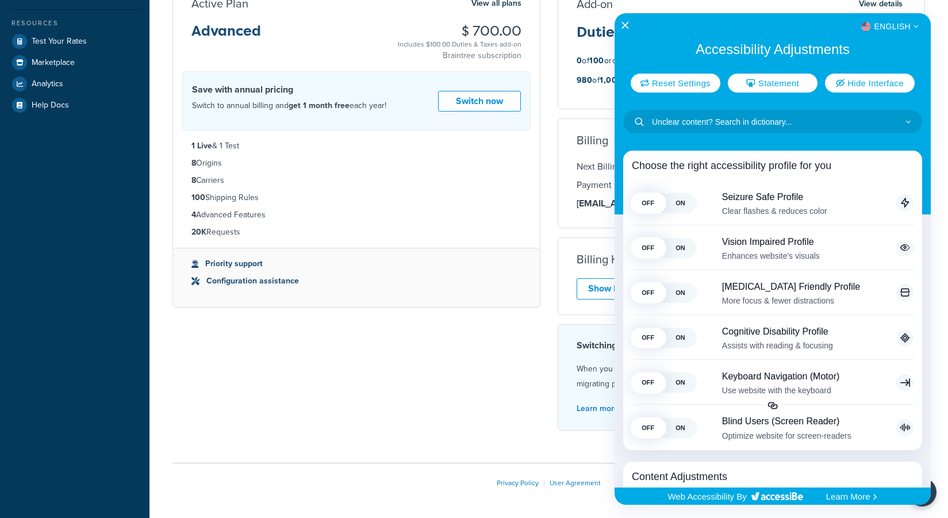
click at [619, 25] on div "English" at bounding box center [773, 26] width 316 height 15
click at [624, 24] on icon "Close Accessibility Interface" at bounding box center [625, 25] width 8 height 8
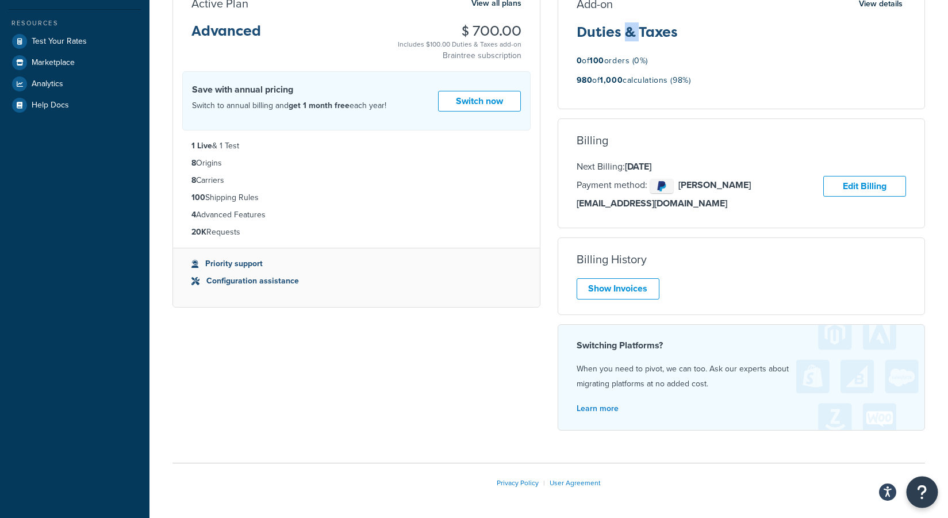
click at [918, 488] on icon "Open Resource Center" at bounding box center [922, 492] width 11 height 16
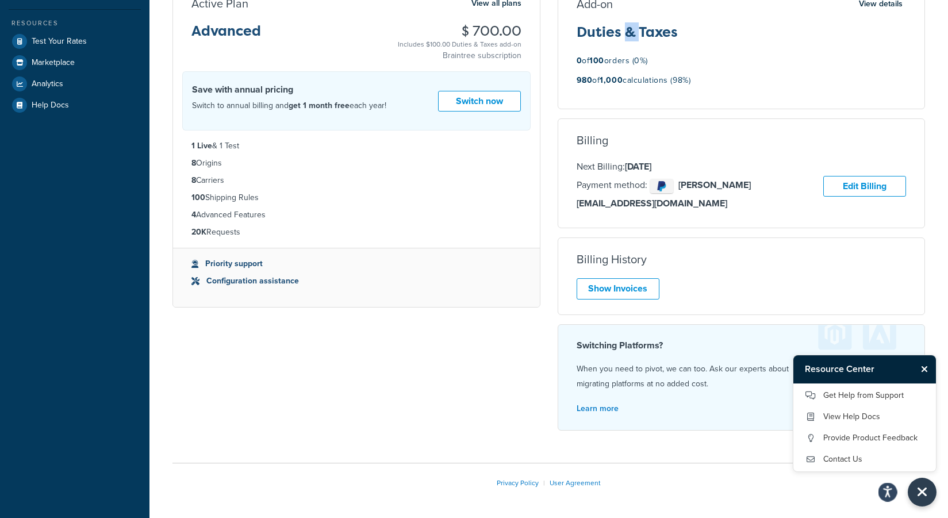
click at [885, 494] on icon "Open accessiBe: accessibility options, statement and help" at bounding box center [887, 492] width 9 height 12
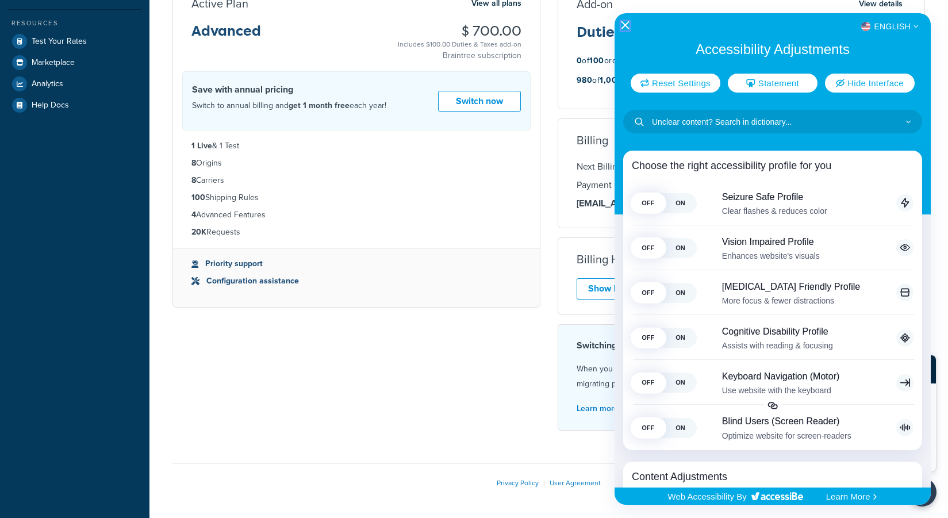
click at [621, 21] on icon "Close Accessibility Interface" at bounding box center [625, 25] width 8 height 8
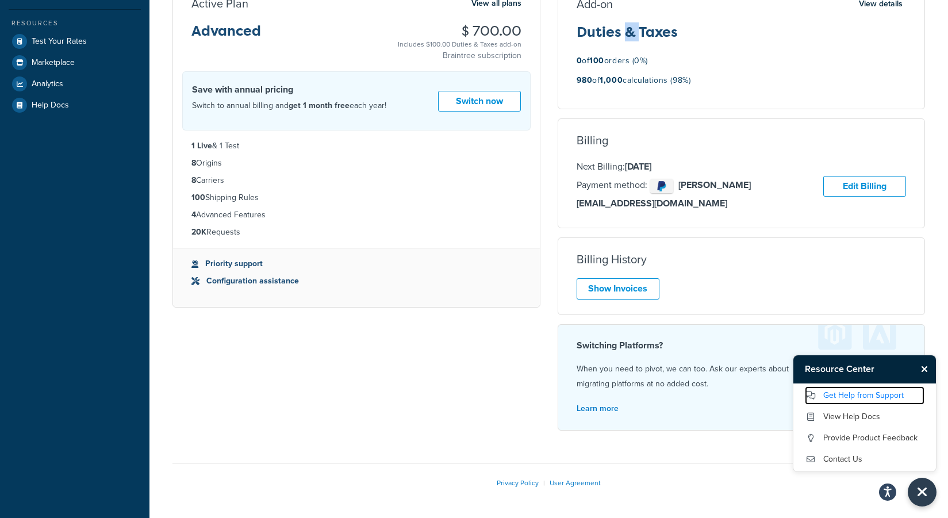
click at [844, 395] on link "Get Help from Support" at bounding box center [865, 395] width 120 height 18
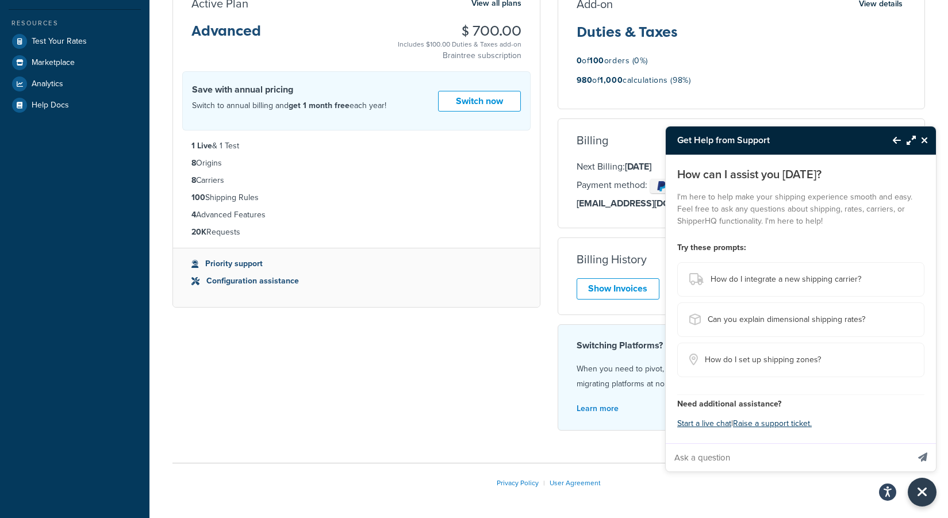
click at [711, 456] on input "Ask a question" at bounding box center [787, 458] width 243 height 28
click at [712, 456] on input "Ask a question" at bounding box center [787, 458] width 243 height 28
type input "c"
type input "adjust the limit for duties&taxes"
click at [910, 443] on button "Send message" at bounding box center [923, 457] width 26 height 28
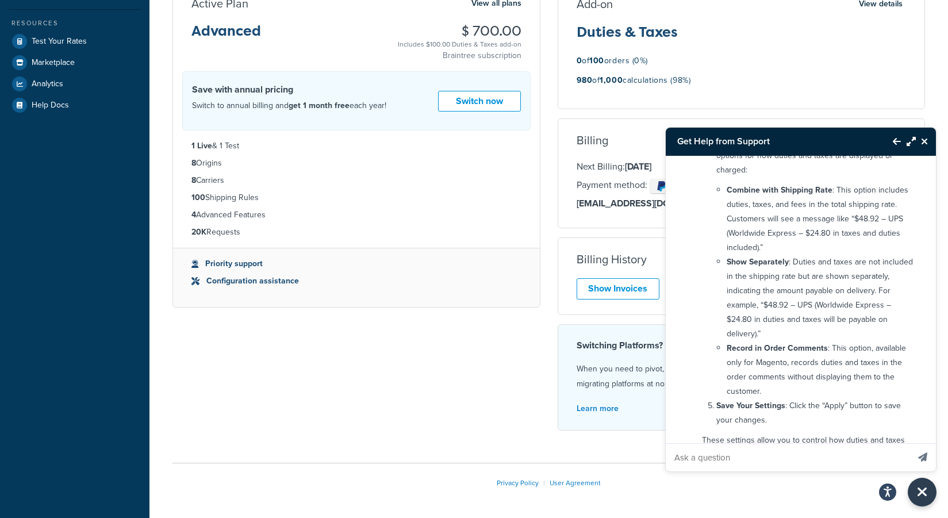
scroll to position [347, 0]
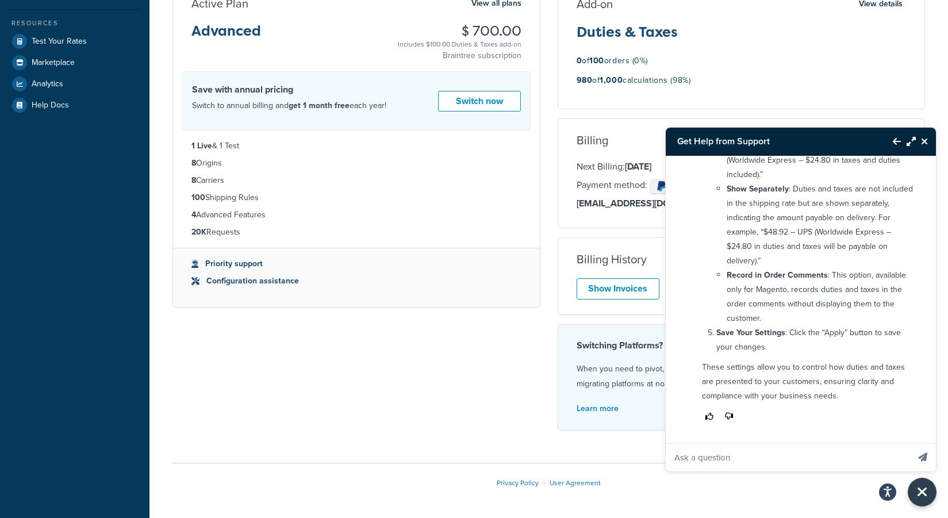
click at [732, 456] on input "Ask a question" at bounding box center [787, 458] width 243 height 28
type input "not this , i think my calculations of duities api has reched ,how to increase i…"
click at [910, 443] on button "Send message" at bounding box center [923, 457] width 26 height 28
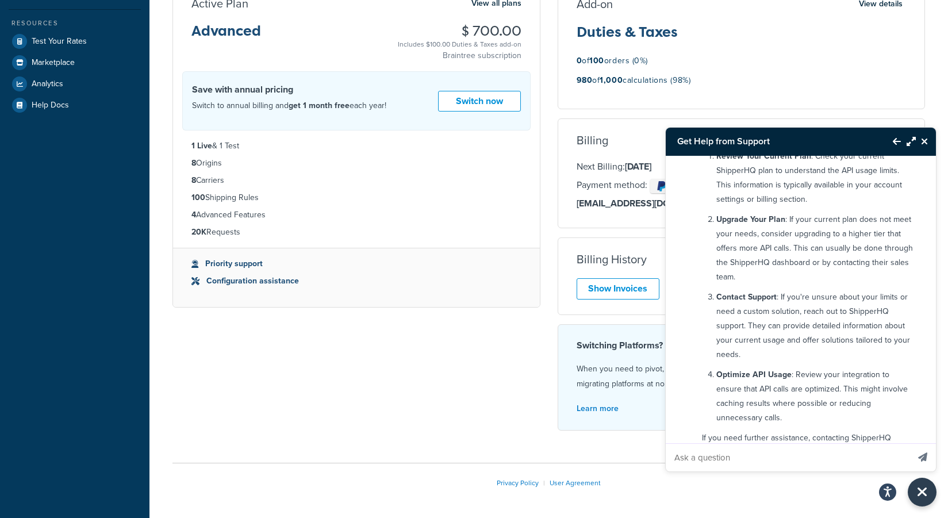
scroll to position [715, 0]
click at [922, 135] on button "Close Resource Center" at bounding box center [926, 142] width 20 height 14
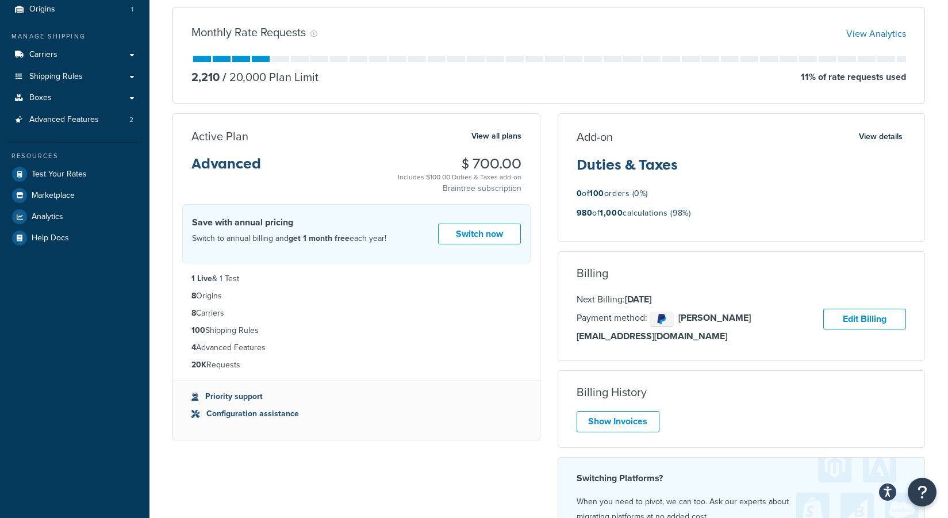
scroll to position [0, 0]
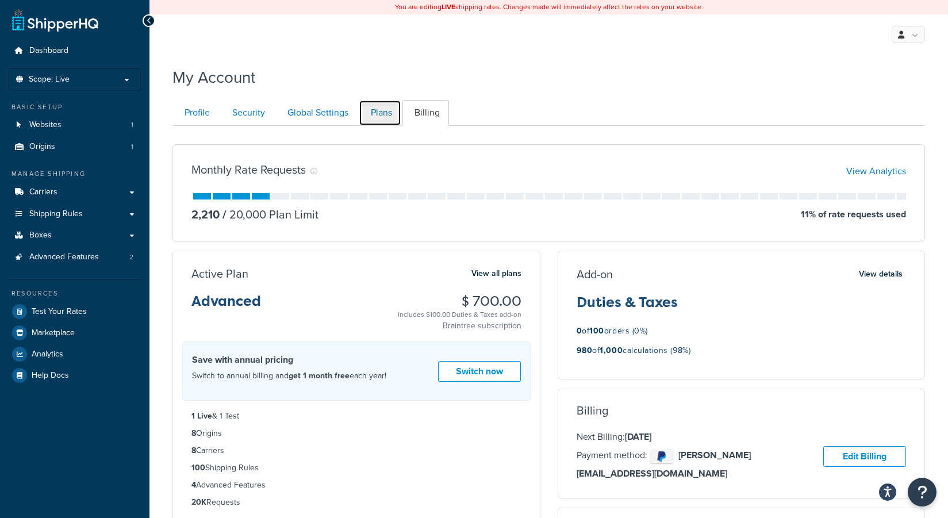
click at [378, 113] on link "Plans" at bounding box center [380, 113] width 43 height 26
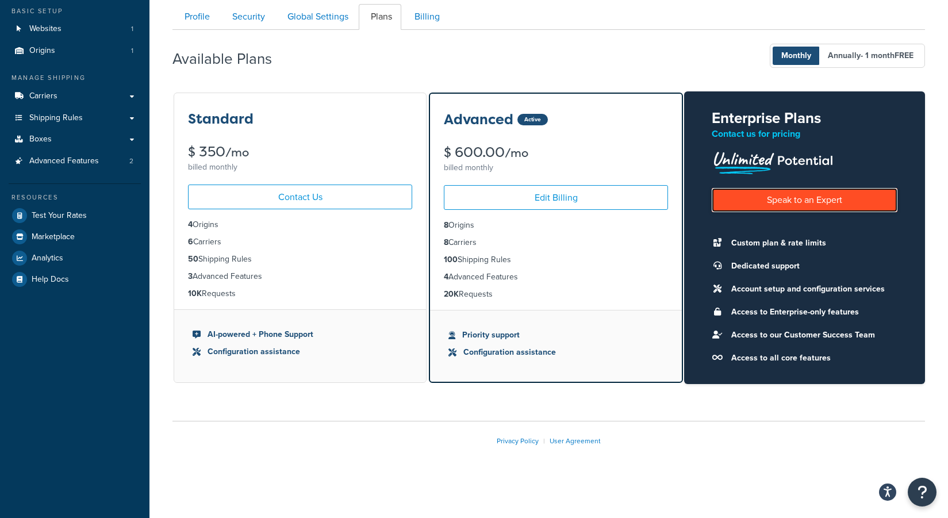
click at [781, 200] on link "Speak to an Expert" at bounding box center [805, 200] width 186 height 24
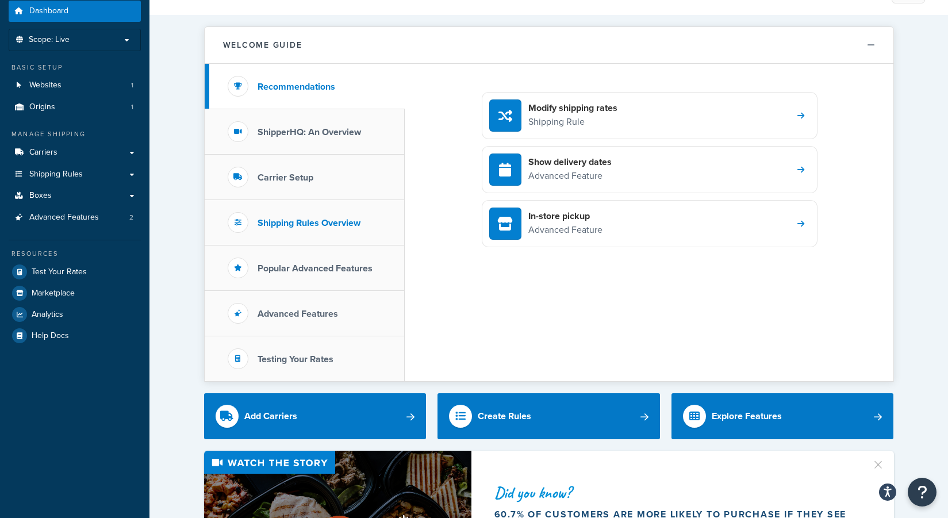
scroll to position [41, 0]
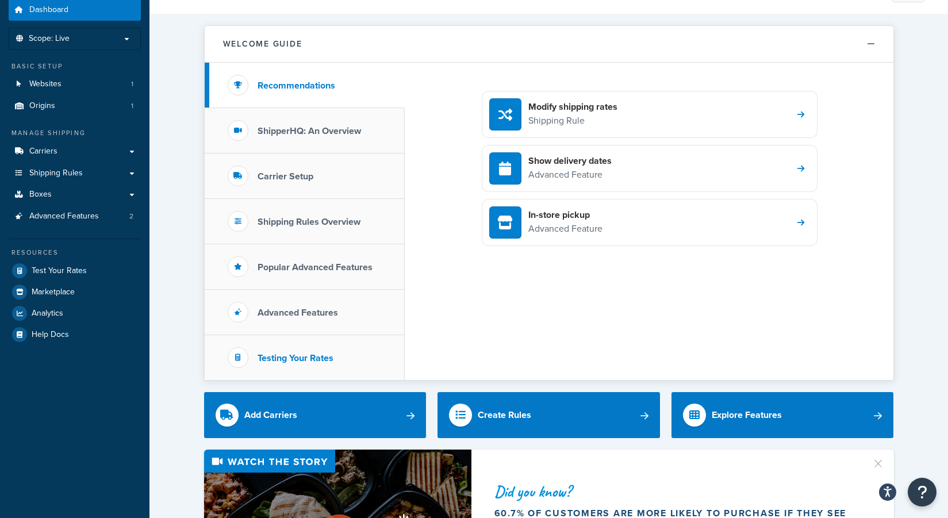
click at [289, 355] on h3 "Testing Your Rates" at bounding box center [296, 358] width 76 height 10
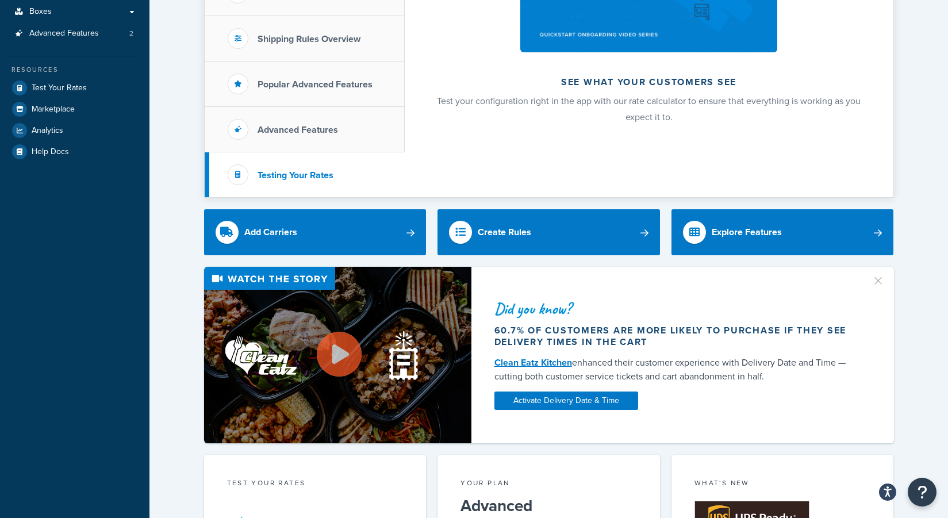
scroll to position [244, 0]
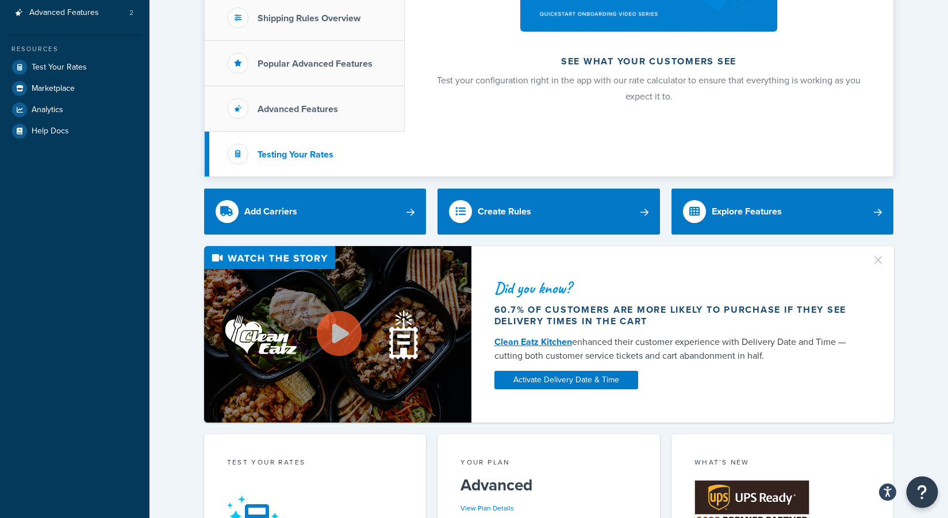
click at [916, 492] on button "Open Resource Center" at bounding box center [923, 493] width 32 height 32
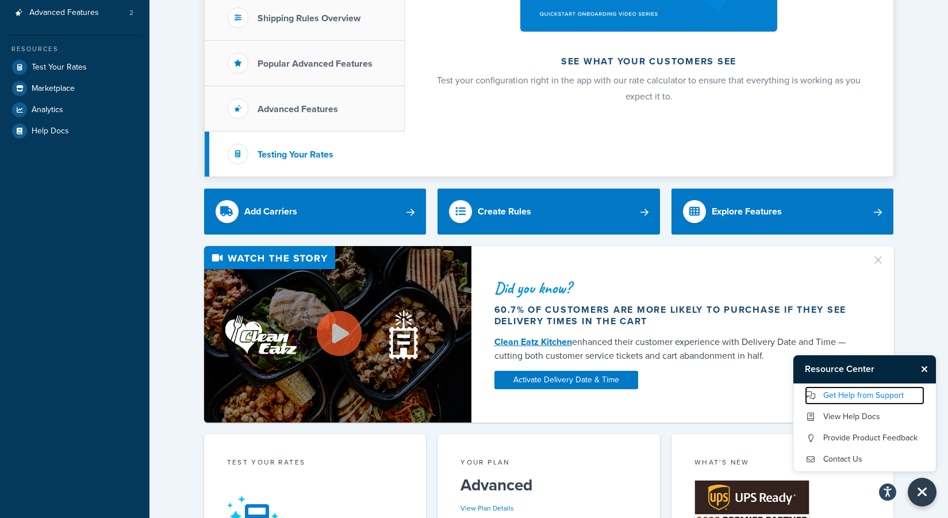
click at [847, 389] on link "Get Help from Support" at bounding box center [865, 395] width 120 height 18
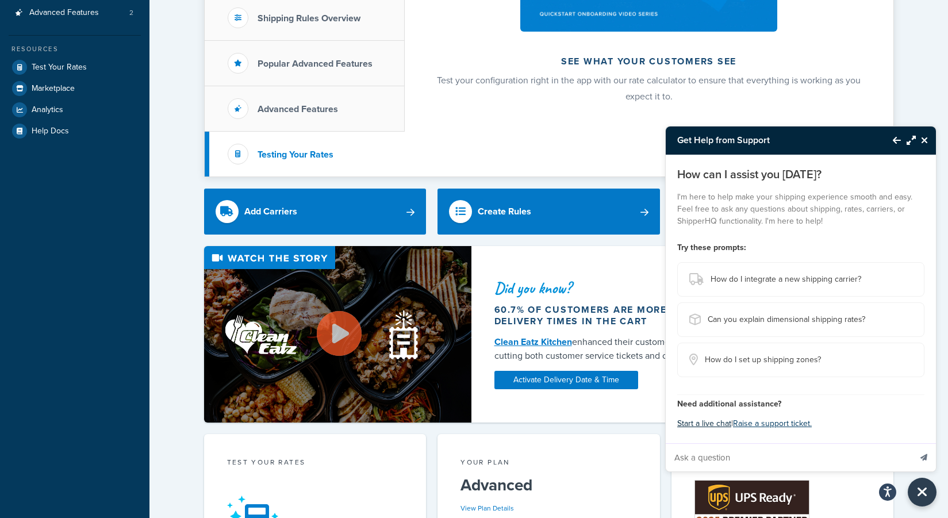
click at [712, 420] on button "Start a live chat" at bounding box center [704, 424] width 54 height 16
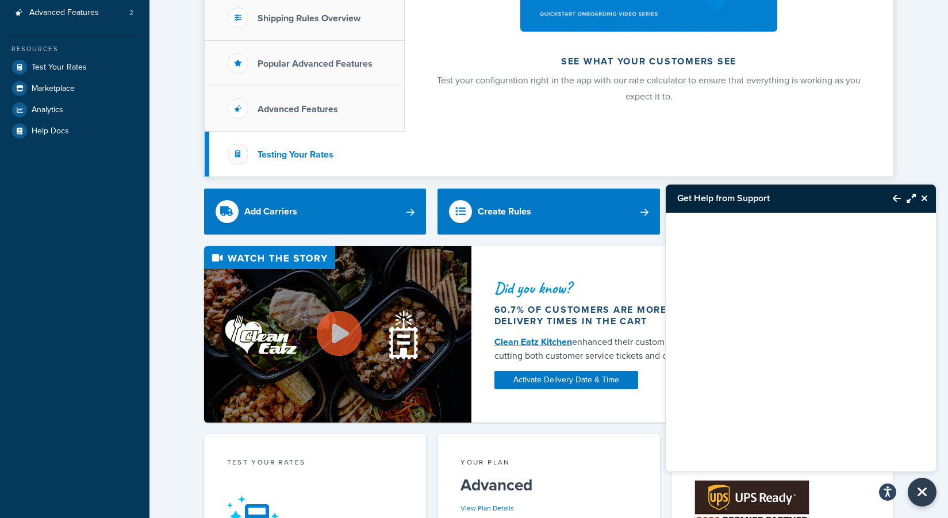
click at [774, 291] on div at bounding box center [801, 328] width 270 height 230
click at [190, 424] on div "Welcome Guide Recommendations ShipperHQ: An Overview Carrier Setup Shipping Rul…" at bounding box center [548, 498] width 799 height 1376
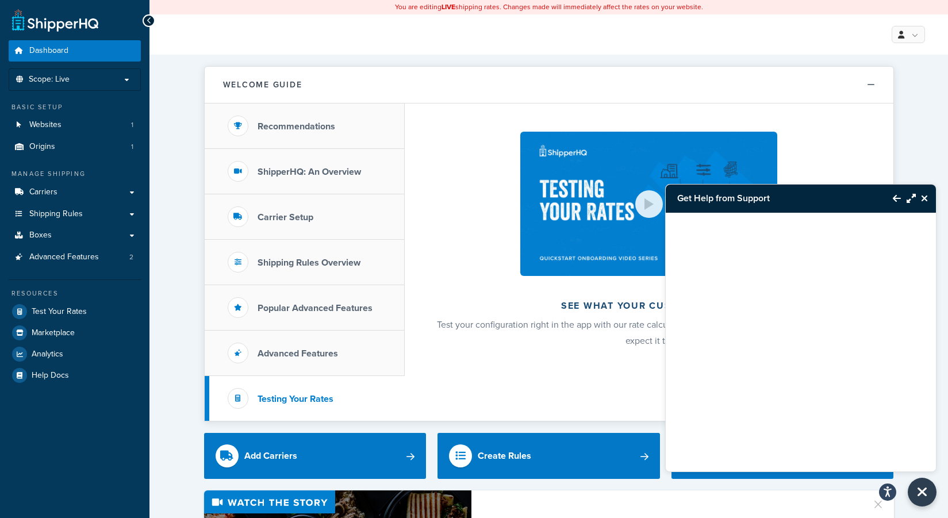
click at [926, 199] on icon "Close Resource Center" at bounding box center [924, 198] width 7 height 9
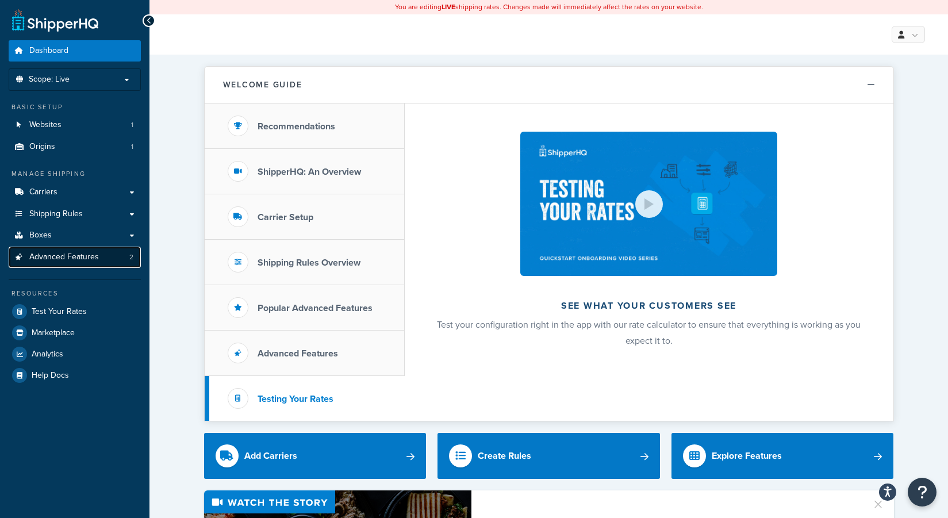
click at [63, 259] on span "Advanced Features" at bounding box center [64, 257] width 70 height 10
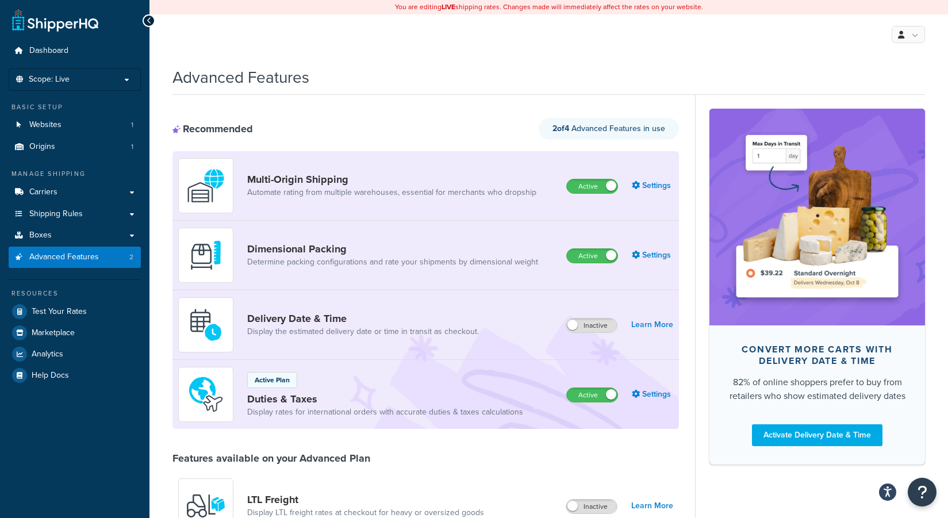
click at [646, 395] on link "Settings" at bounding box center [652, 394] width 41 height 16
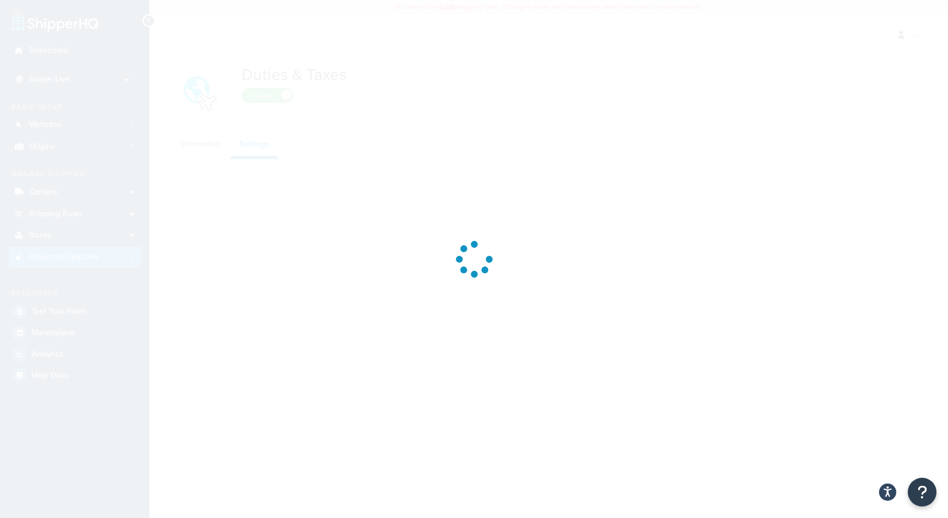
select select "US"
select select "false"
select select "AVERAGE"
select select "BUSINESS"
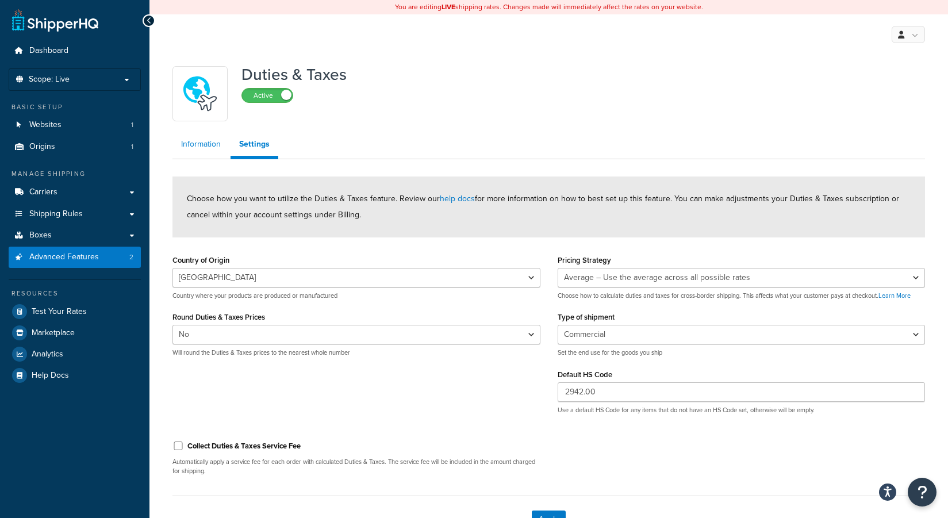
click at [198, 143] on link "Information" at bounding box center [200, 144] width 57 height 23
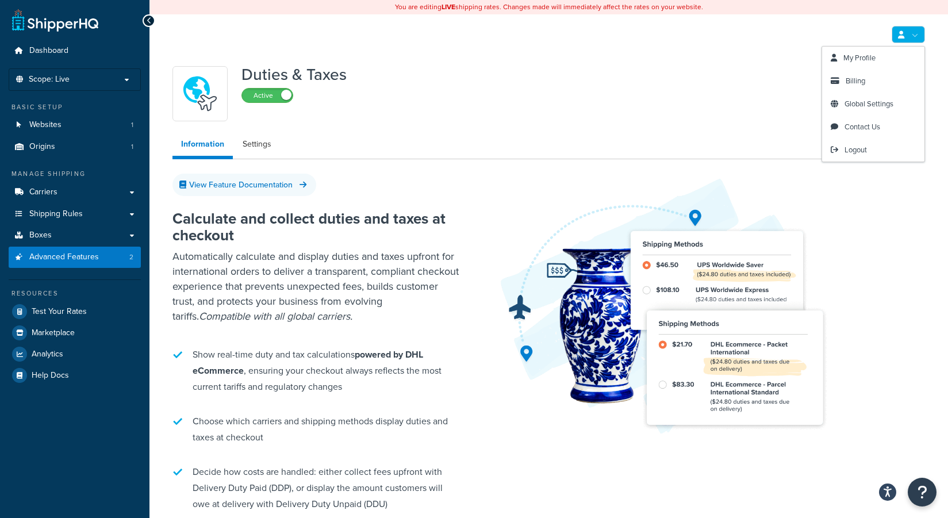
click at [915, 37] on link at bounding box center [908, 34] width 33 height 17
click at [878, 80] on link "Billing" at bounding box center [873, 81] width 102 height 23
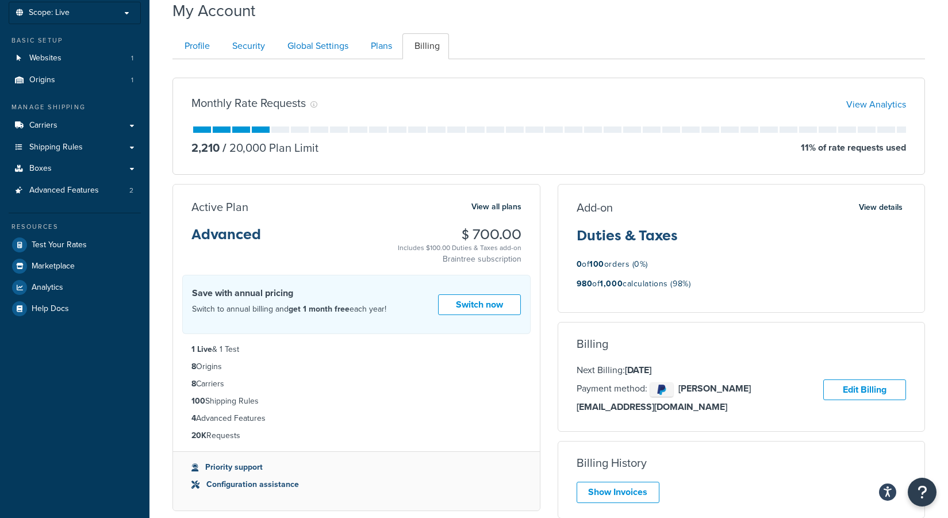
scroll to position [9, 0]
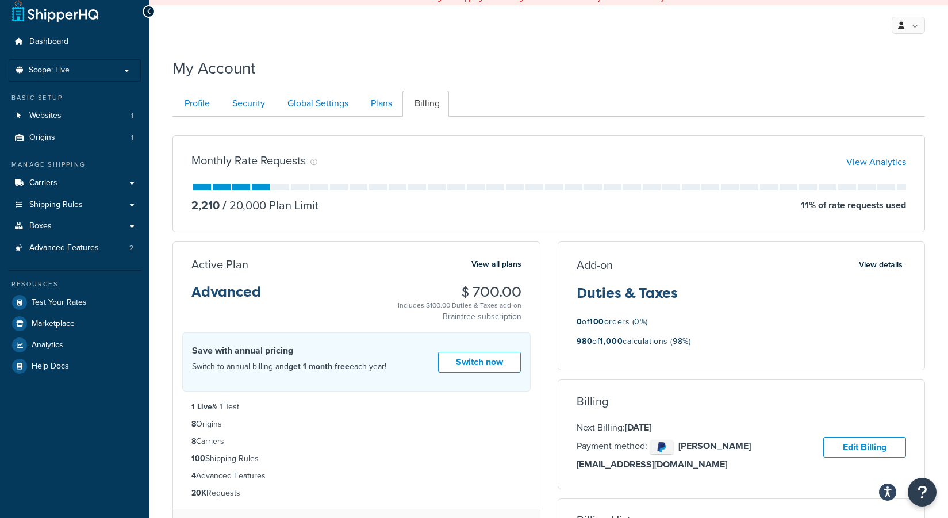
click at [846, 213] on p "11 % of rate requests used" at bounding box center [853, 205] width 105 height 16
click at [823, 207] on p "11 % of rate requests used" at bounding box center [853, 205] width 105 height 16
click at [552, 260] on div "Add-on View details Duties & Taxes 0 of 100 orders (0%) 980 of 1,000 calculatio…" at bounding box center [741, 470] width 385 height 459
drag, startPoint x: 194, startPoint y: 365, endPoint x: 242, endPoint y: 363, distance: 47.8
click at [242, 363] on p "Switch to annual billing and get 1 month free each year!" at bounding box center [289, 366] width 194 height 15
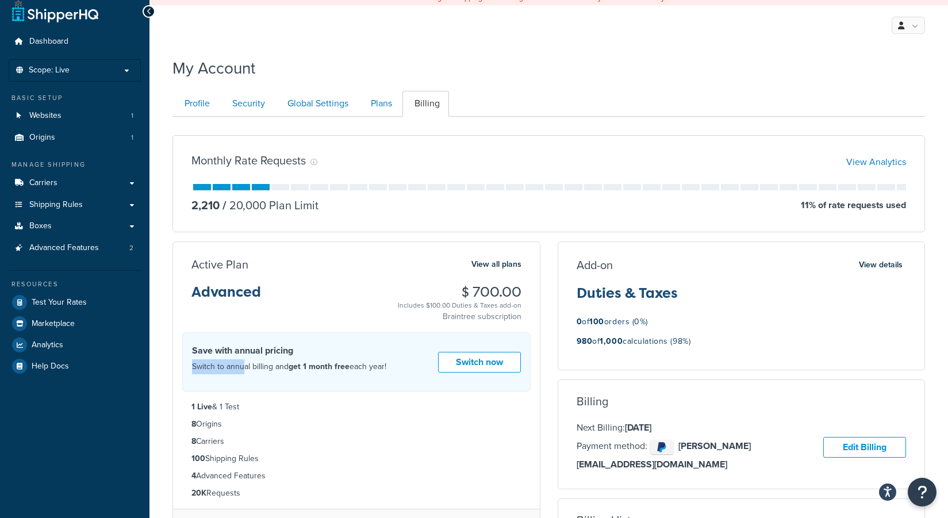
click at [241, 377] on div "Save with annual pricing Switch to annual billing and get 1 month free each yea…" at bounding box center [289, 362] width 194 height 36
click at [723, 274] on div "Add-on View details Duties & Taxes 0 of 100 orders (0%) 980 of 1,000 calculatio…" at bounding box center [741, 306] width 367 height 98
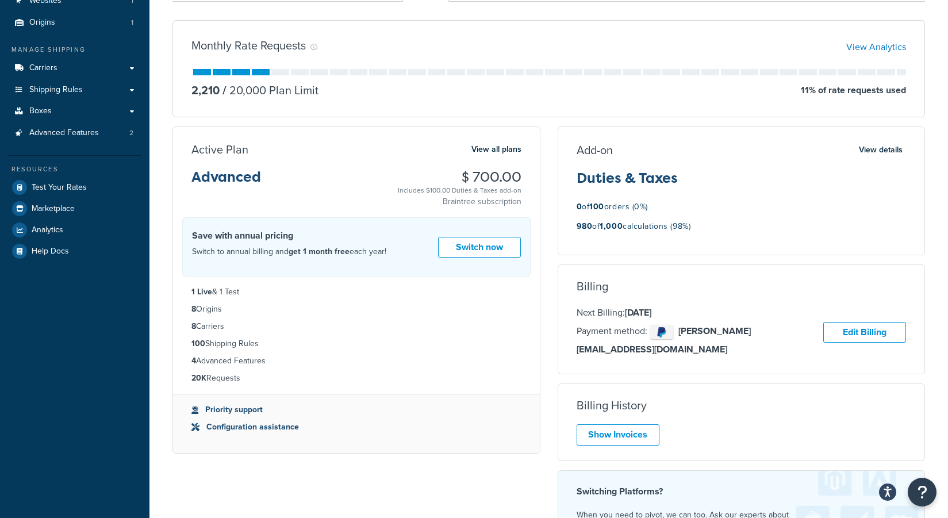
scroll to position [67, 0]
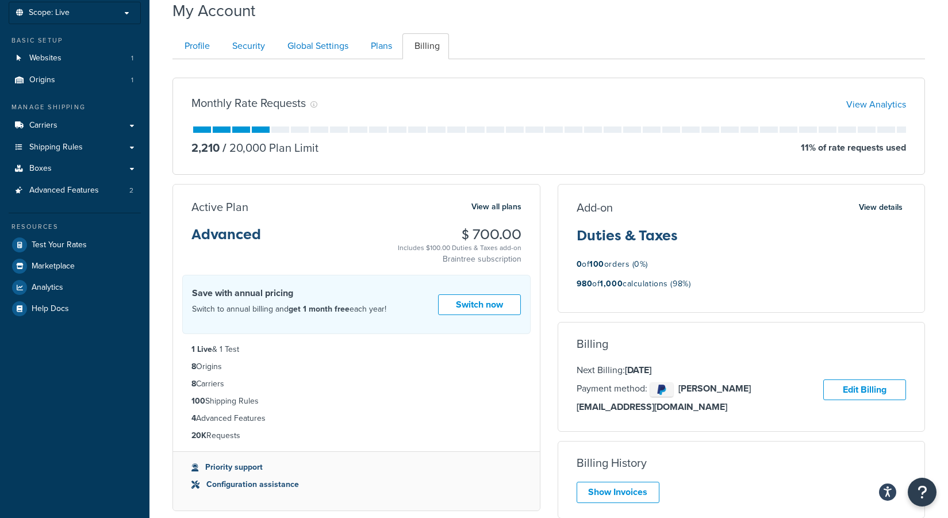
click at [646, 258] on p "0 of 100 orders (0%)" at bounding box center [613, 264] width 72 height 15
drag, startPoint x: 578, startPoint y: 235, endPoint x: 692, endPoint y: 232, distance: 113.3
click at [692, 232] on h3 "Duties & Taxes" at bounding box center [742, 240] width 330 height 24
copy h3 "Duties & Taxes"
click at [588, 283] on strong "980" at bounding box center [585, 284] width 16 height 12
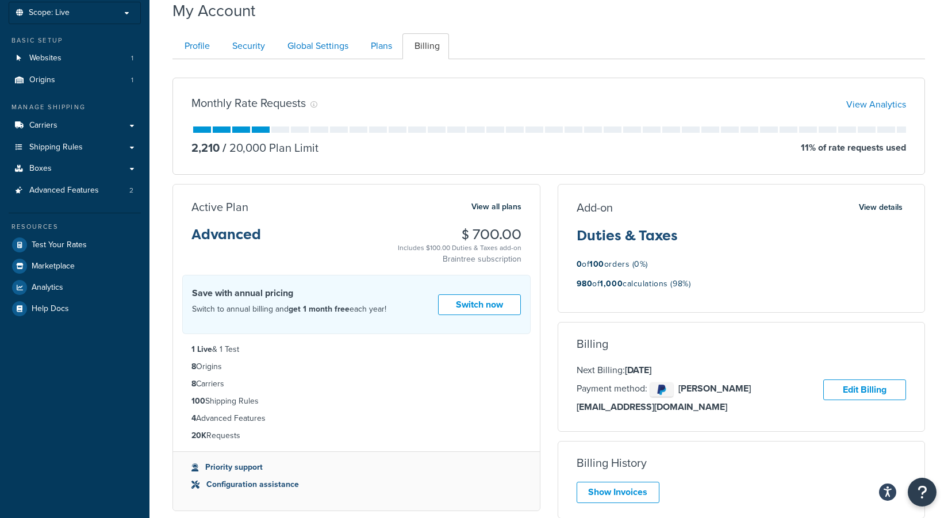
click at [651, 283] on p "980 of 1,000 calculations (98%)" at bounding box center [634, 284] width 114 height 15
copy p "calculations"
click at [627, 263] on p "0 of 100 orders (0%)" at bounding box center [613, 264] width 72 height 15
click at [620, 263] on p "0 of 100 orders (0%)" at bounding box center [613, 264] width 72 height 15
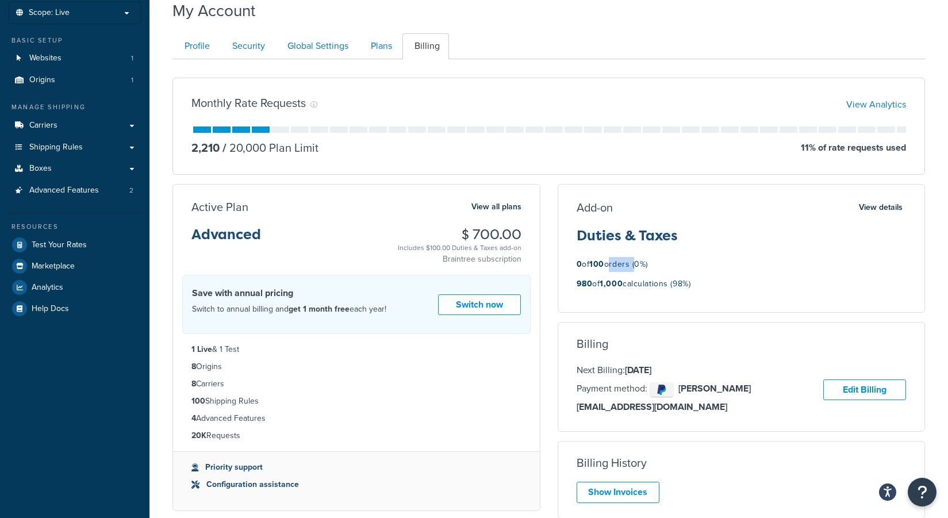
click at [620, 263] on p "0 of 100 orders (0%)" at bounding box center [613, 264] width 72 height 15
copy p "orders"
click at [684, 237] on h3 "Duties & Taxes" at bounding box center [742, 240] width 330 height 24
click at [651, 279] on p "980 of 1,000 calculations (98%)" at bounding box center [634, 284] width 114 height 15
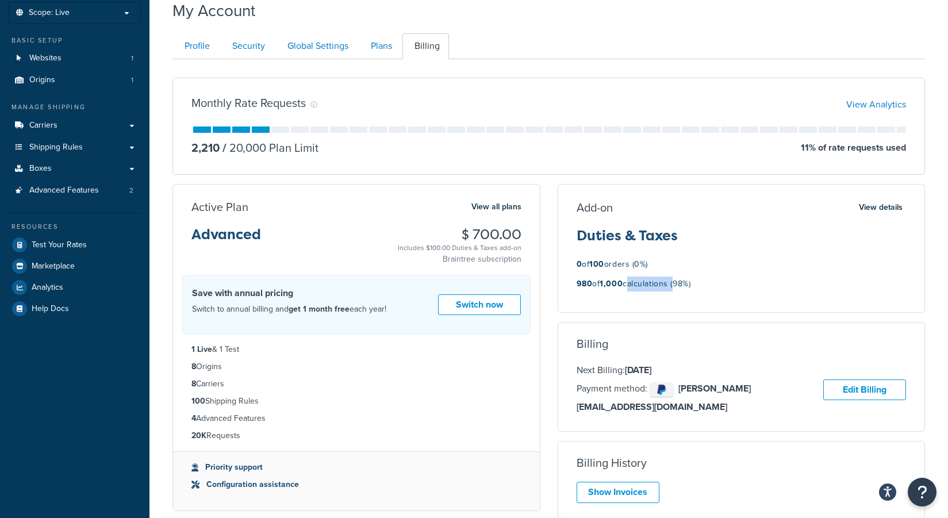
copy p "calculations"
click at [624, 240] on h3 "Duties & Taxes" at bounding box center [742, 240] width 330 height 24
click at [650, 282] on p "980 of 1,000 calculations (98%)" at bounding box center [634, 284] width 114 height 15
copy p "calculations"
